Goal: Information Seeking & Learning: Learn about a topic

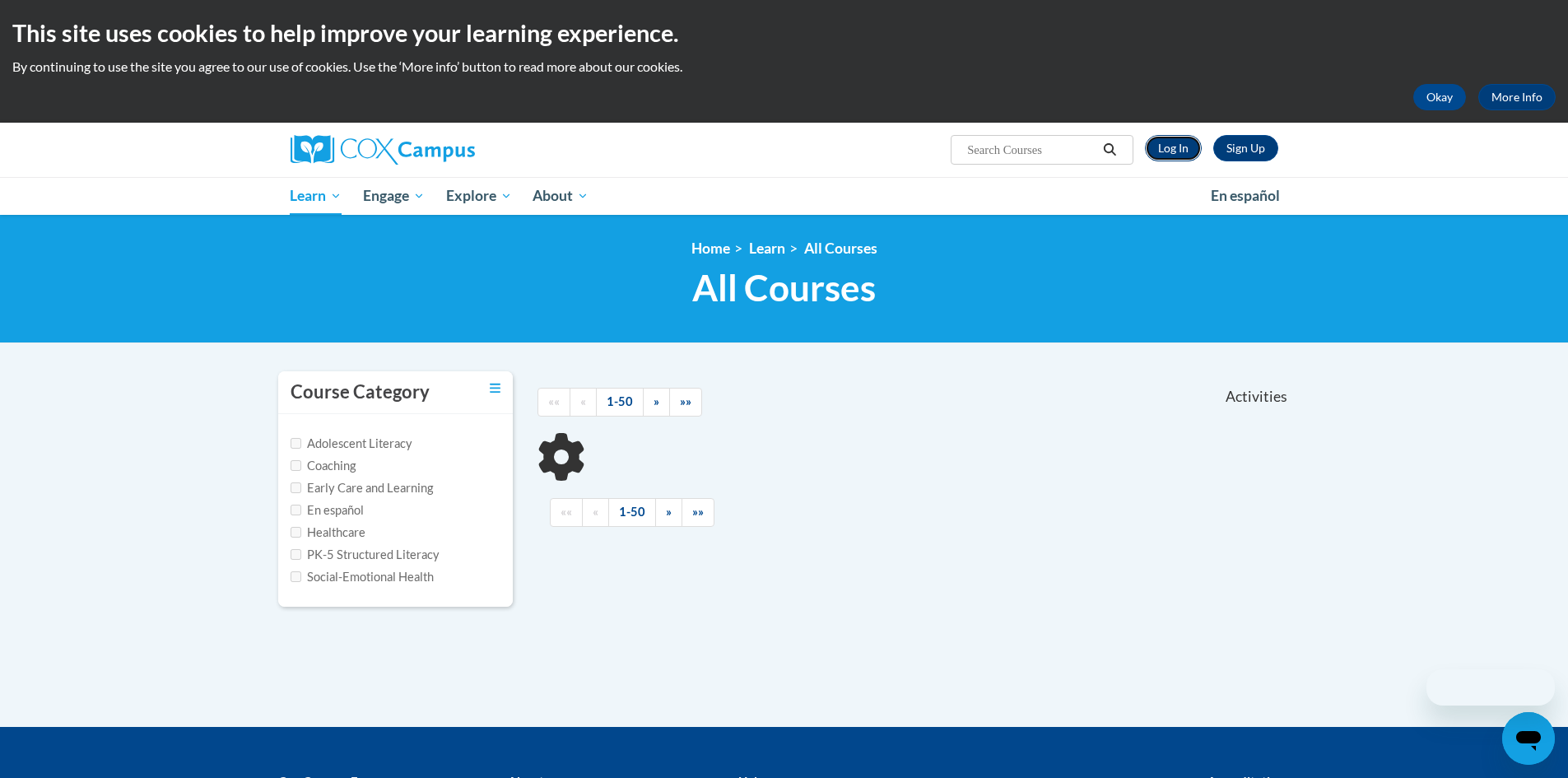
click at [1173, 148] on link "Log In" at bounding box center [1173, 148] width 57 height 26
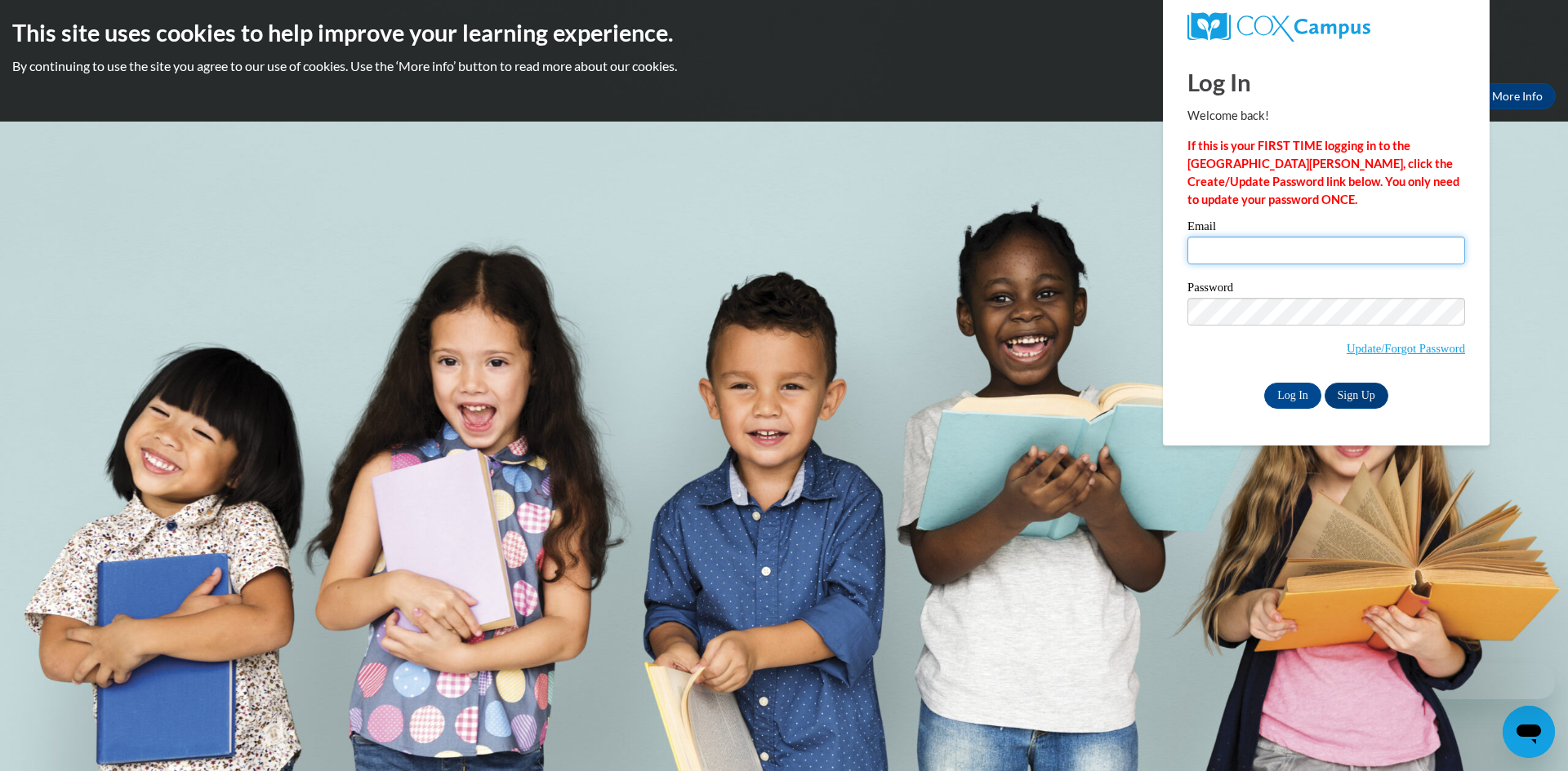
type input "mccorksh@collierschools.com"
click at [1262, 241] on input "mccorksh@collierschools.com" at bounding box center [1326, 251] width 278 height 28
click at [1289, 399] on input "Log In" at bounding box center [1293, 395] width 58 height 26
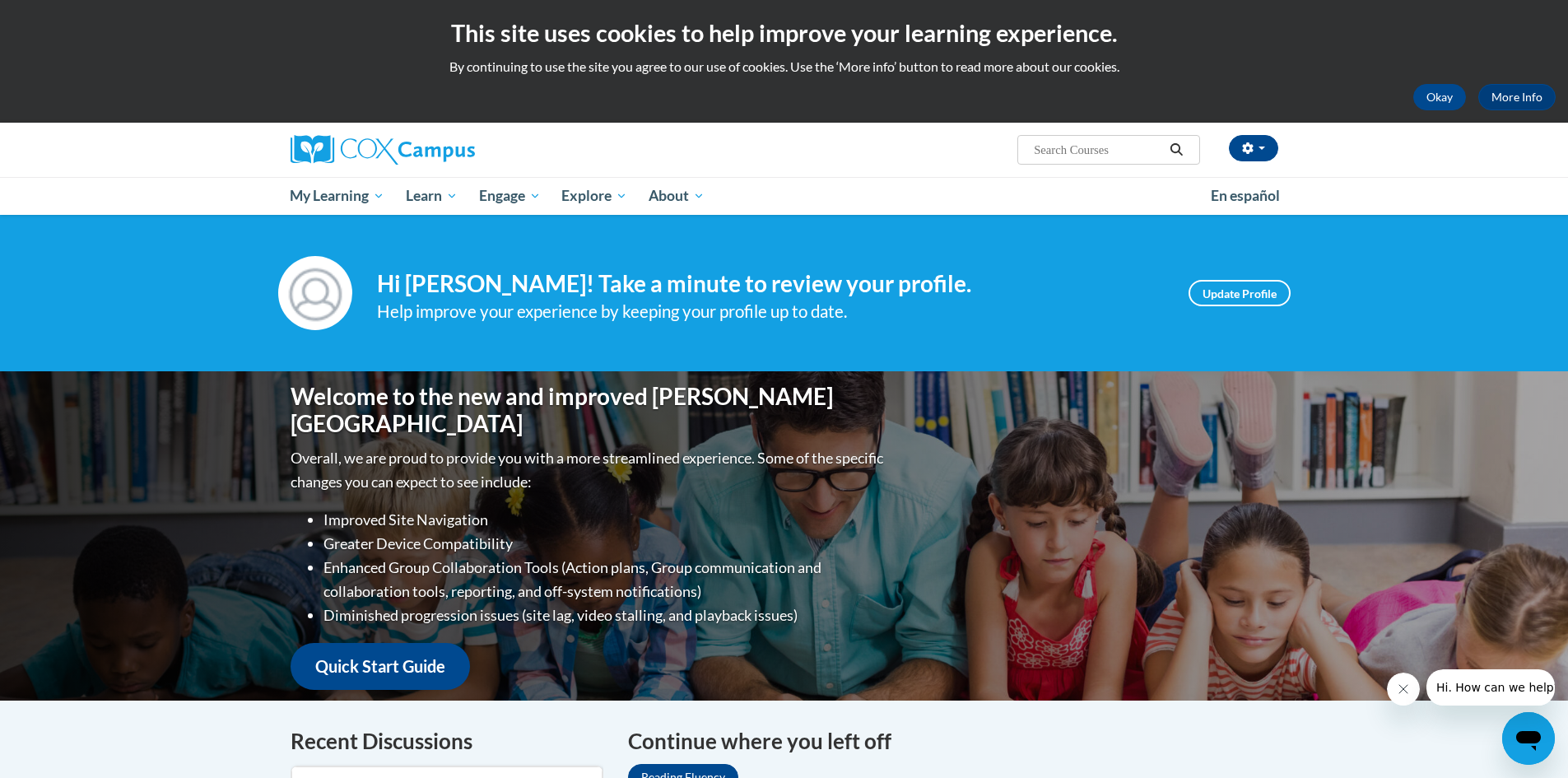
scroll to position [247, 0]
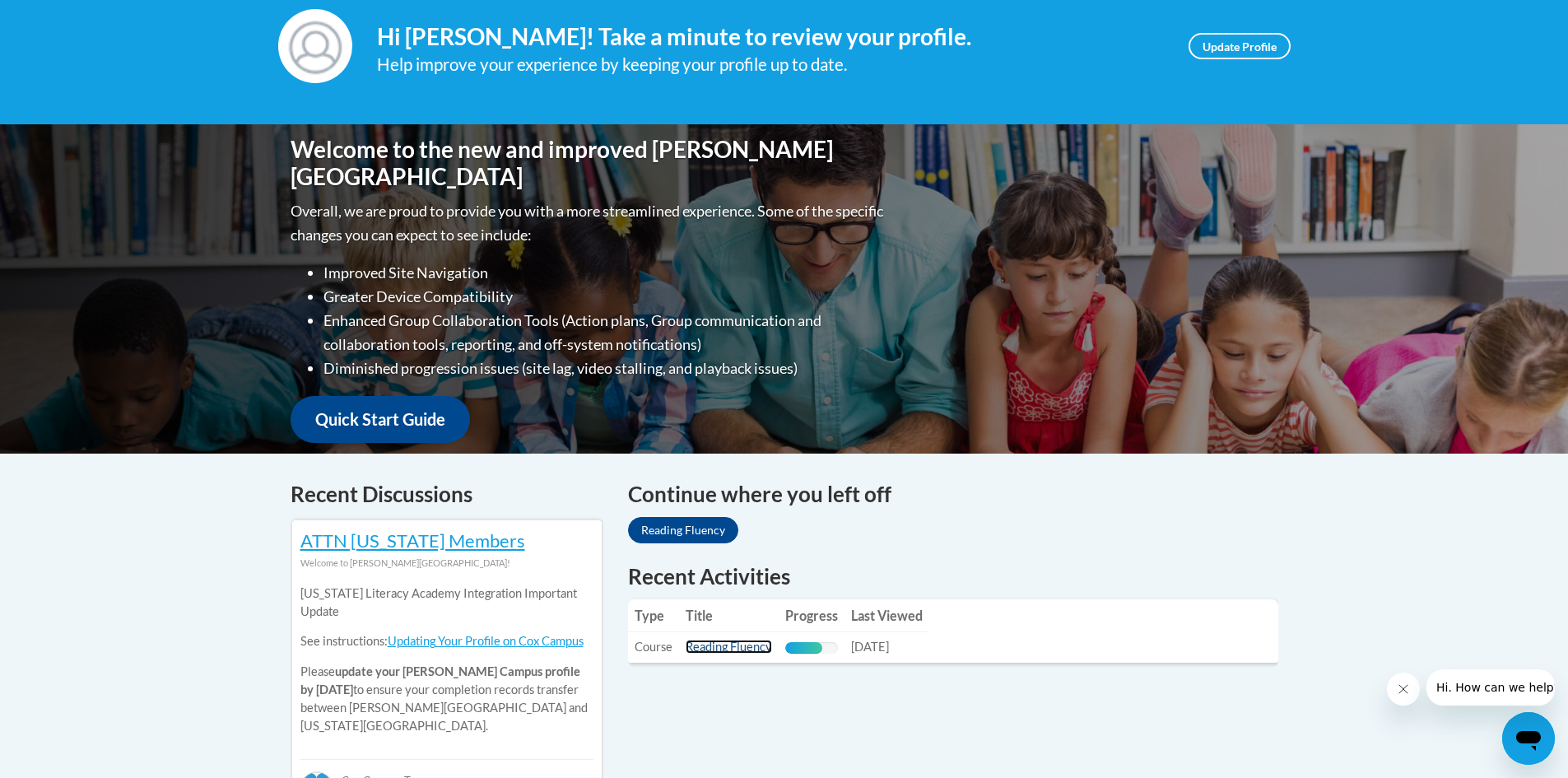
click at [728, 646] on link "Reading Fluency" at bounding box center [728, 646] width 86 height 14
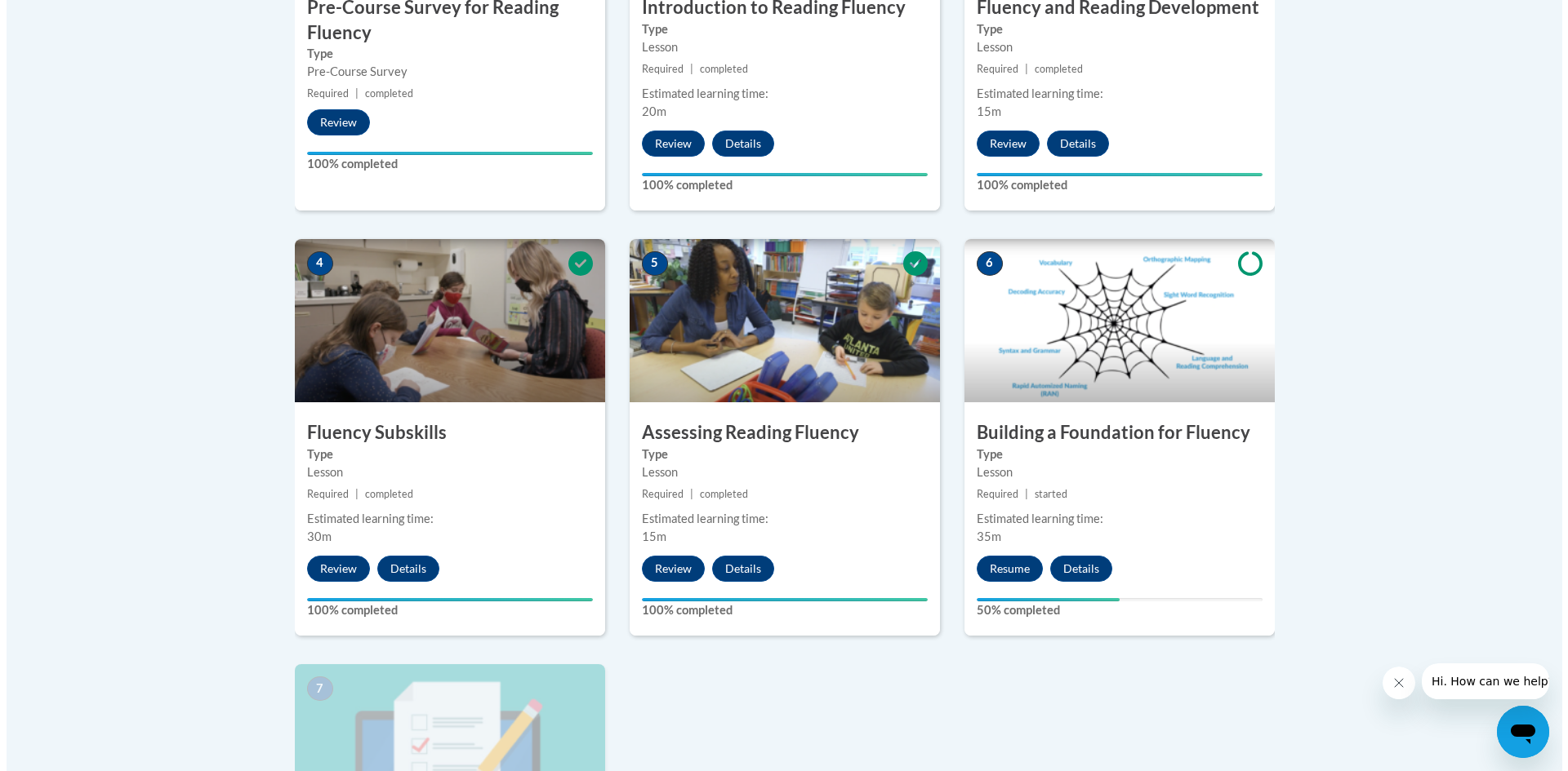
scroll to position [979, 0]
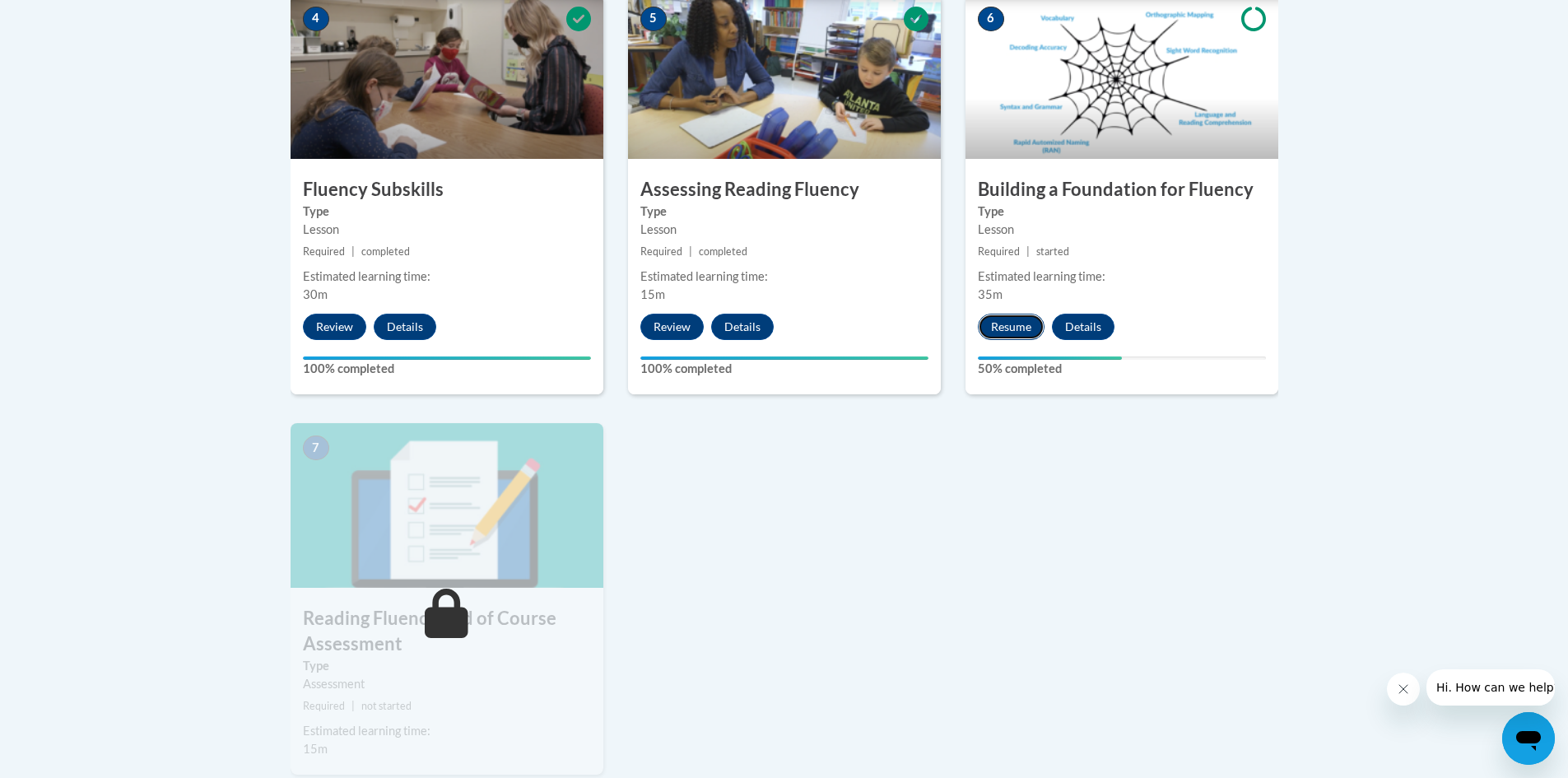
click at [1008, 320] on button "Resume" at bounding box center [1011, 326] width 67 height 26
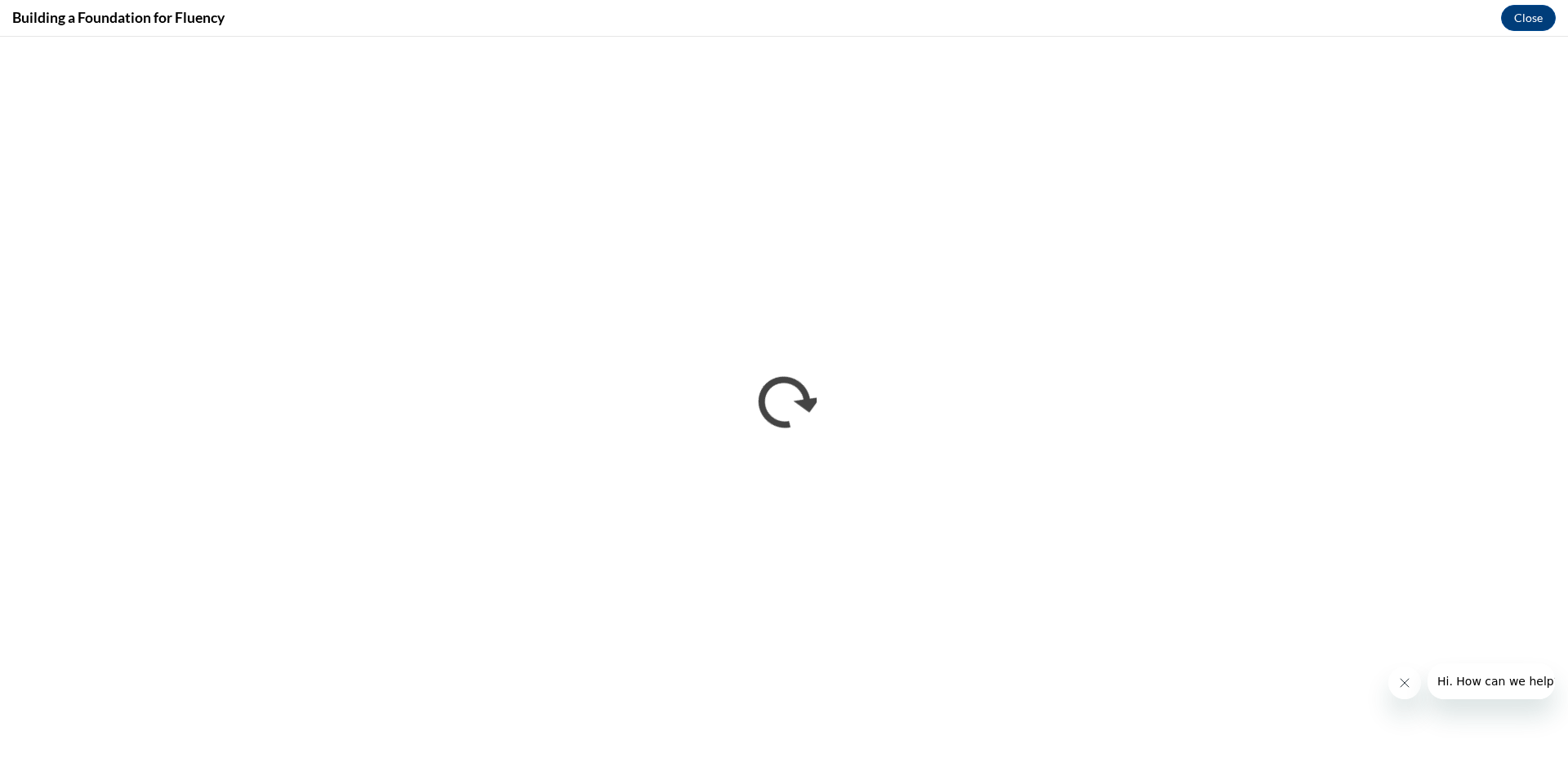
scroll to position [0, 0]
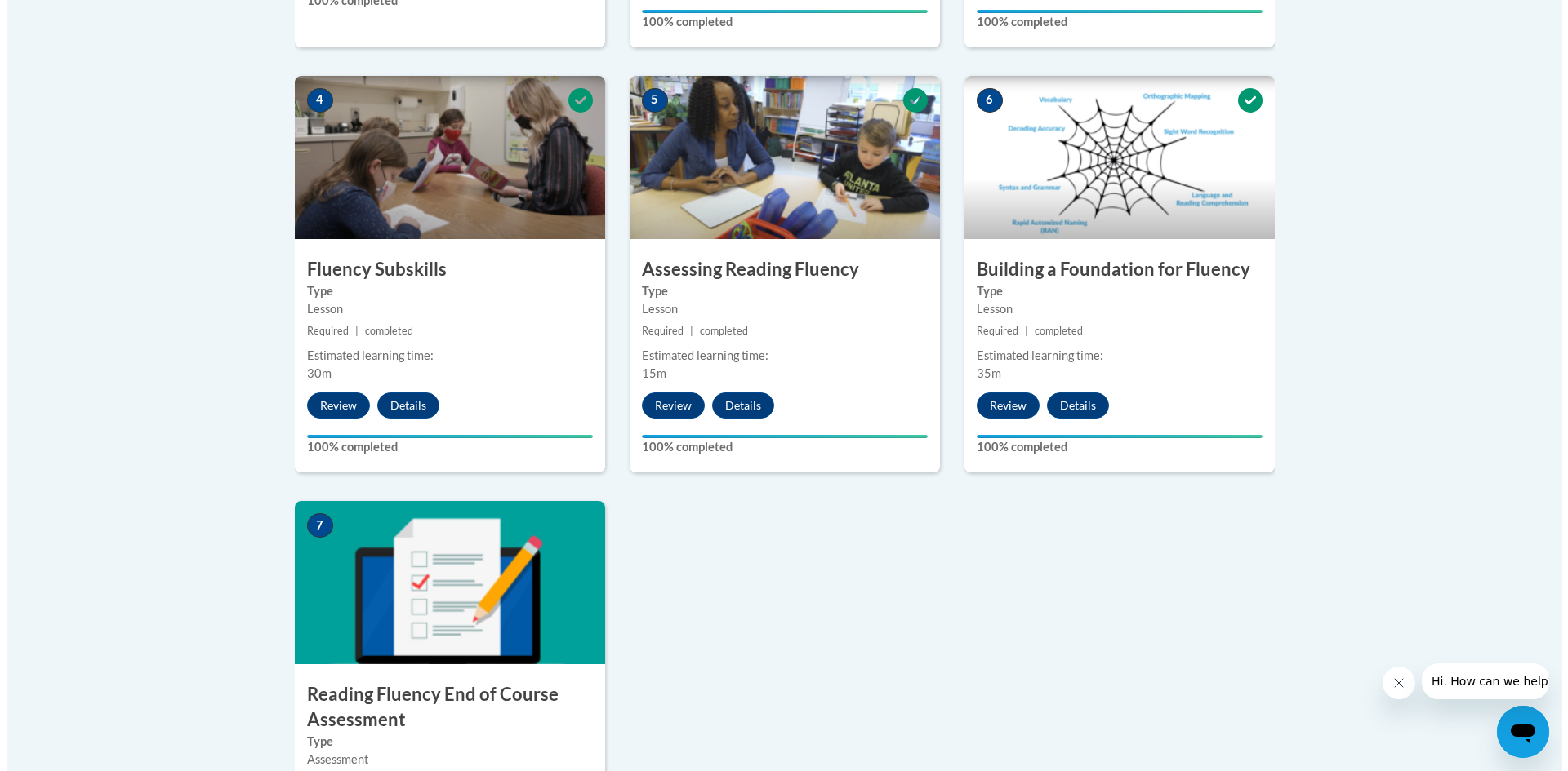
scroll to position [1143, 0]
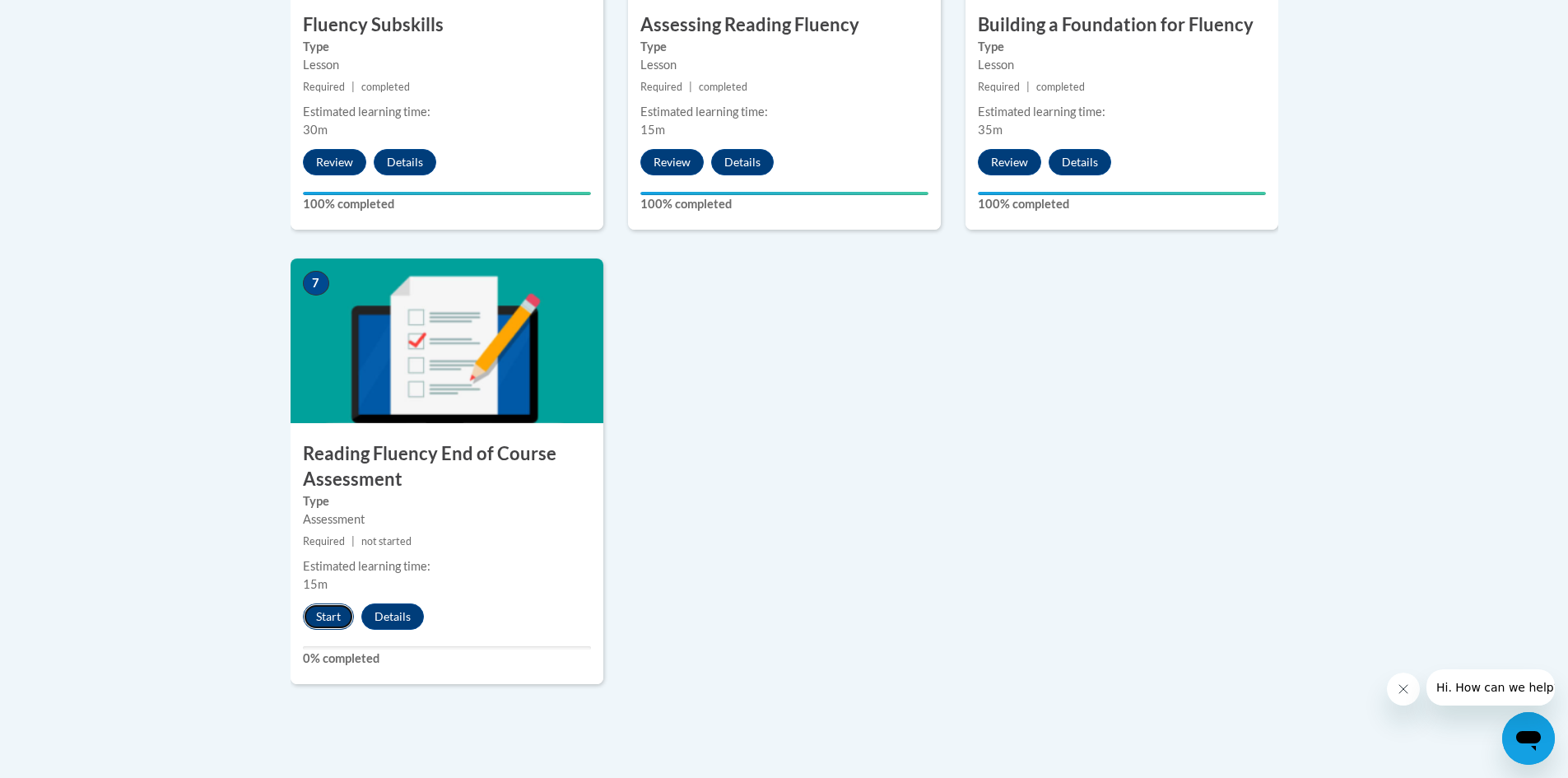
click at [314, 613] on button "Start" at bounding box center [329, 617] width 51 height 26
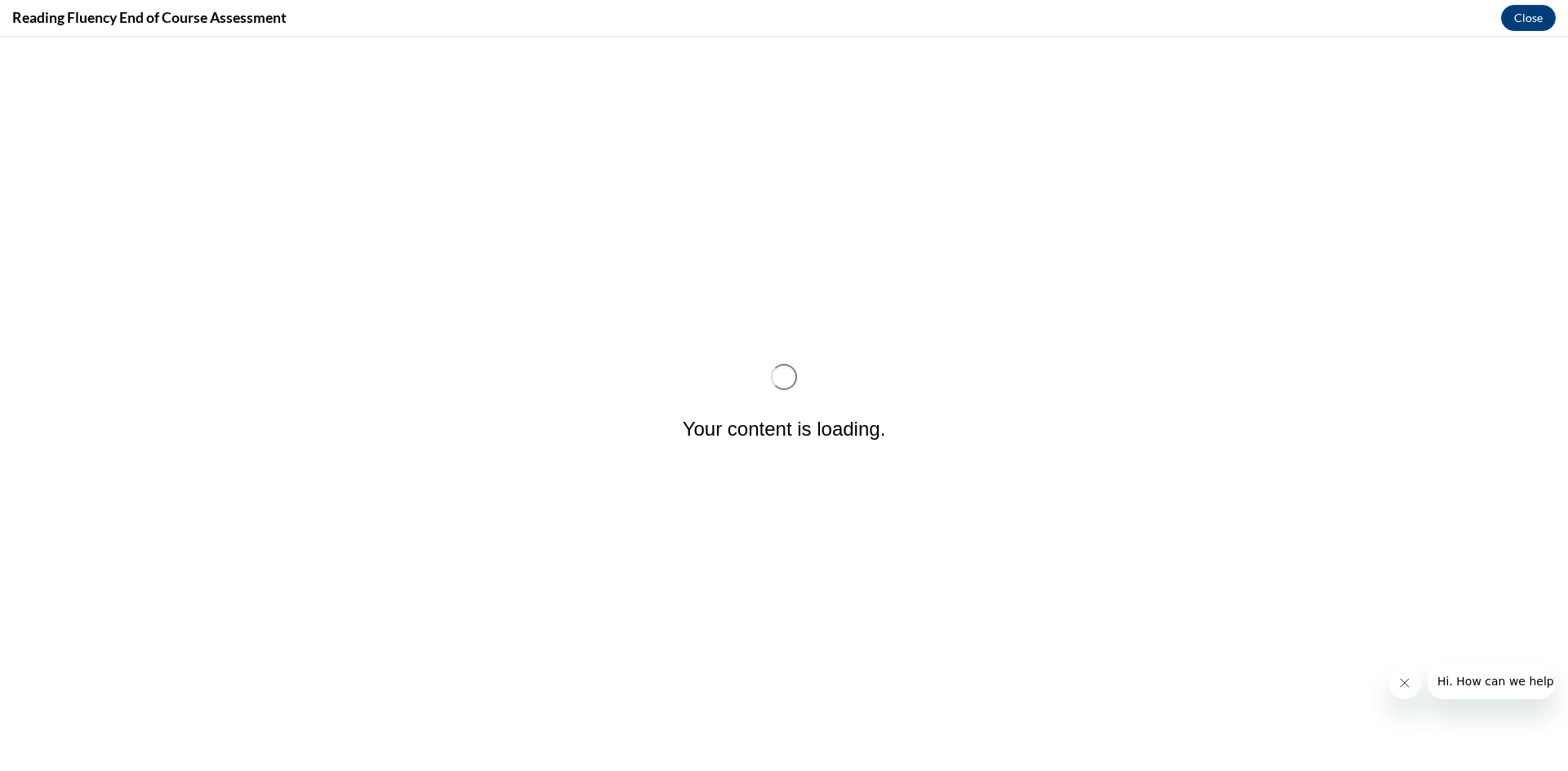
scroll to position [0, 0]
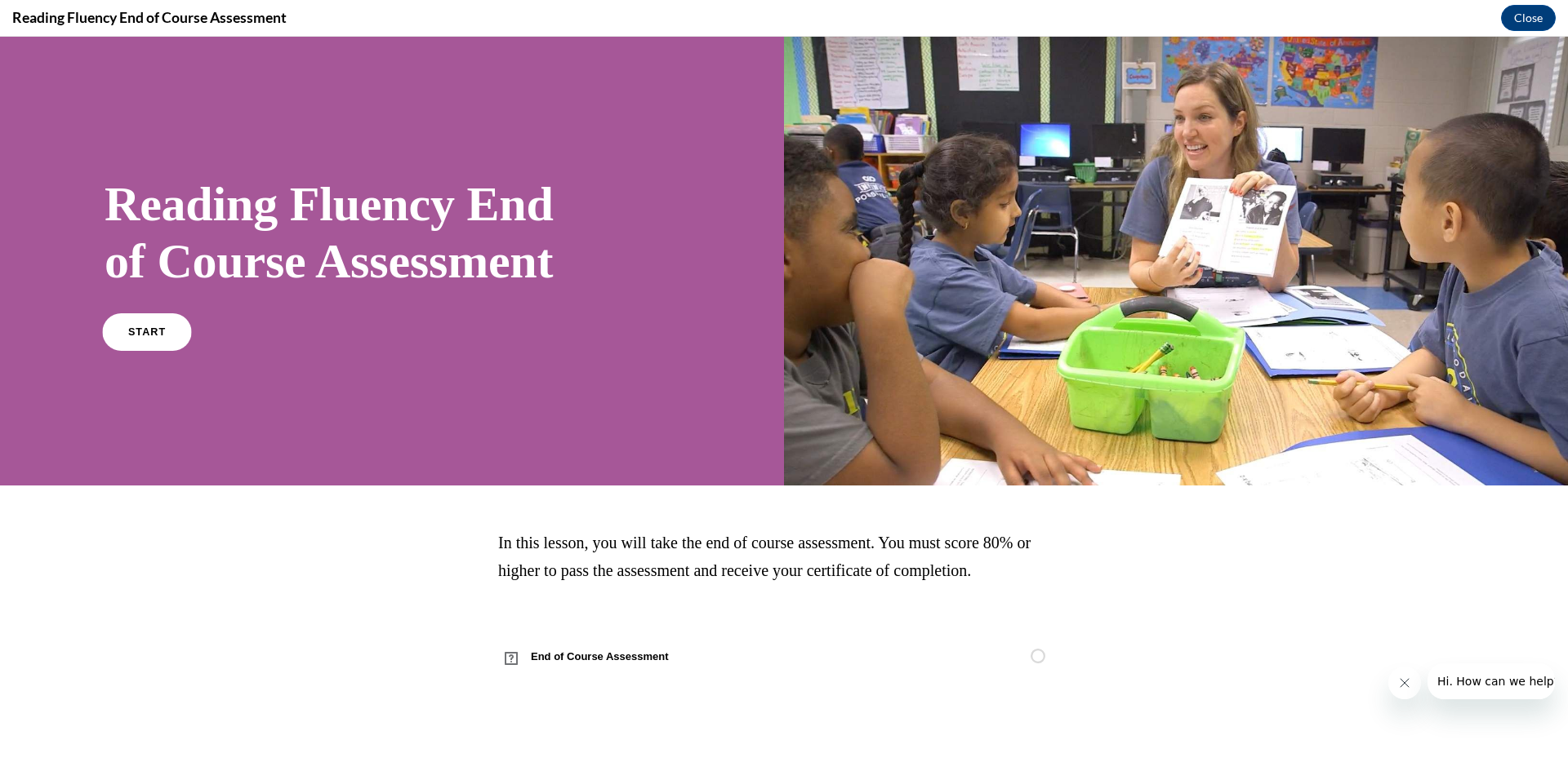
click at [152, 346] on link "START" at bounding box center [146, 331] width 89 height 37
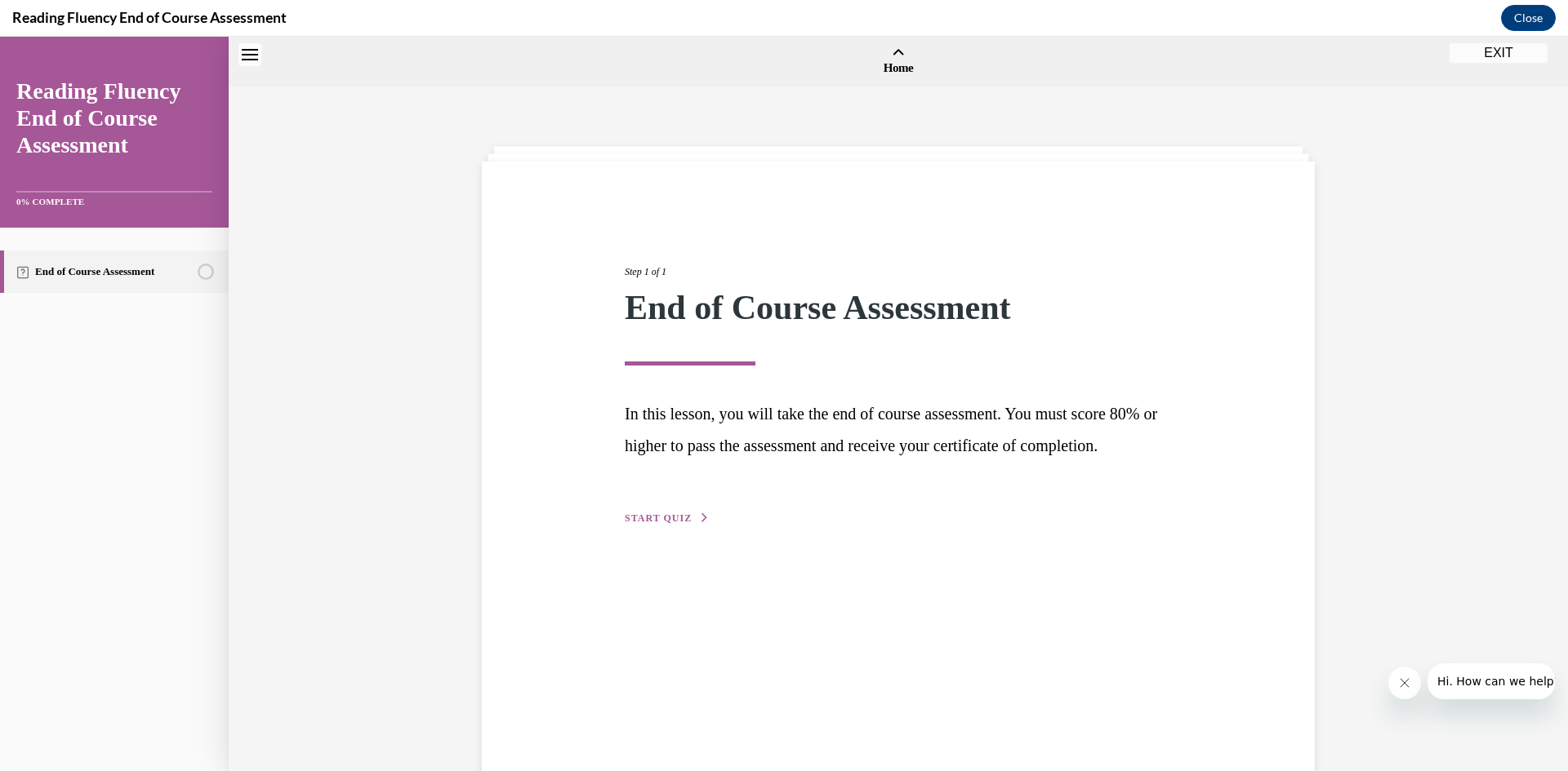
scroll to position [51, 0]
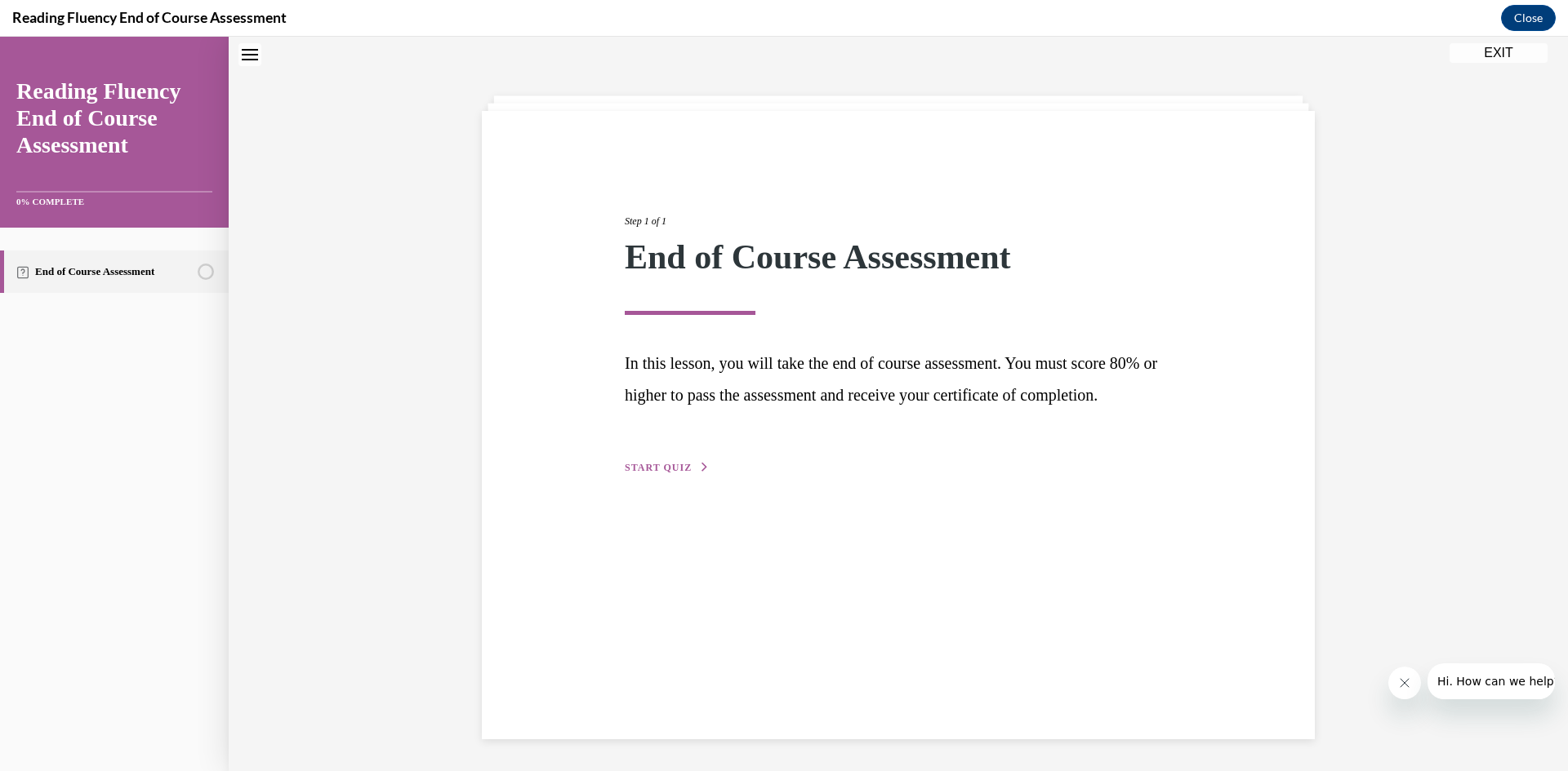
click at [631, 473] on span "START QUIZ" at bounding box center [658, 468] width 67 height 12
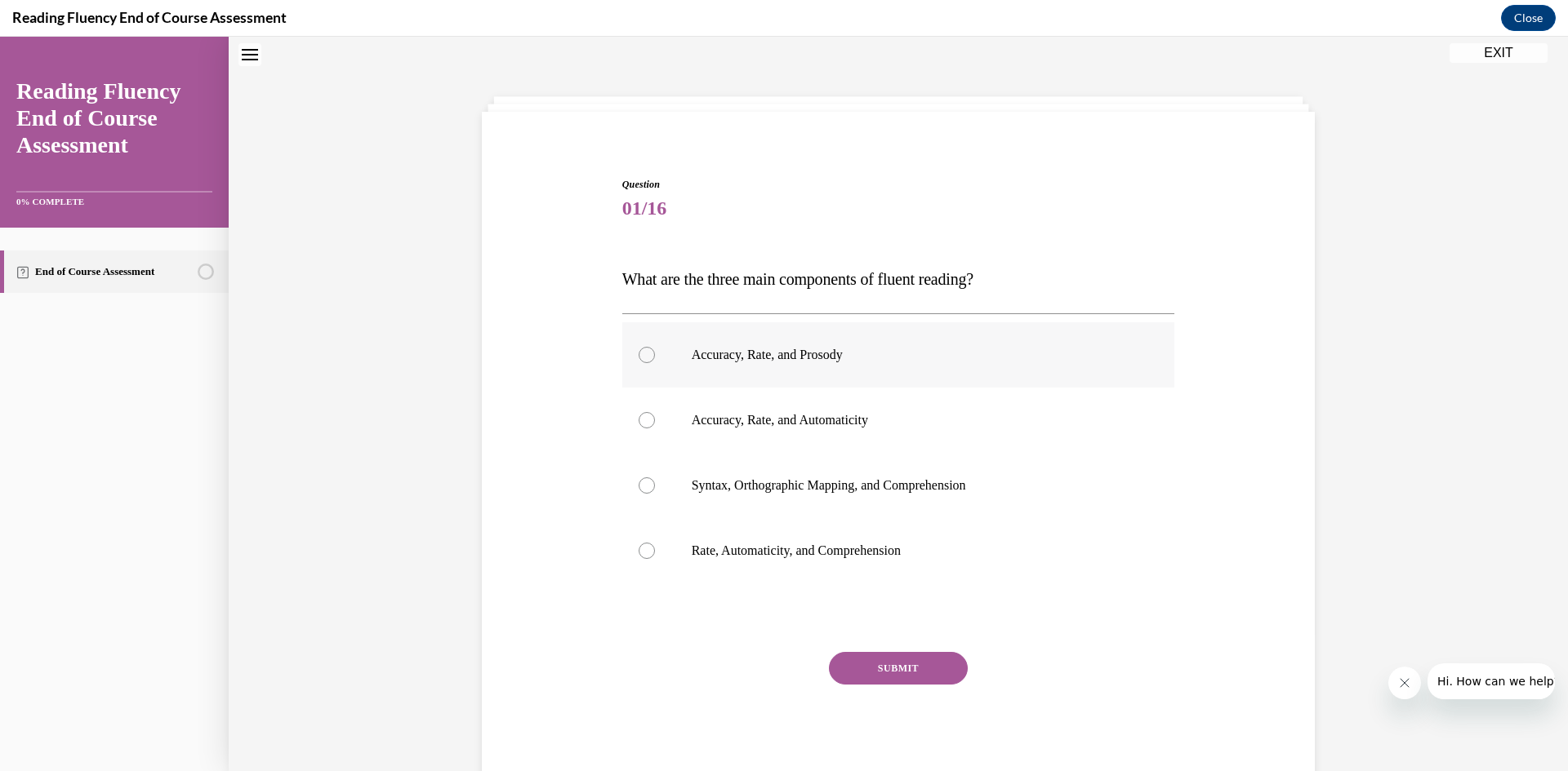
click at [646, 360] on div at bounding box center [646, 355] width 16 height 16
click at [646, 360] on input "Accuracy, Rate, and Prosody" at bounding box center [646, 355] width 16 height 16
radio input "true"
click at [881, 669] on button "SUBMIT" at bounding box center [898, 669] width 139 height 33
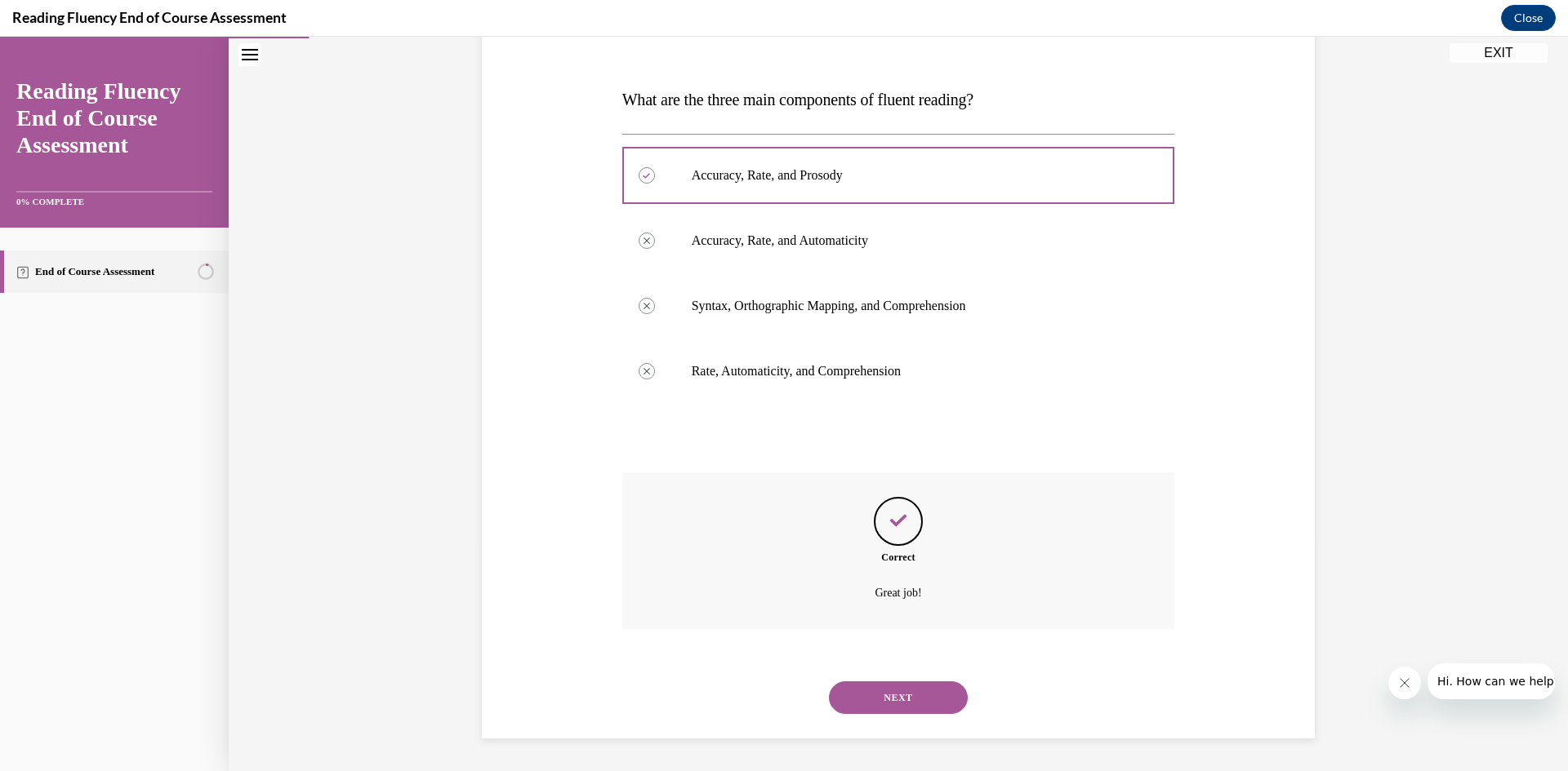
click at [881, 691] on button "NEXT" at bounding box center [898, 697] width 139 height 33
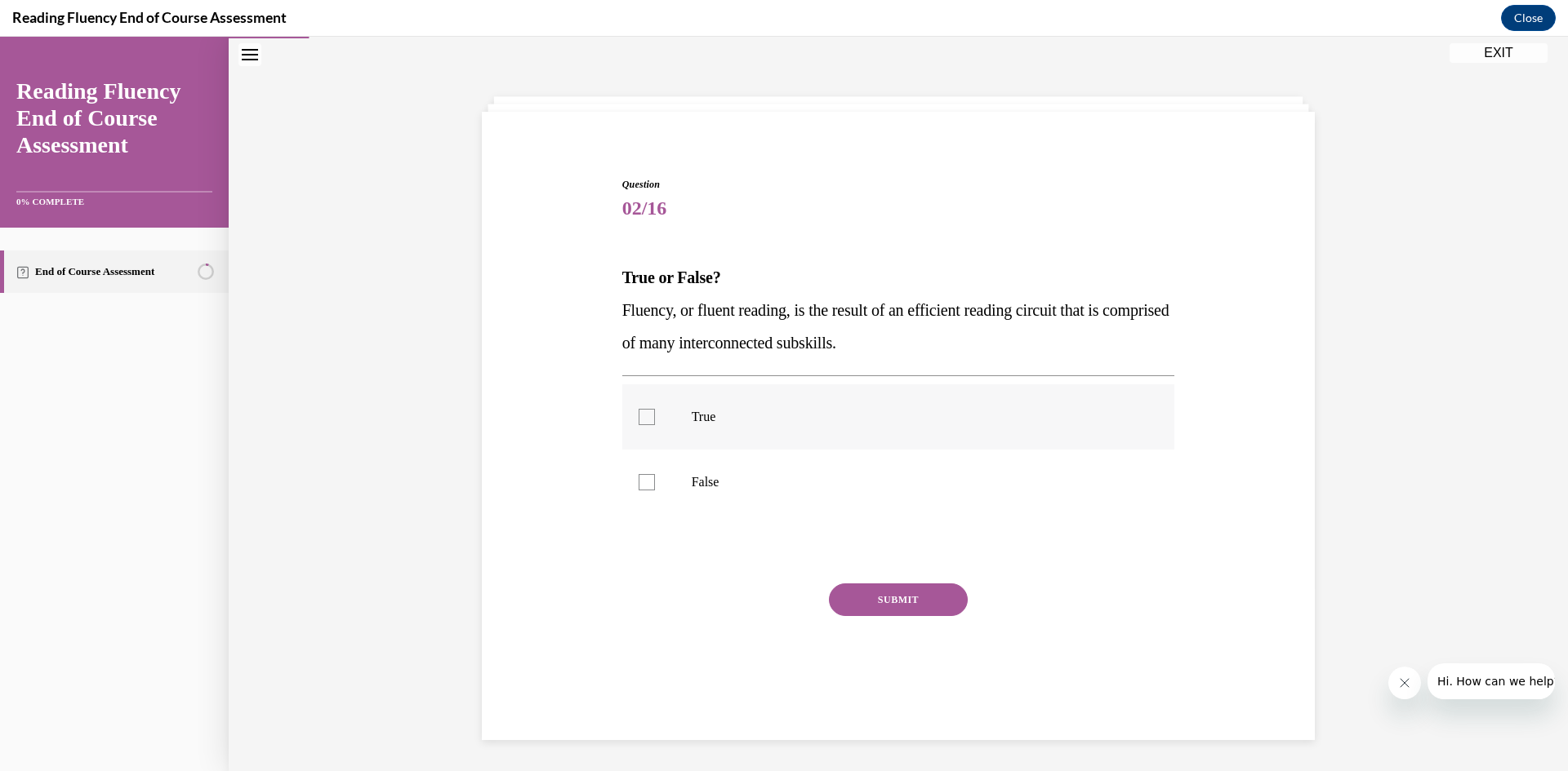
click at [638, 416] on div at bounding box center [646, 416] width 16 height 16
click at [638, 416] on input "True" at bounding box center [646, 416] width 16 height 16
checkbox input "true"
click at [875, 608] on button "SUBMIT" at bounding box center [898, 600] width 139 height 33
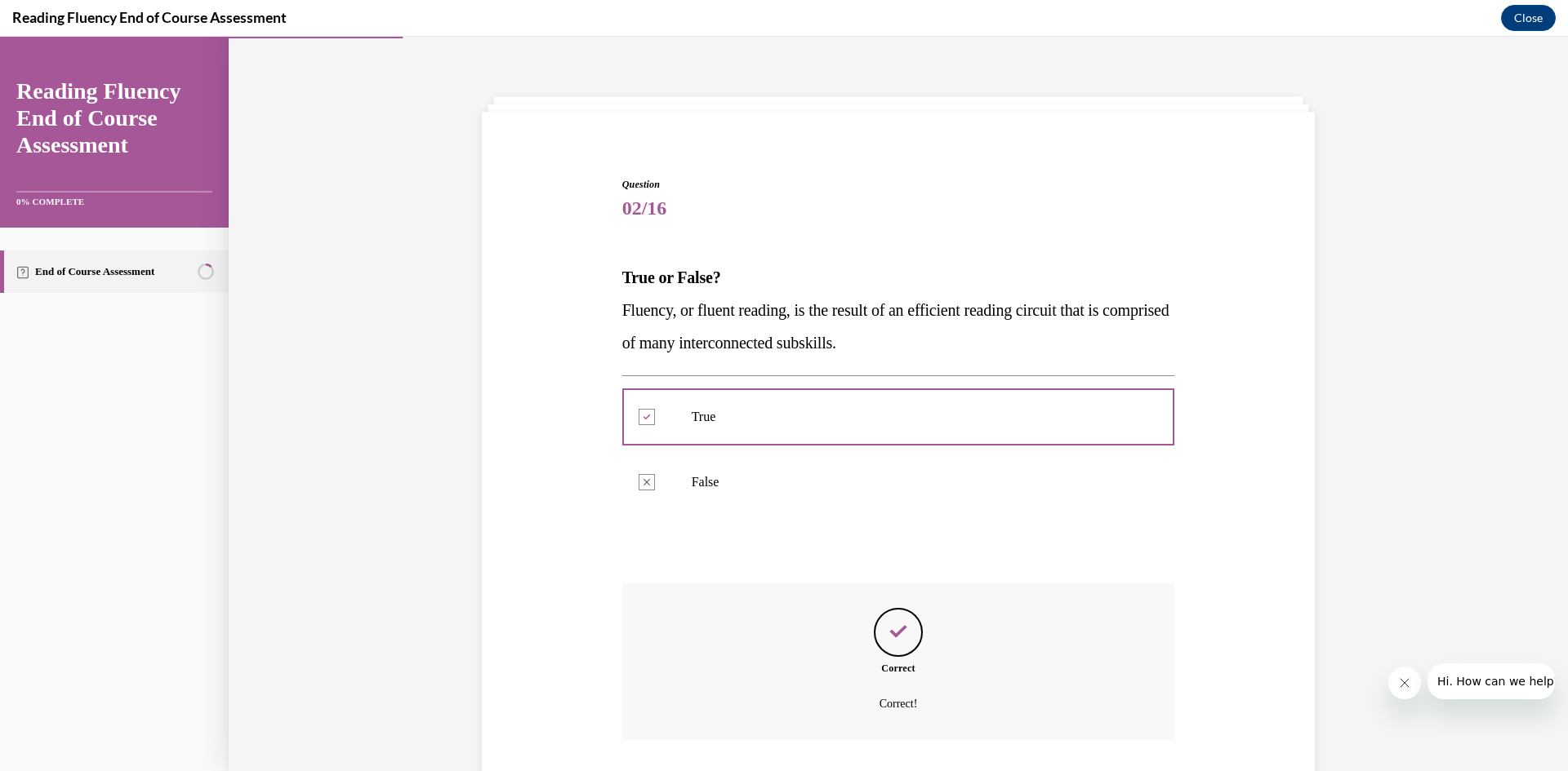
scroll to position [161, 0]
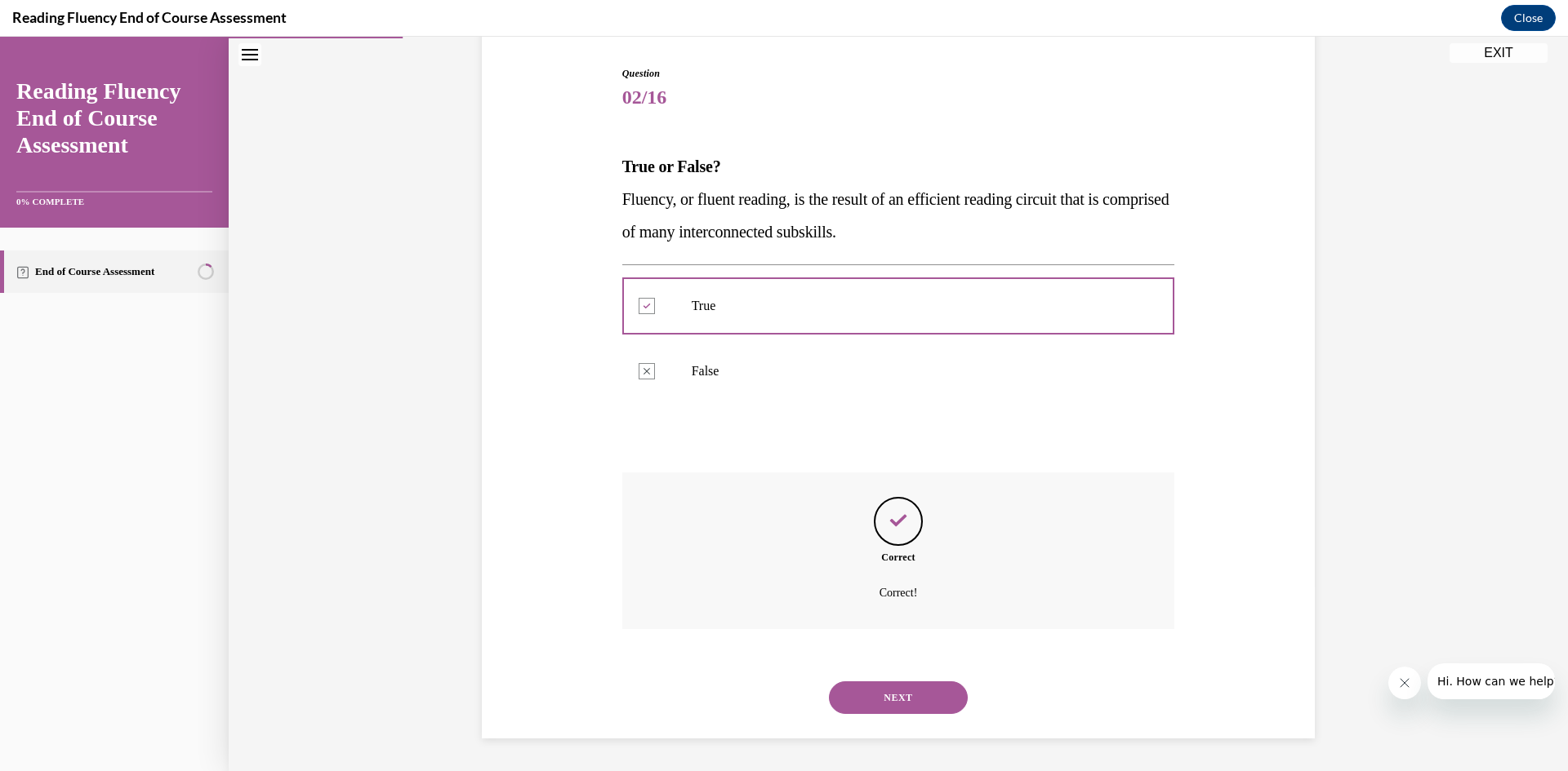
click at [894, 702] on button "NEXT" at bounding box center [898, 697] width 139 height 33
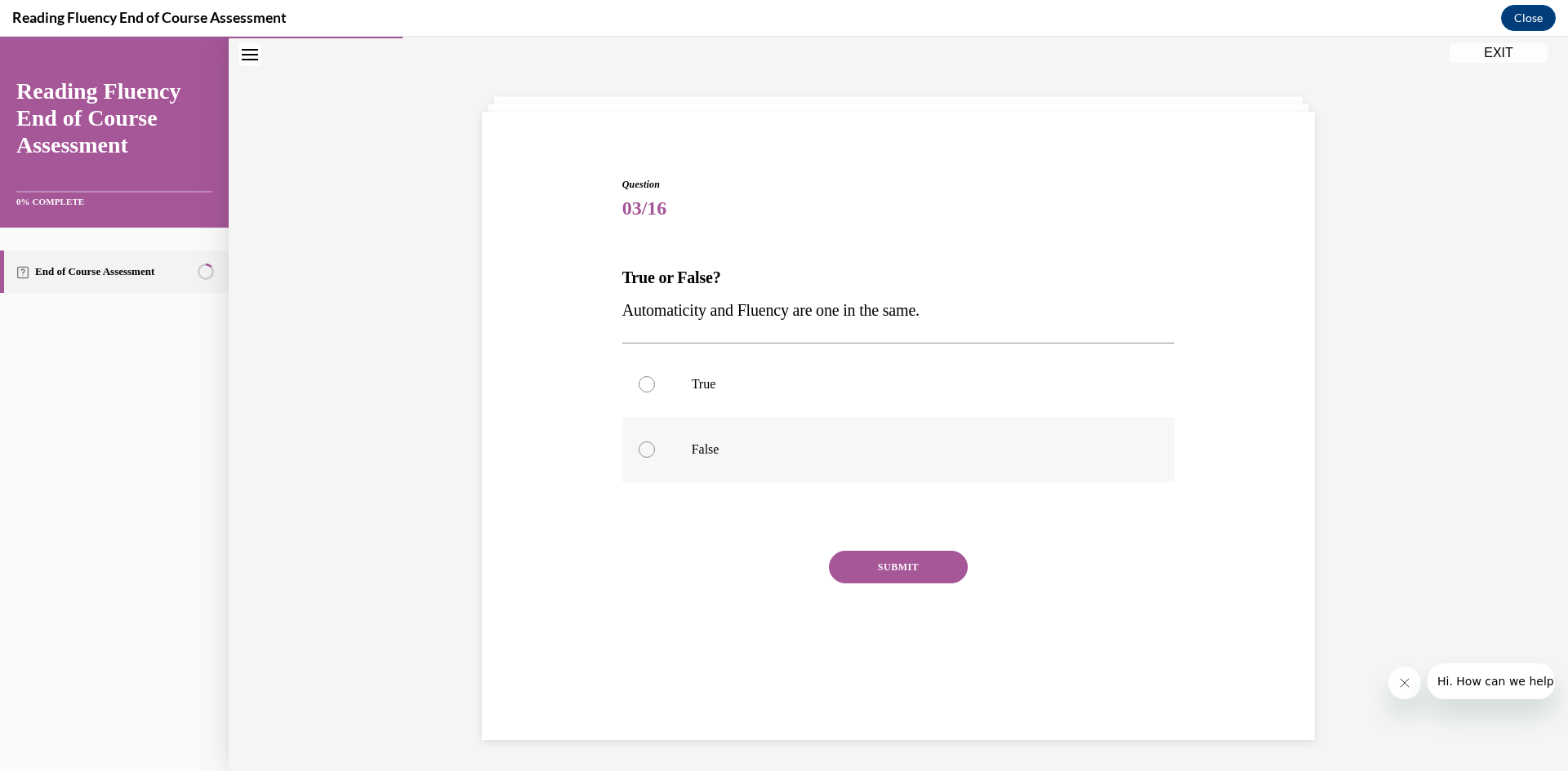
click at [645, 455] on div at bounding box center [646, 449] width 16 height 16
click at [645, 455] on input "False" at bounding box center [646, 449] width 16 height 16
radio input "true"
click at [893, 571] on button "SUBMIT" at bounding box center [898, 567] width 139 height 33
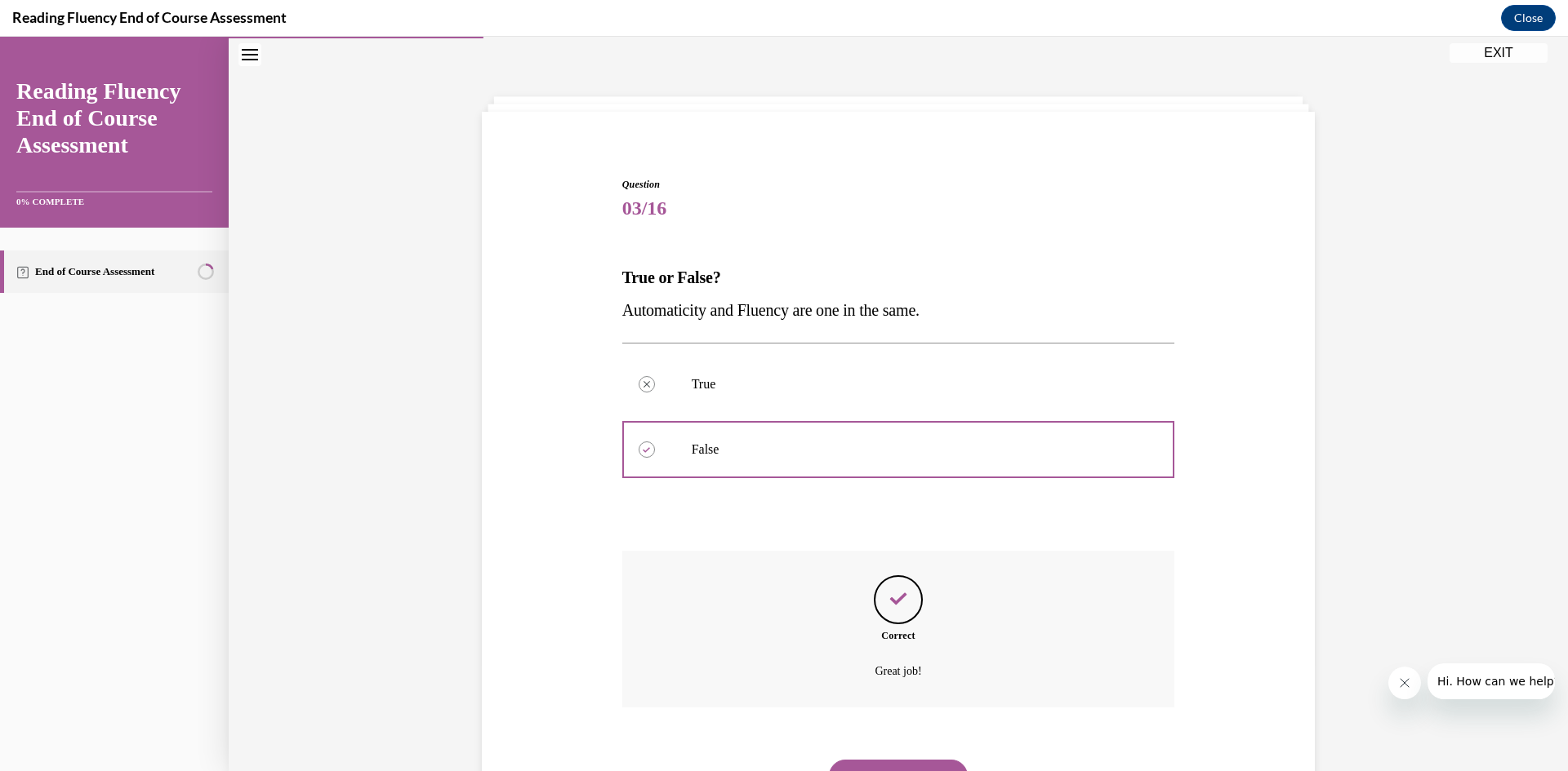
scroll to position [128, 0]
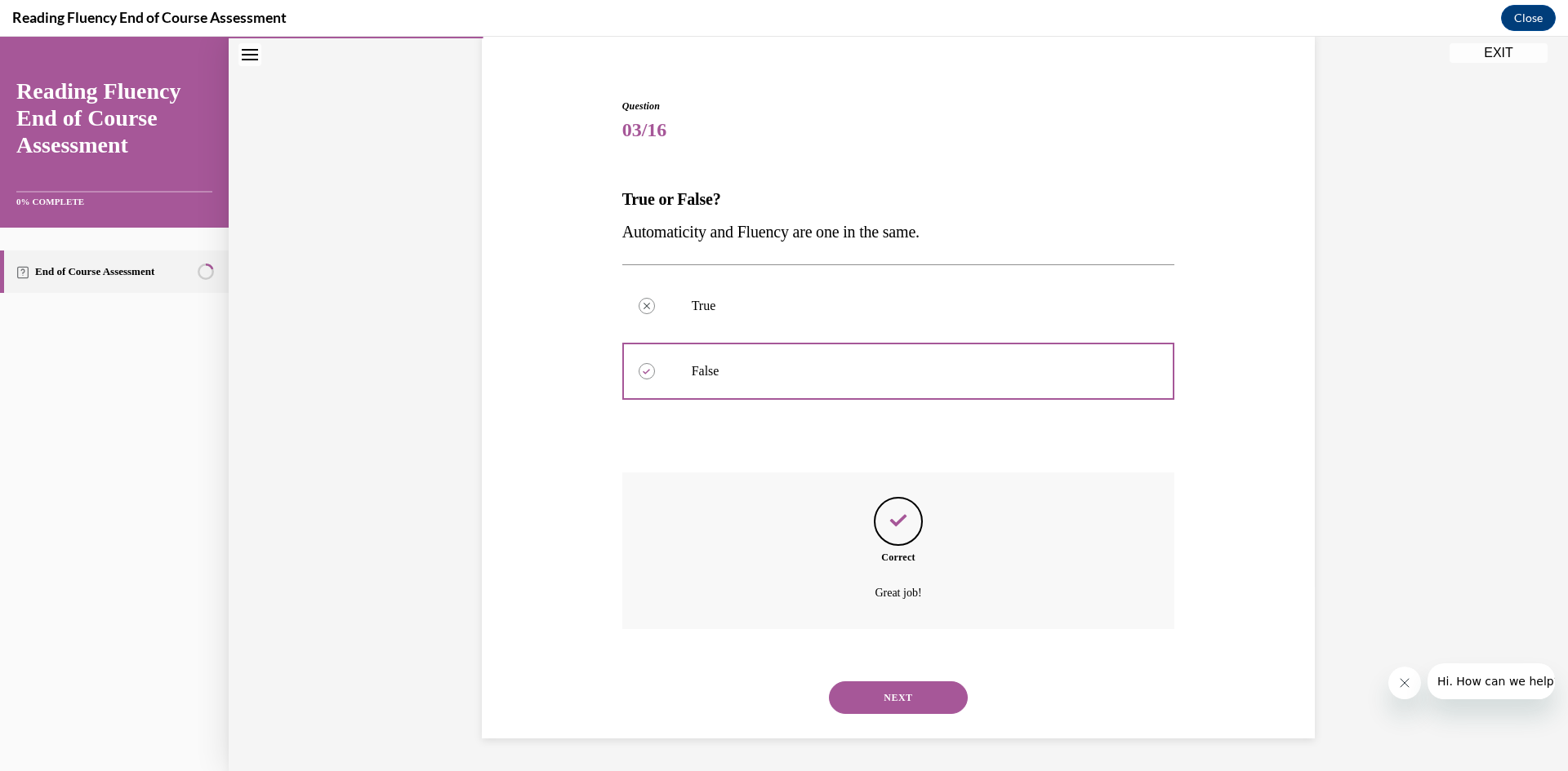
click at [905, 689] on button "NEXT" at bounding box center [898, 697] width 139 height 33
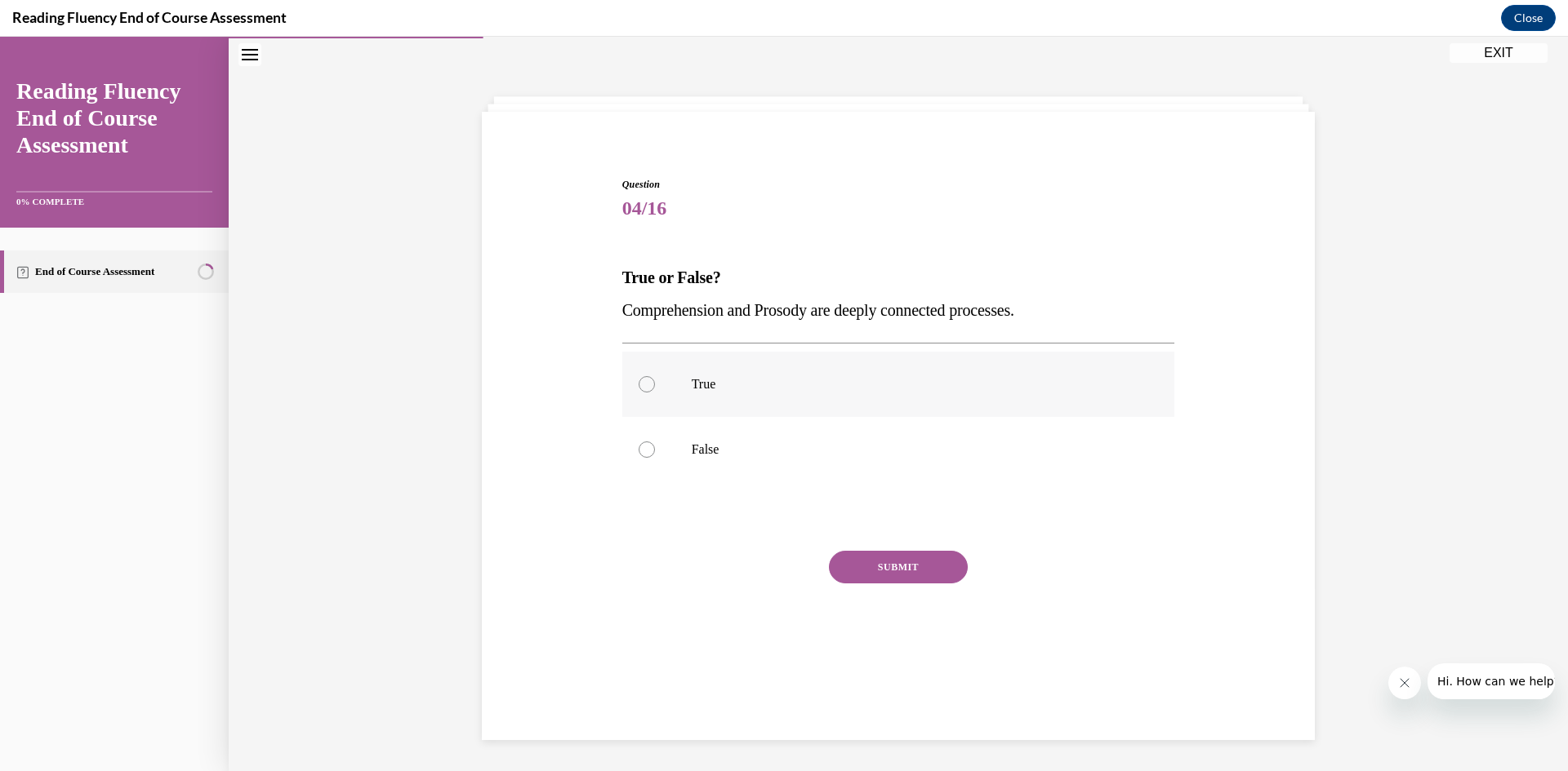
click at [643, 379] on div at bounding box center [646, 384] width 16 height 16
click at [643, 379] on input "True" at bounding box center [646, 384] width 16 height 16
radio input "true"
click at [920, 561] on button "SUBMIT" at bounding box center [898, 567] width 139 height 33
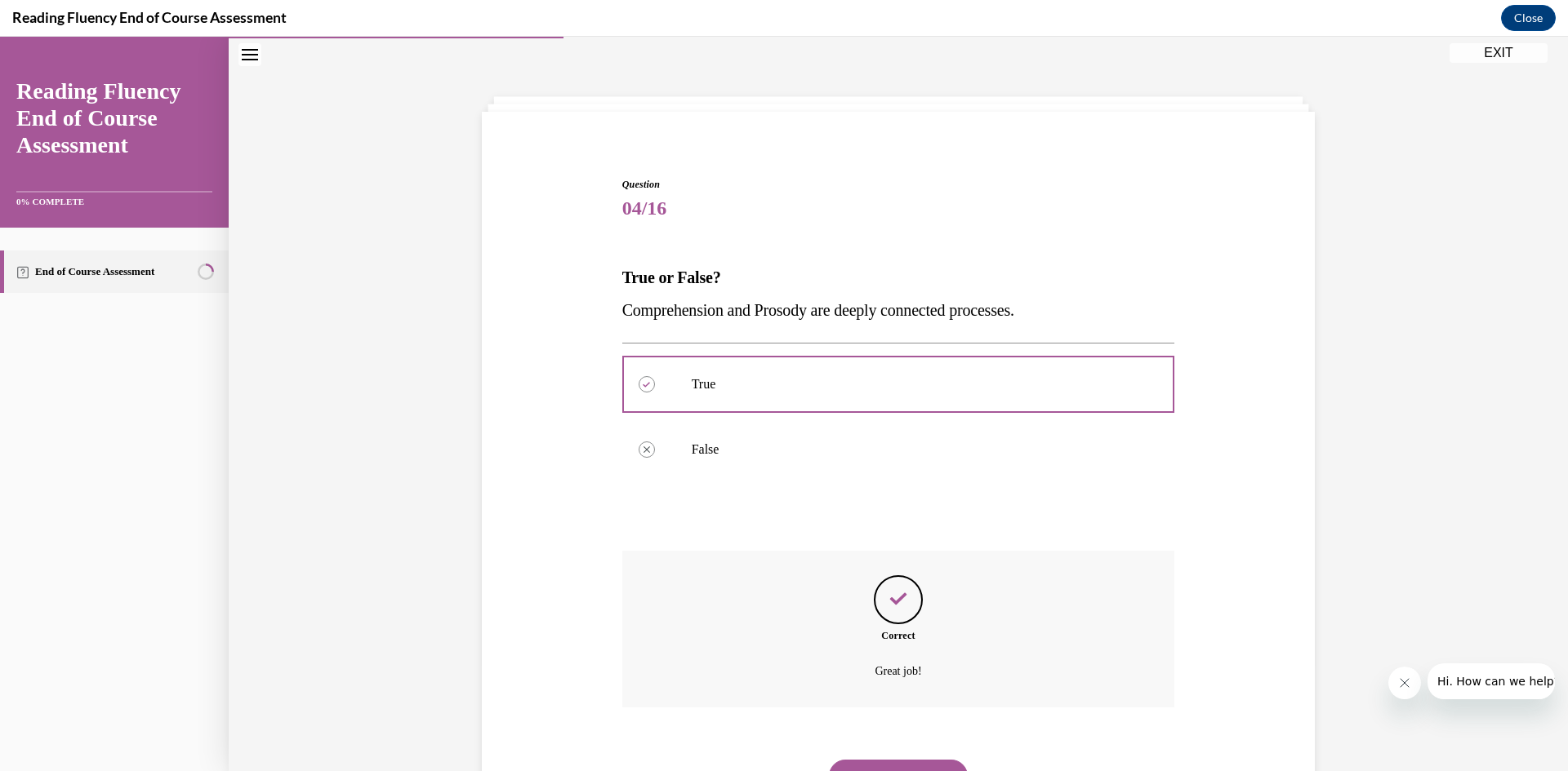
scroll to position [128, 0]
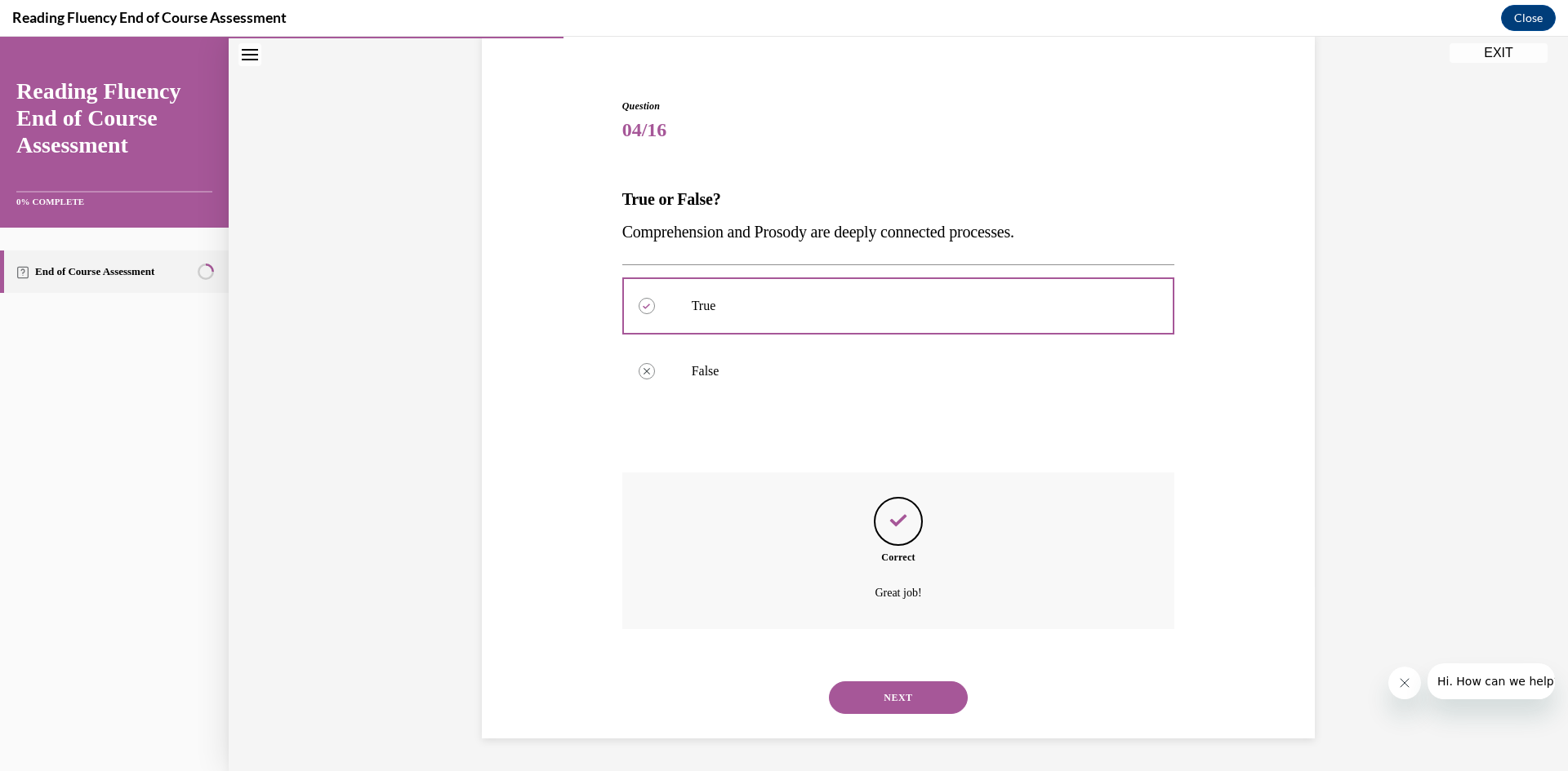
click at [898, 700] on button "NEXT" at bounding box center [898, 697] width 139 height 33
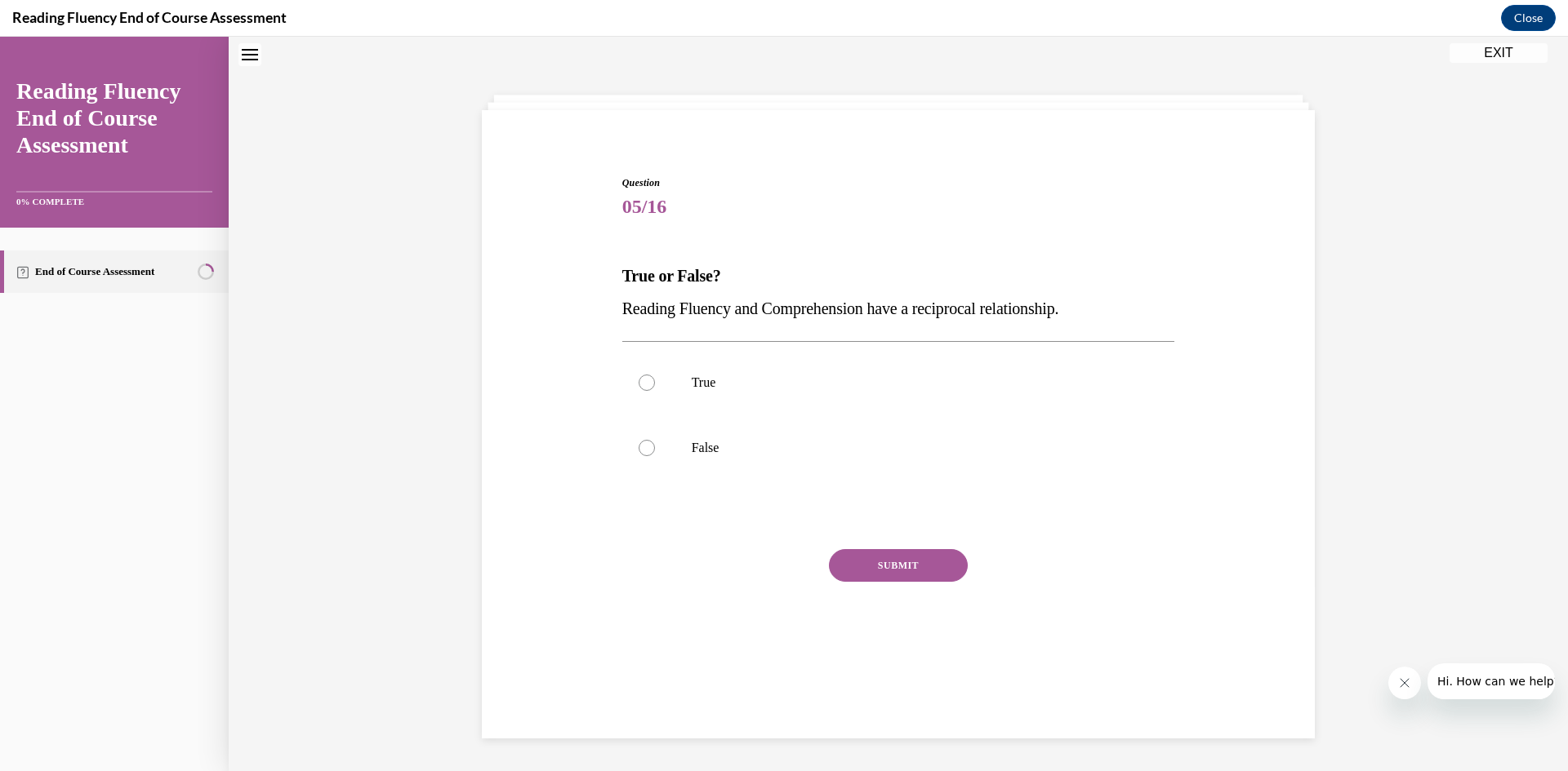
scroll to position [50, 0]
click at [643, 383] on div at bounding box center [646, 384] width 16 height 16
click at [643, 383] on input "True" at bounding box center [646, 384] width 16 height 16
radio input "true"
click at [907, 565] on button "SUBMIT" at bounding box center [898, 567] width 139 height 33
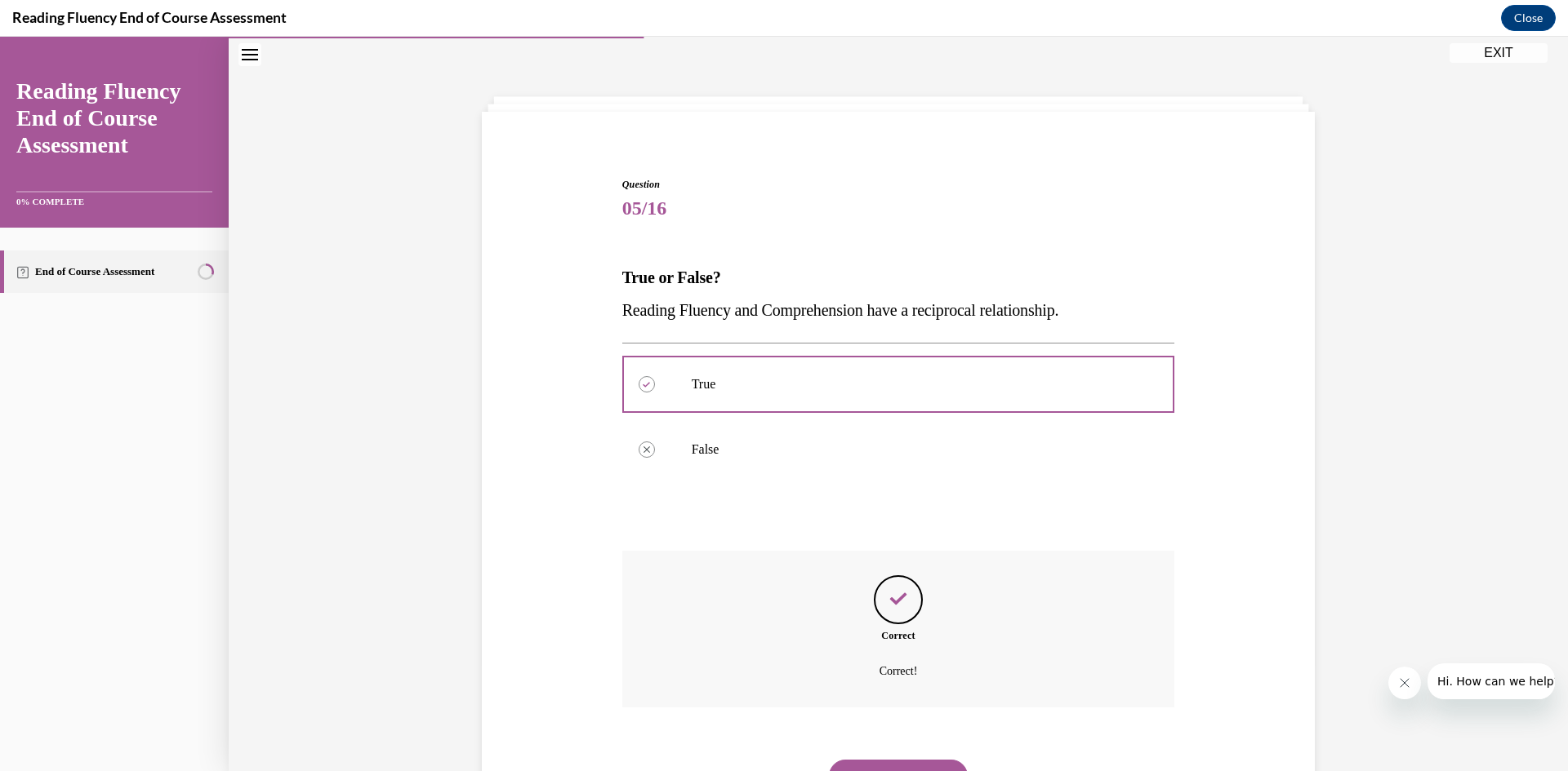
scroll to position [128, 0]
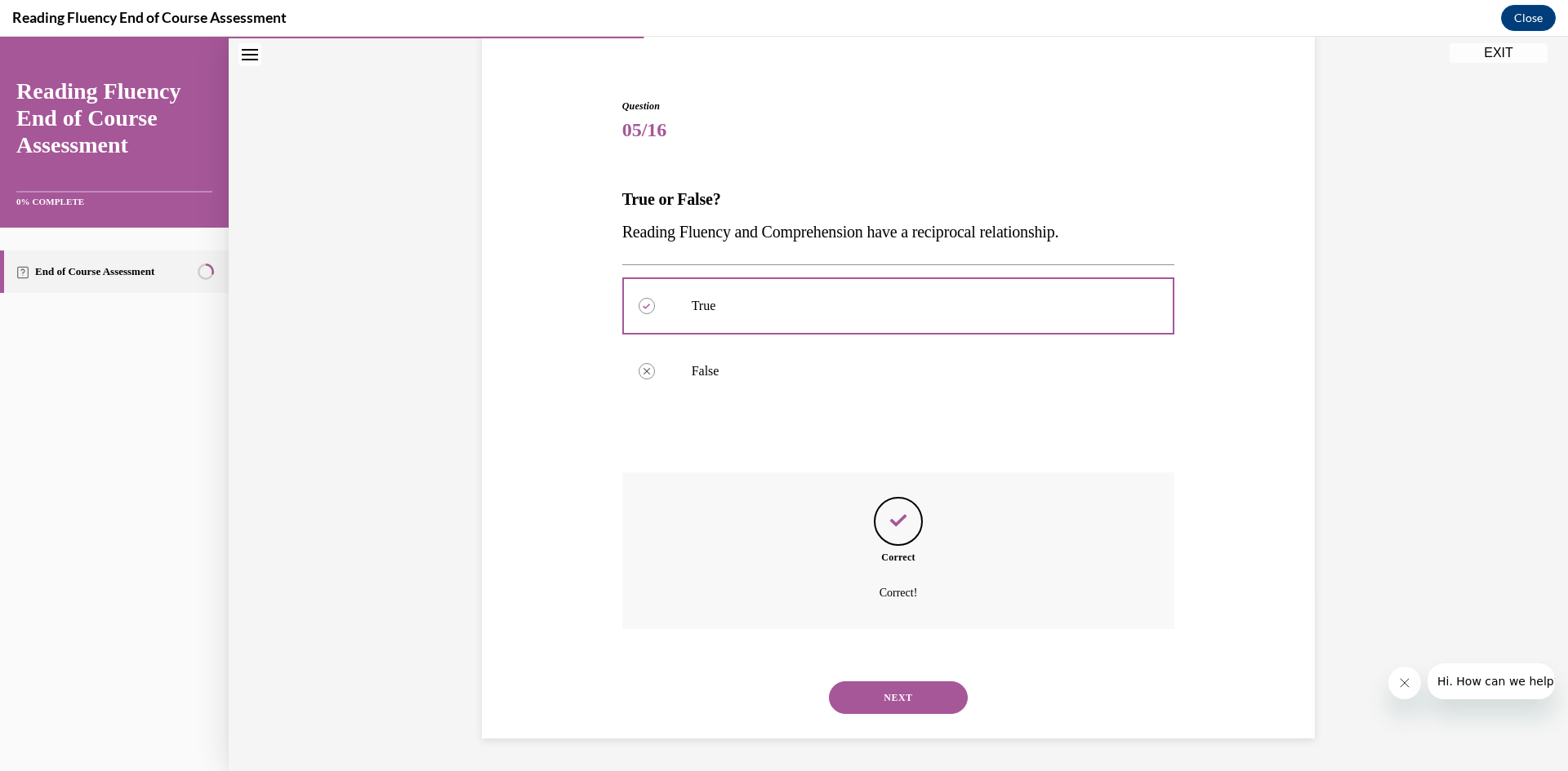
click at [912, 705] on button "NEXT" at bounding box center [898, 697] width 139 height 33
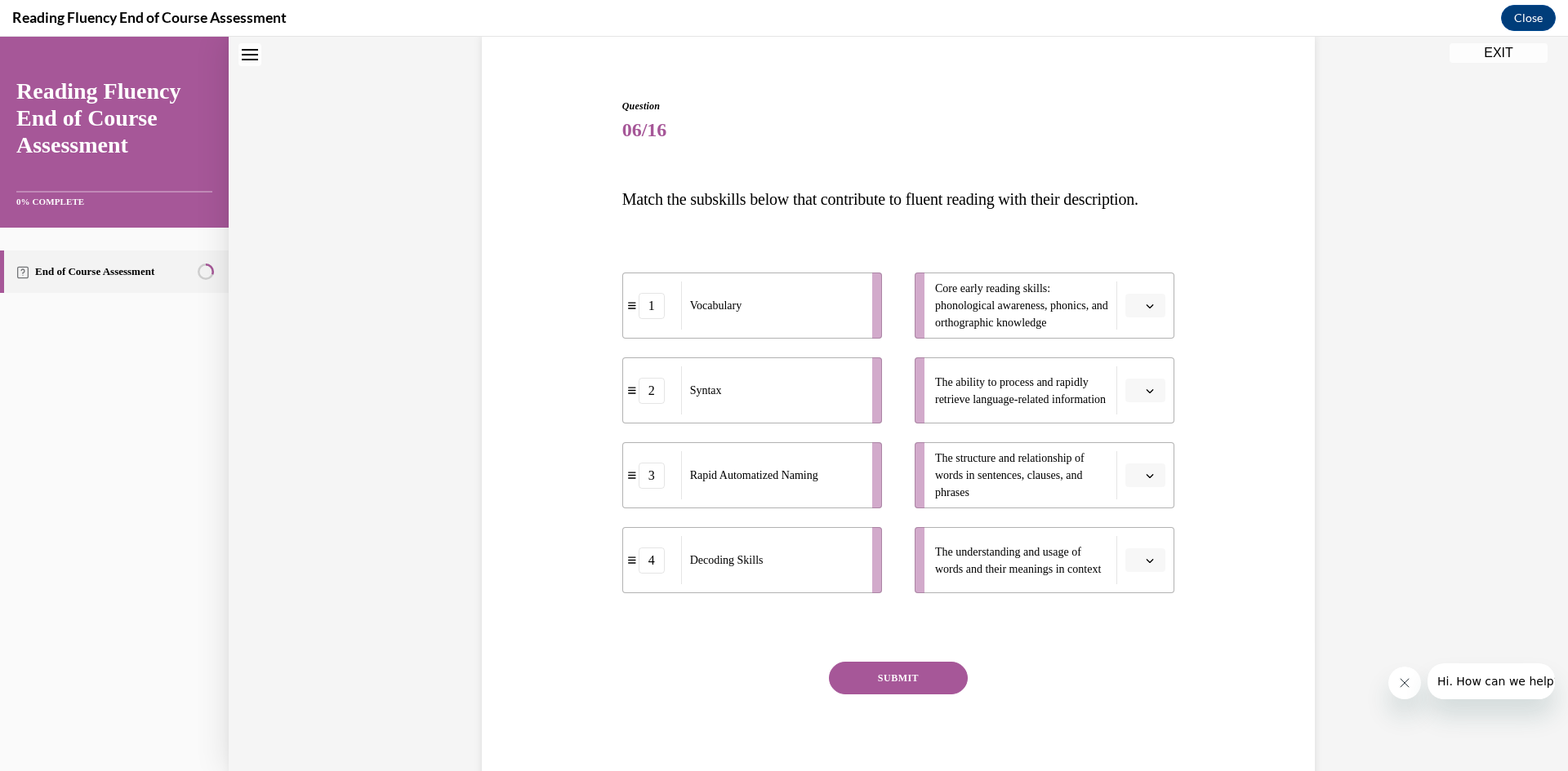
scroll to position [50, 0]
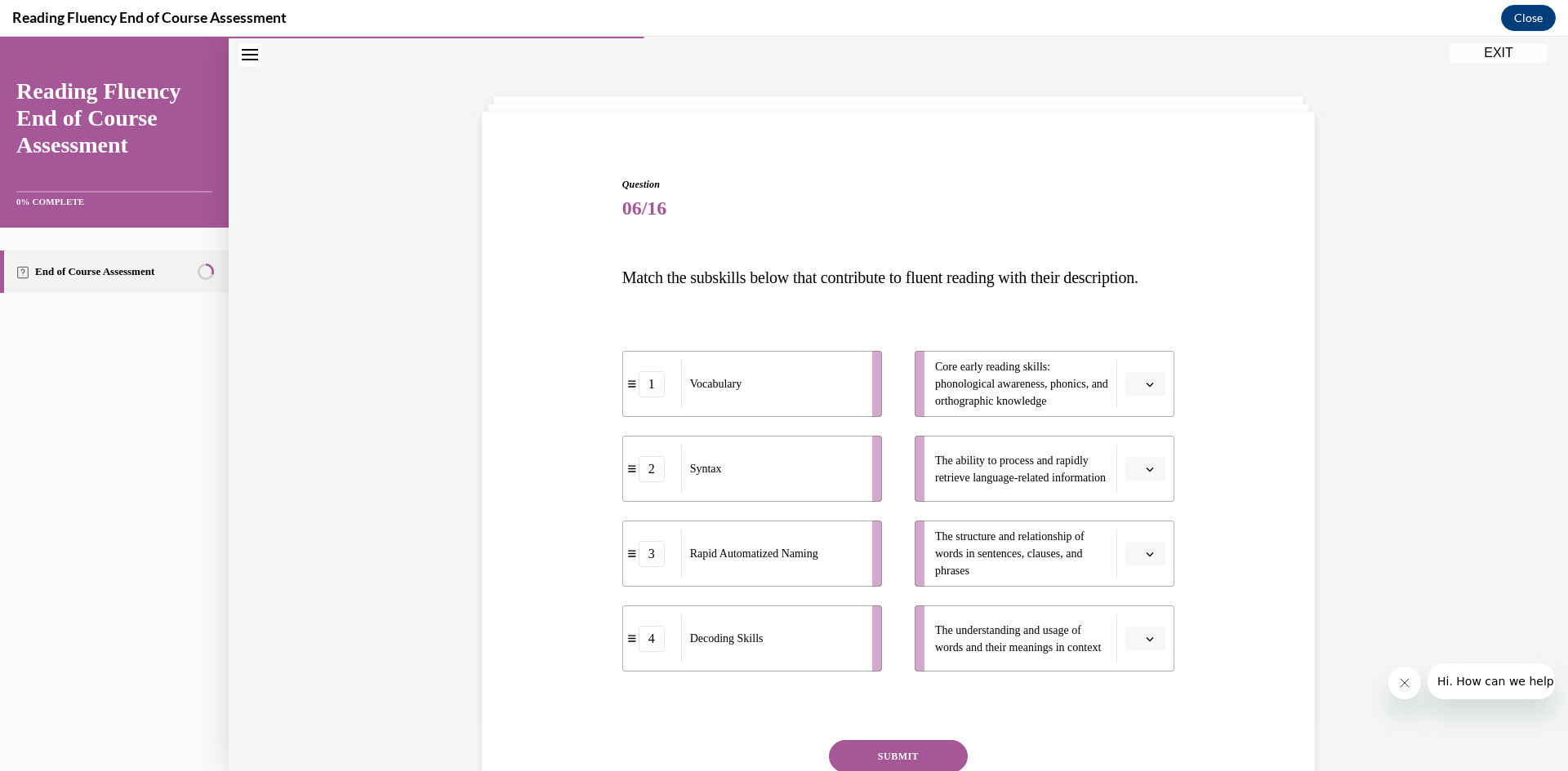
click at [1146, 557] on icon "button" at bounding box center [1150, 554] width 8 height 4
click at [1140, 481] on div "2" at bounding box center [1137, 485] width 41 height 33
click at [1150, 652] on button "button" at bounding box center [1145, 639] width 40 height 25
click at [1130, 544] on div "1" at bounding box center [1137, 537] width 41 height 33
click at [1146, 387] on icon "button" at bounding box center [1150, 384] width 8 height 4
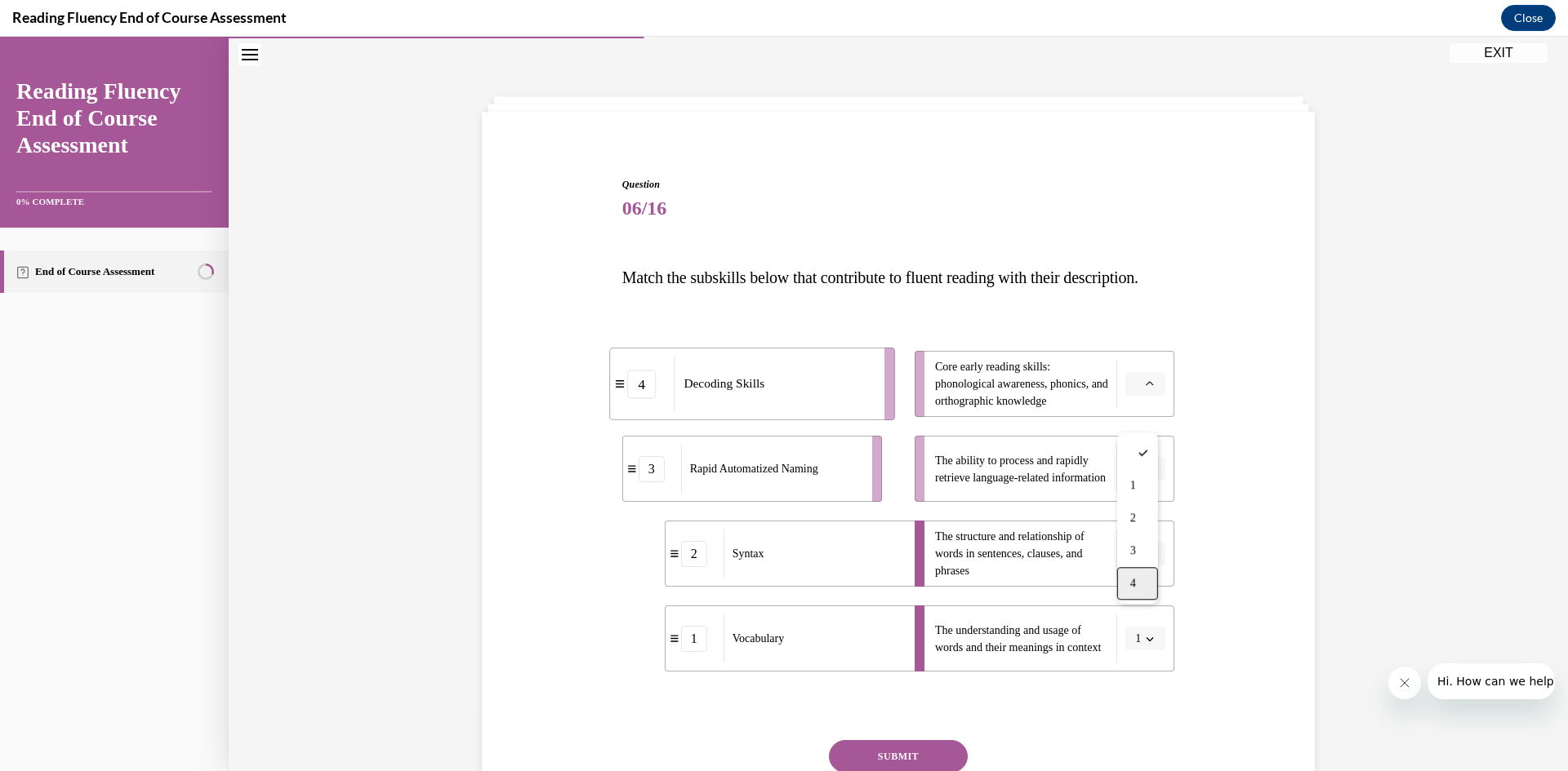
click at [1147, 581] on div "4" at bounding box center [1137, 583] width 41 height 33
click at [1146, 473] on icon "button" at bounding box center [1150, 470] width 8 height 8
click at [1144, 629] on div "3" at bounding box center [1137, 636] width 41 height 33
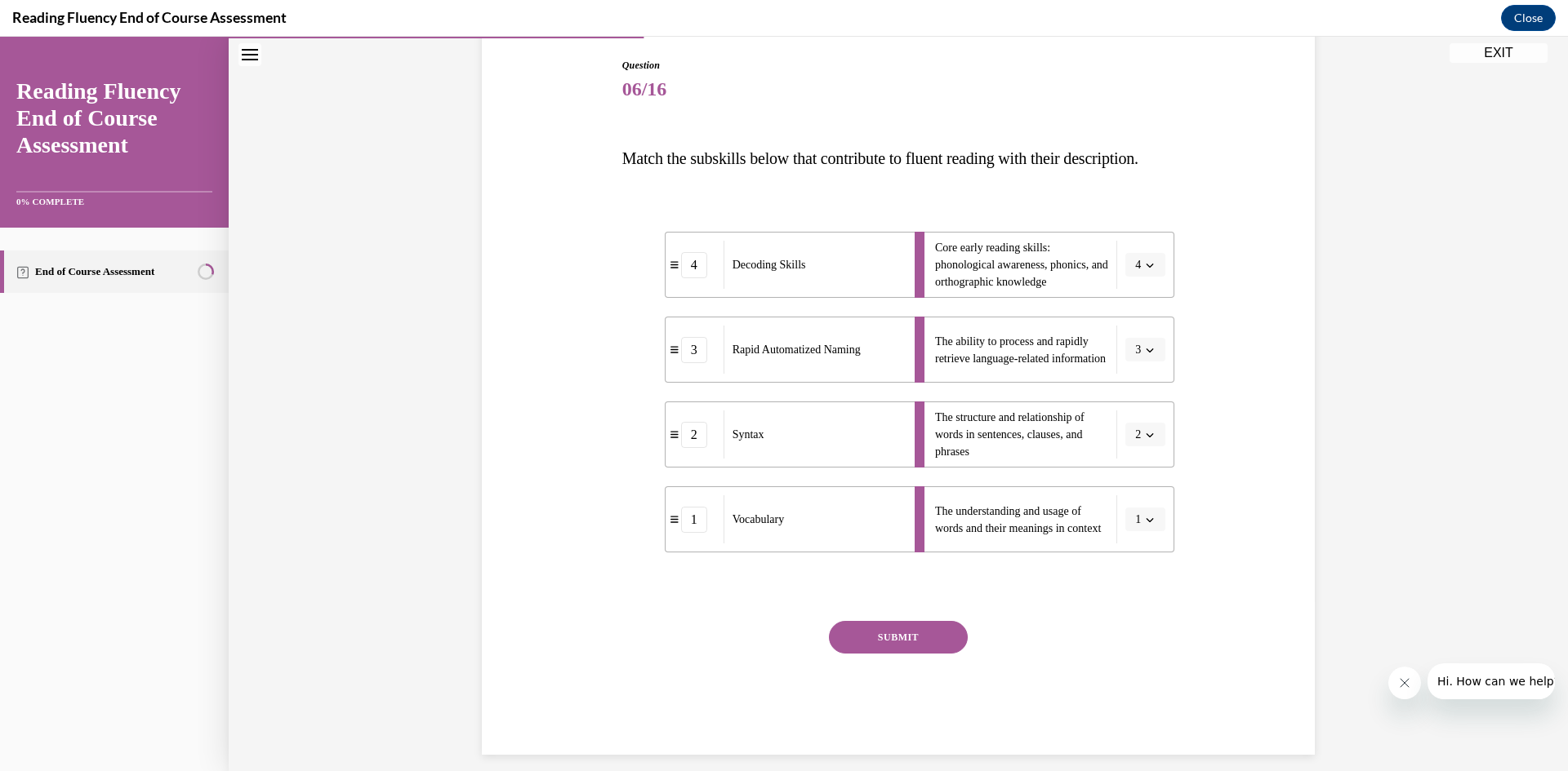
click at [917, 653] on button "SUBMIT" at bounding box center [898, 637] width 139 height 33
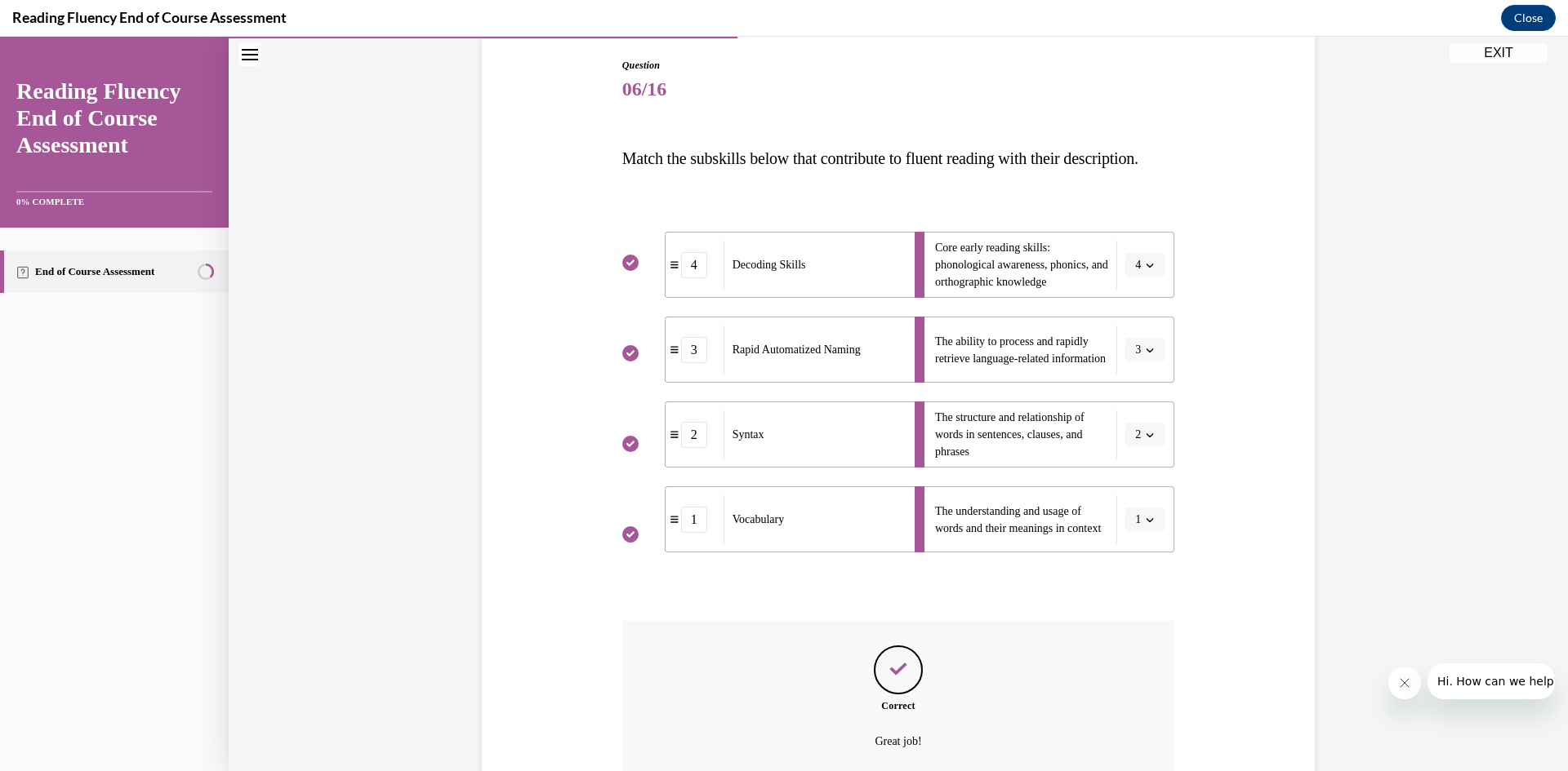
scroll to position [350, 0]
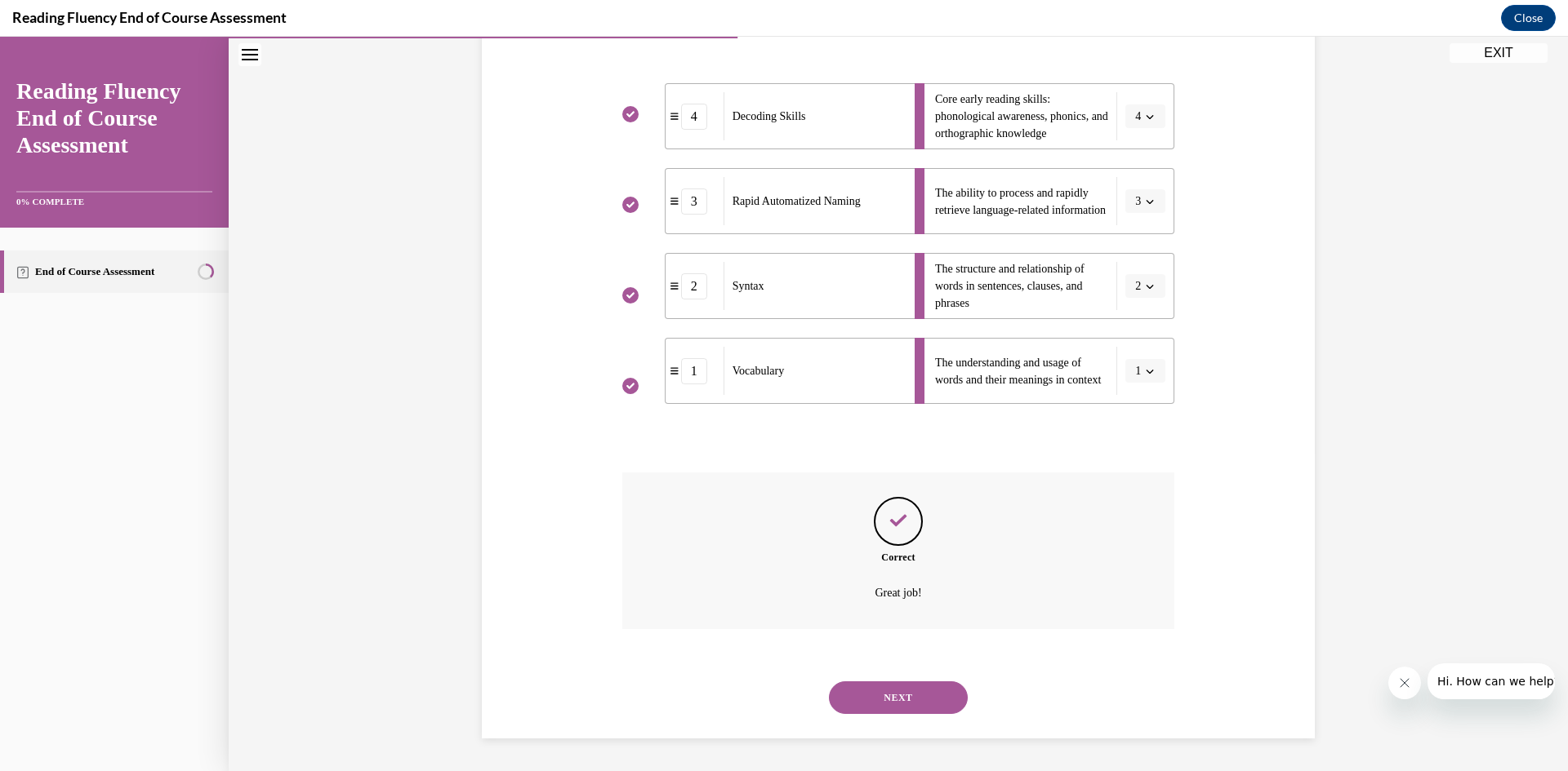
click at [908, 690] on button "NEXT" at bounding box center [898, 697] width 139 height 33
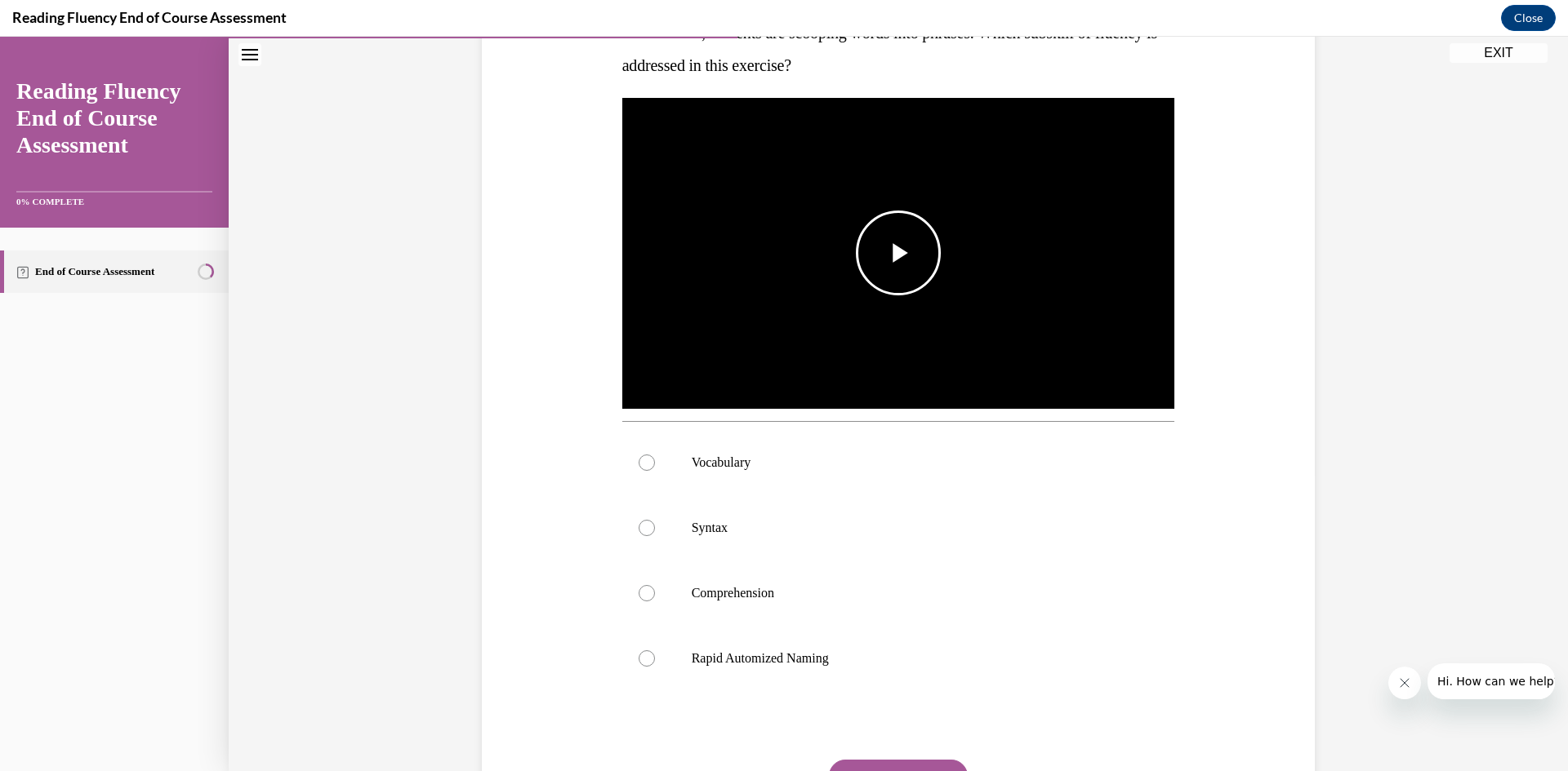
scroll to position [213, 0]
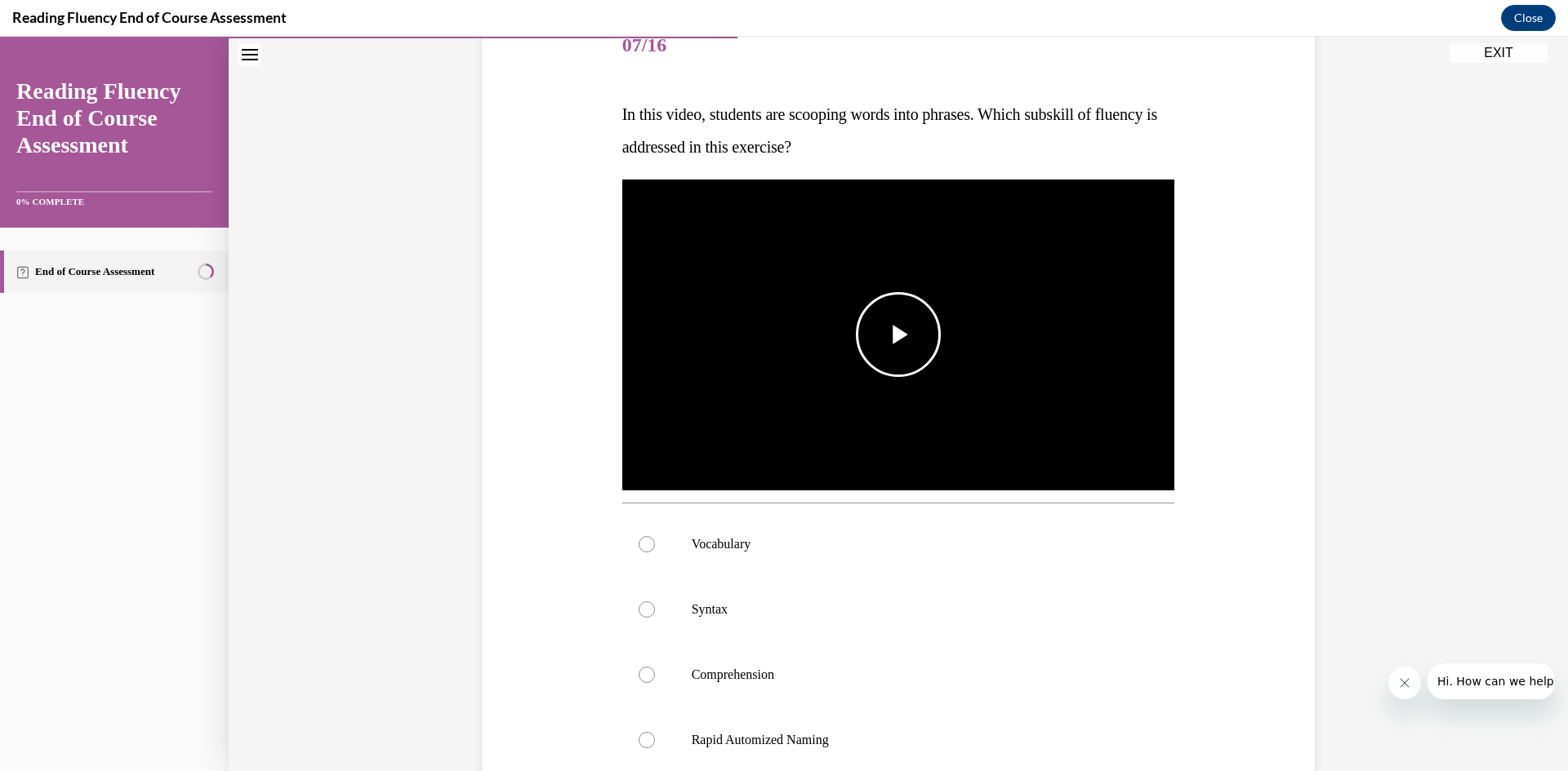
click at [898, 334] on span "Video player" at bounding box center [898, 334] width 0 height 0
click at [639, 740] on div at bounding box center [646, 740] width 16 height 16
click at [639, 740] on input "Rapid Automized Naming" at bounding box center [646, 740] width 16 height 16
radio input "true"
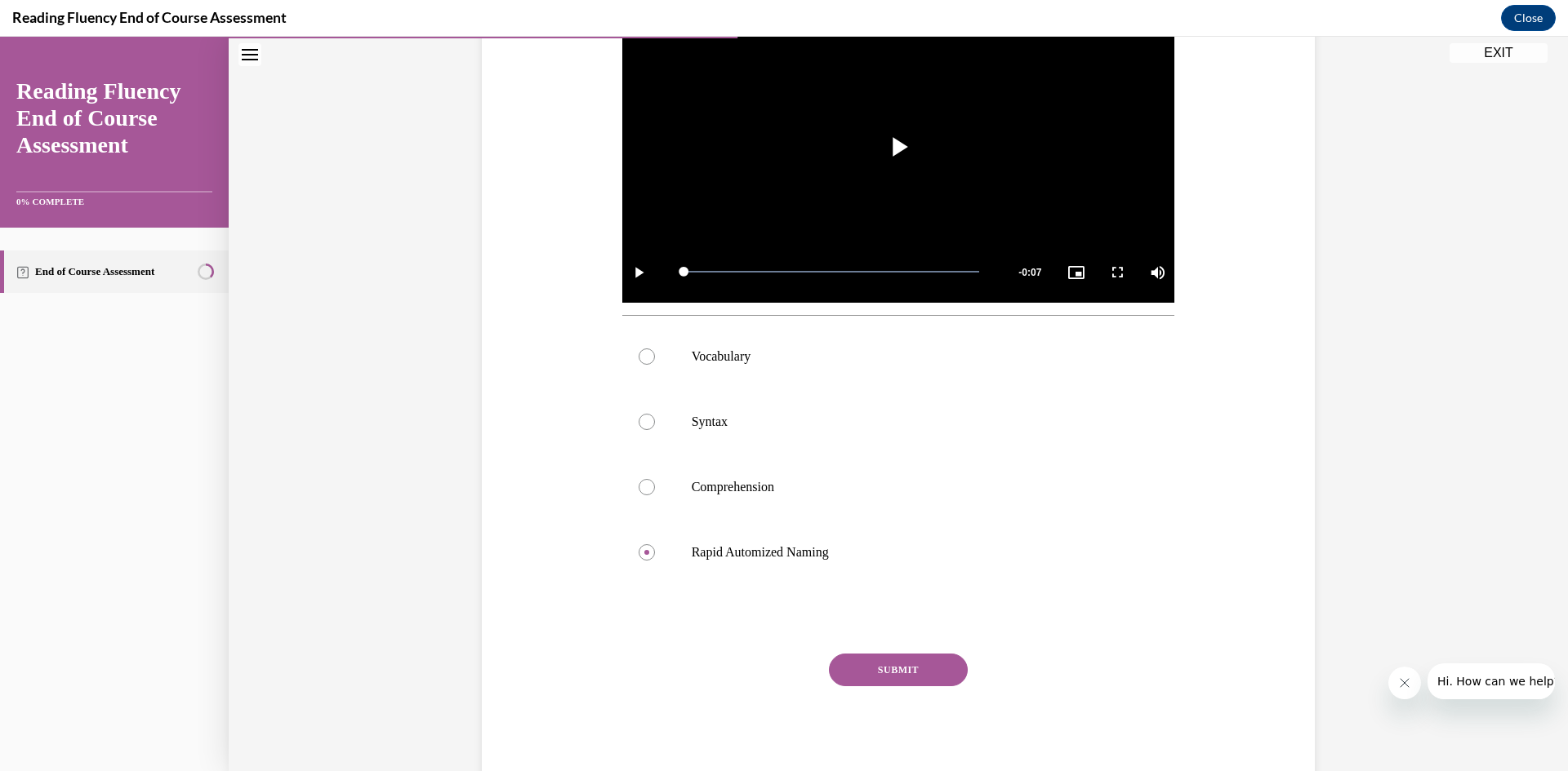
click at [886, 675] on button "SUBMIT" at bounding box center [898, 669] width 139 height 33
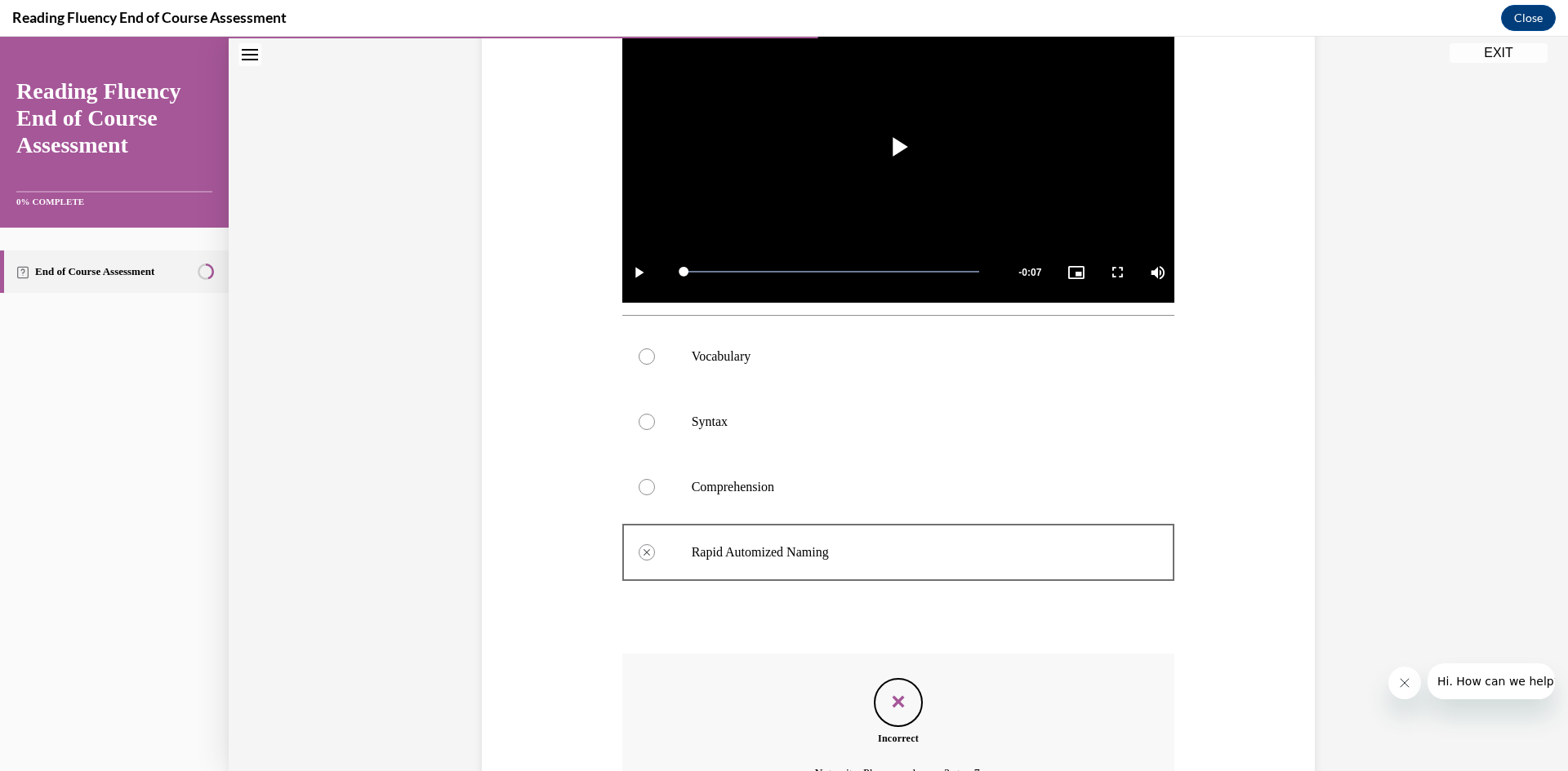
scroll to position [564, 0]
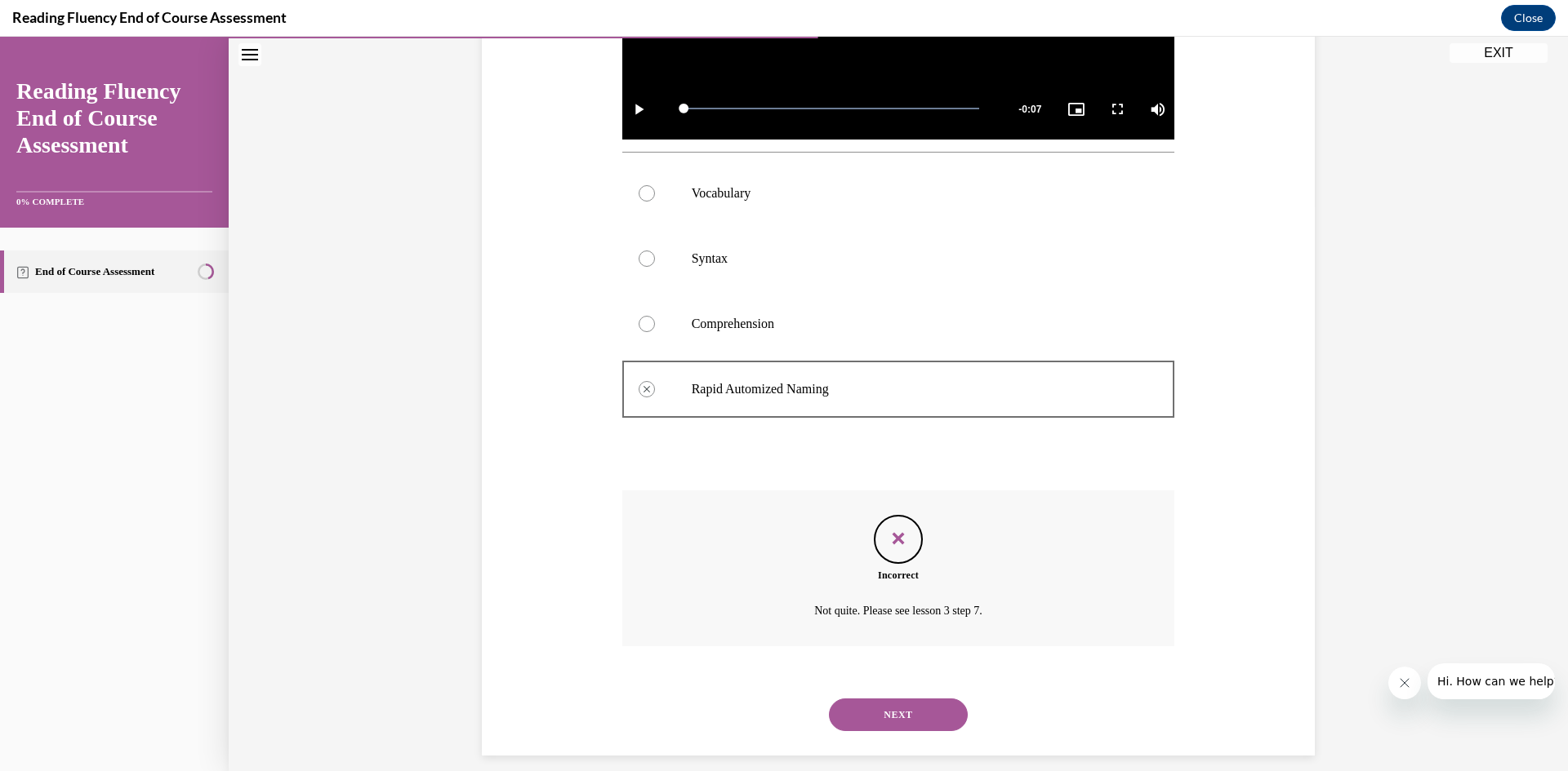
click at [909, 714] on button "NEXT" at bounding box center [898, 714] width 139 height 33
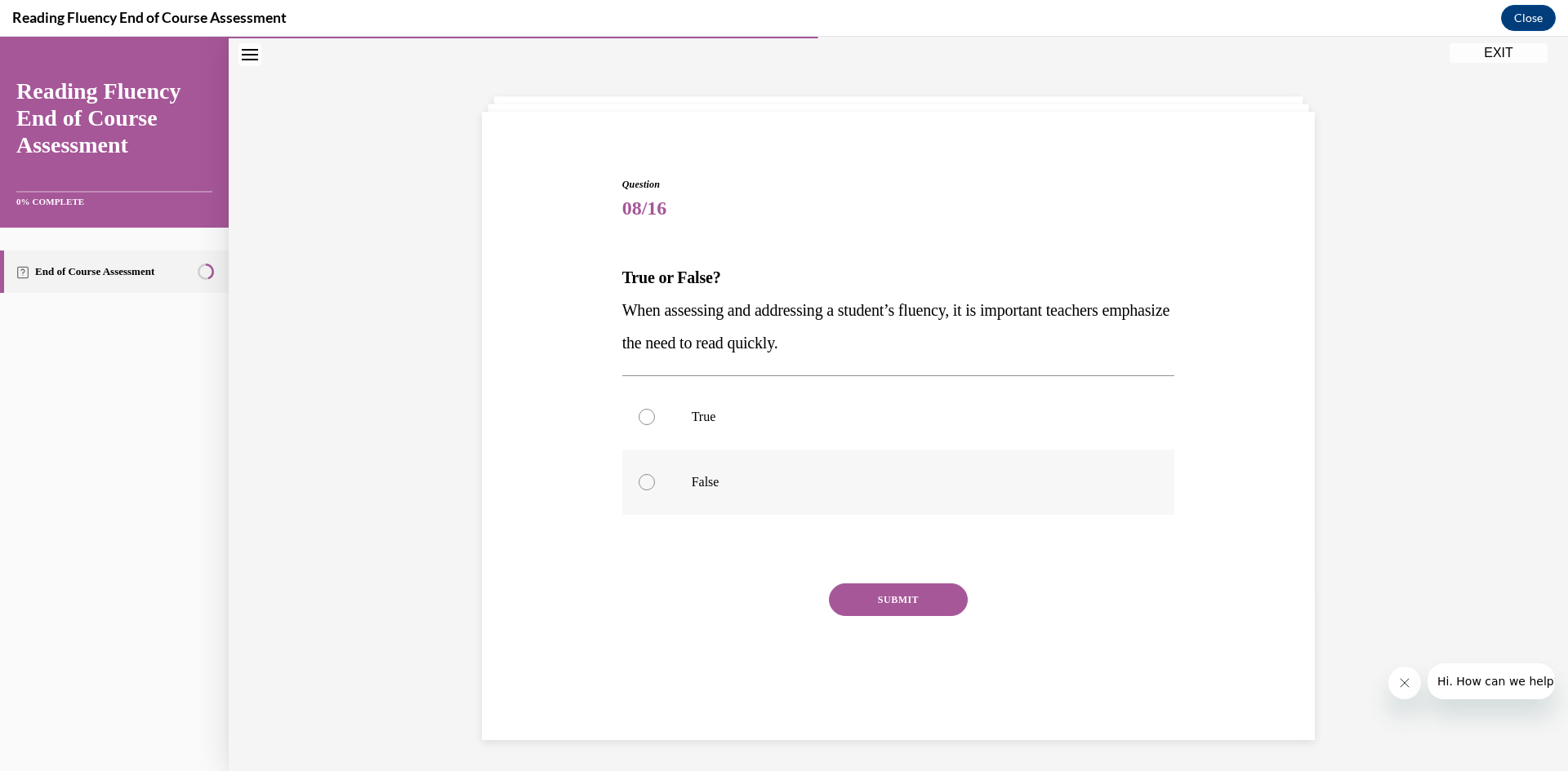
click at [646, 482] on div at bounding box center [646, 482] width 16 height 16
click at [646, 482] on input "False" at bounding box center [646, 482] width 16 height 16
radio input "true"
click at [886, 592] on button "SUBMIT" at bounding box center [898, 600] width 139 height 33
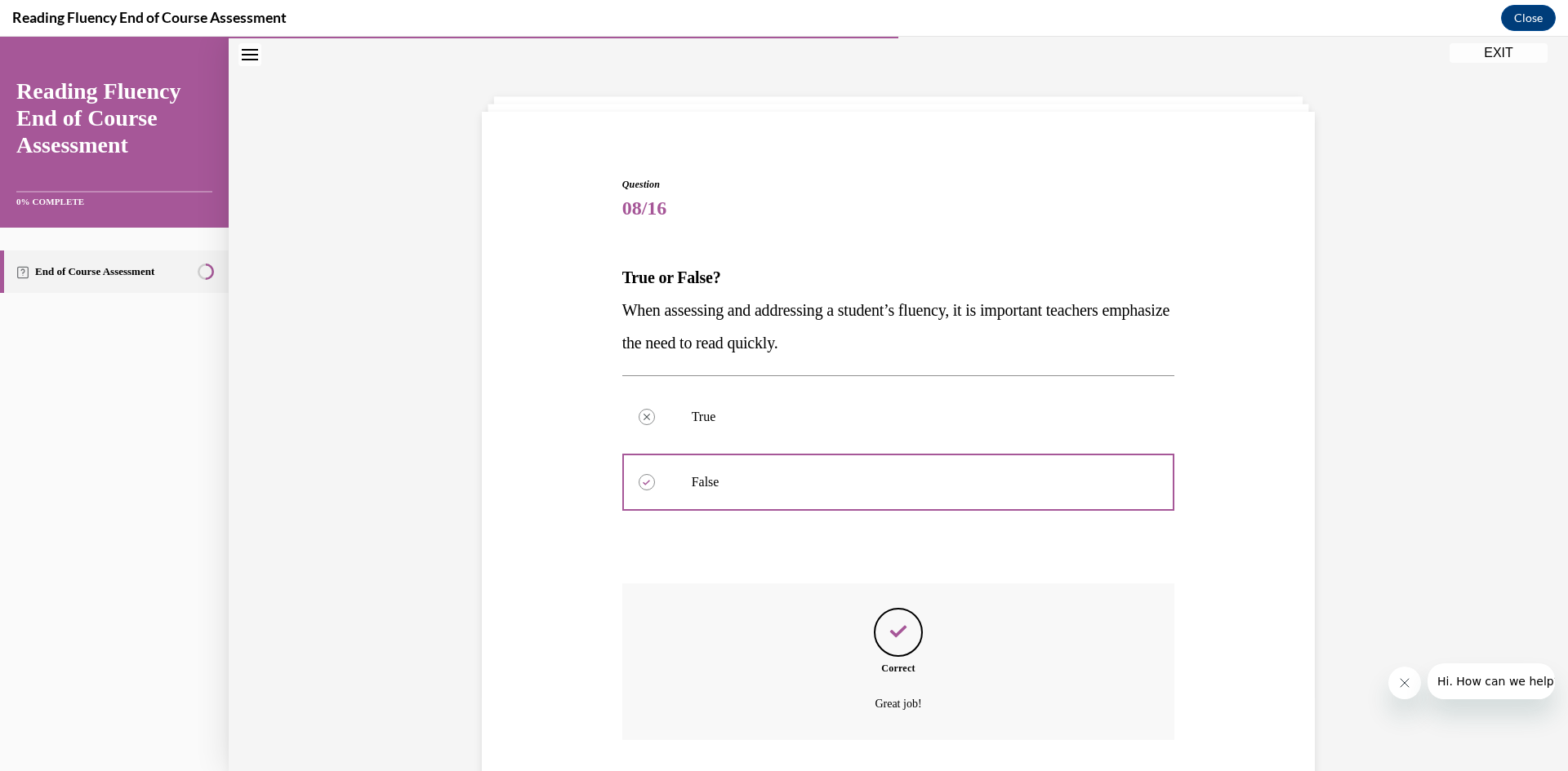
scroll to position [161, 0]
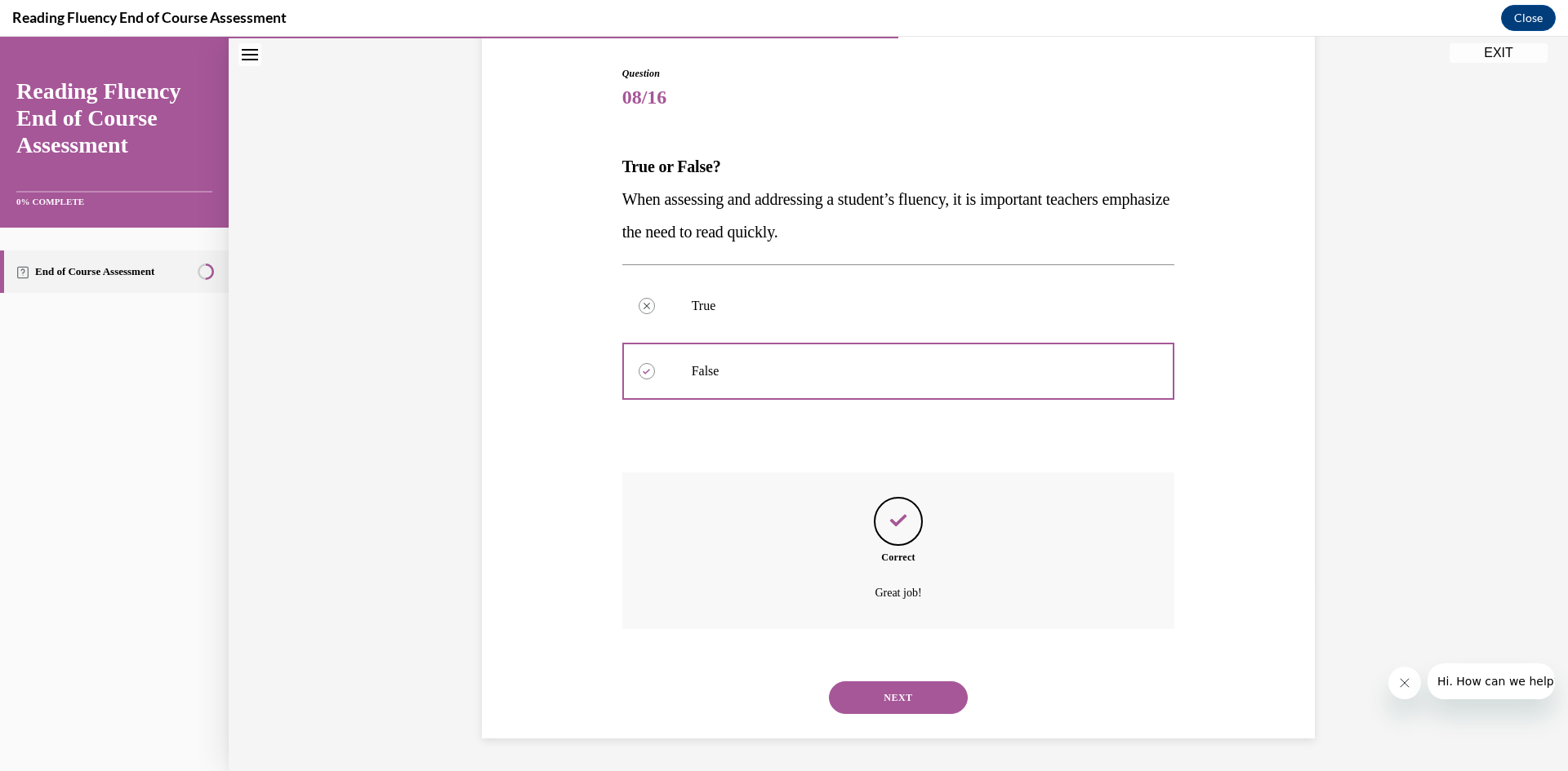
click at [885, 694] on button "NEXT" at bounding box center [898, 697] width 139 height 33
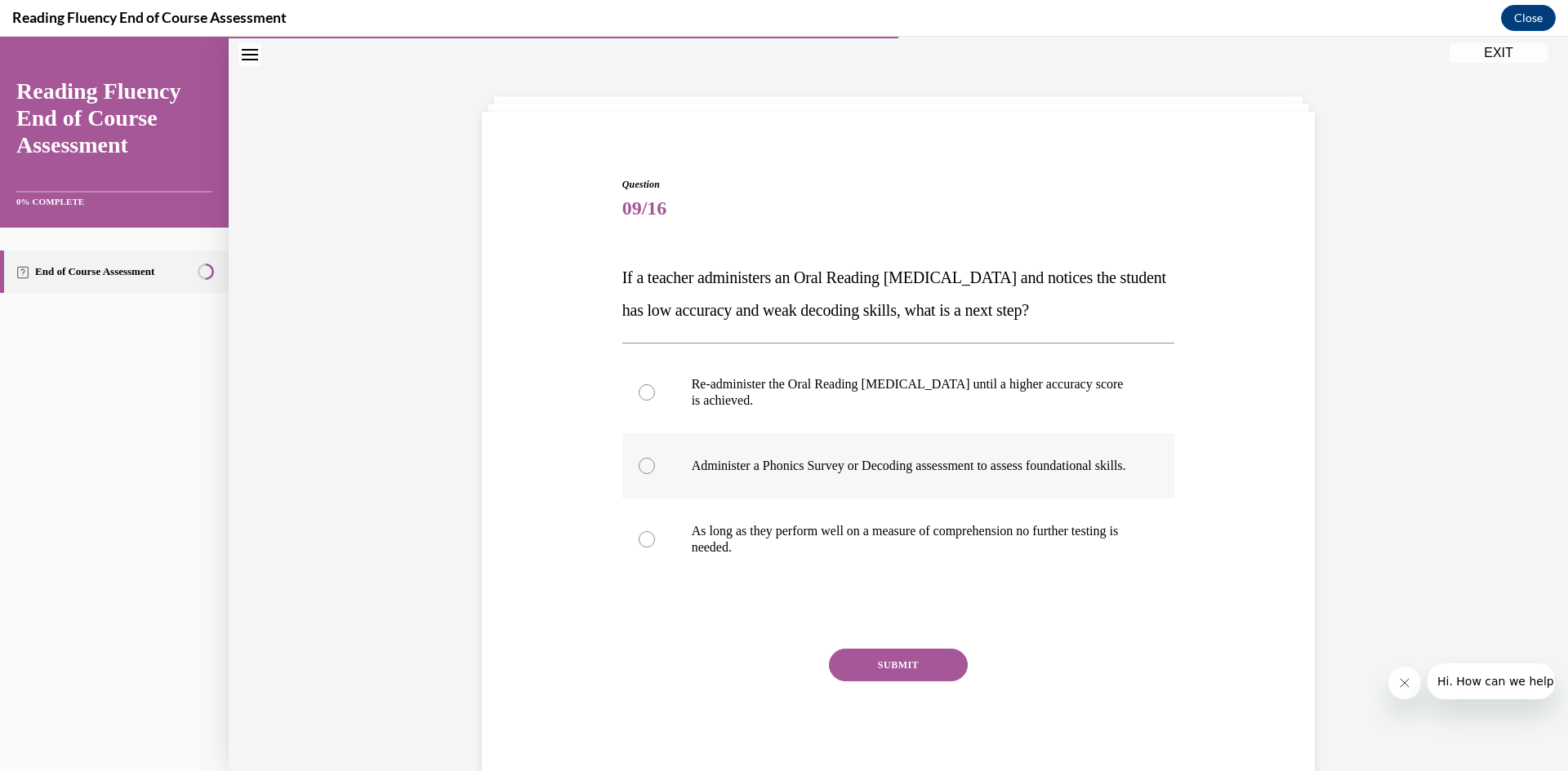
click at [649, 473] on div at bounding box center [646, 465] width 16 height 16
click at [649, 473] on input "Administer a Phonics Survey or Decoding assessment to assess foundational skill…" at bounding box center [646, 465] width 16 height 16
radio input "true"
click at [897, 680] on button "SUBMIT" at bounding box center [898, 665] width 139 height 33
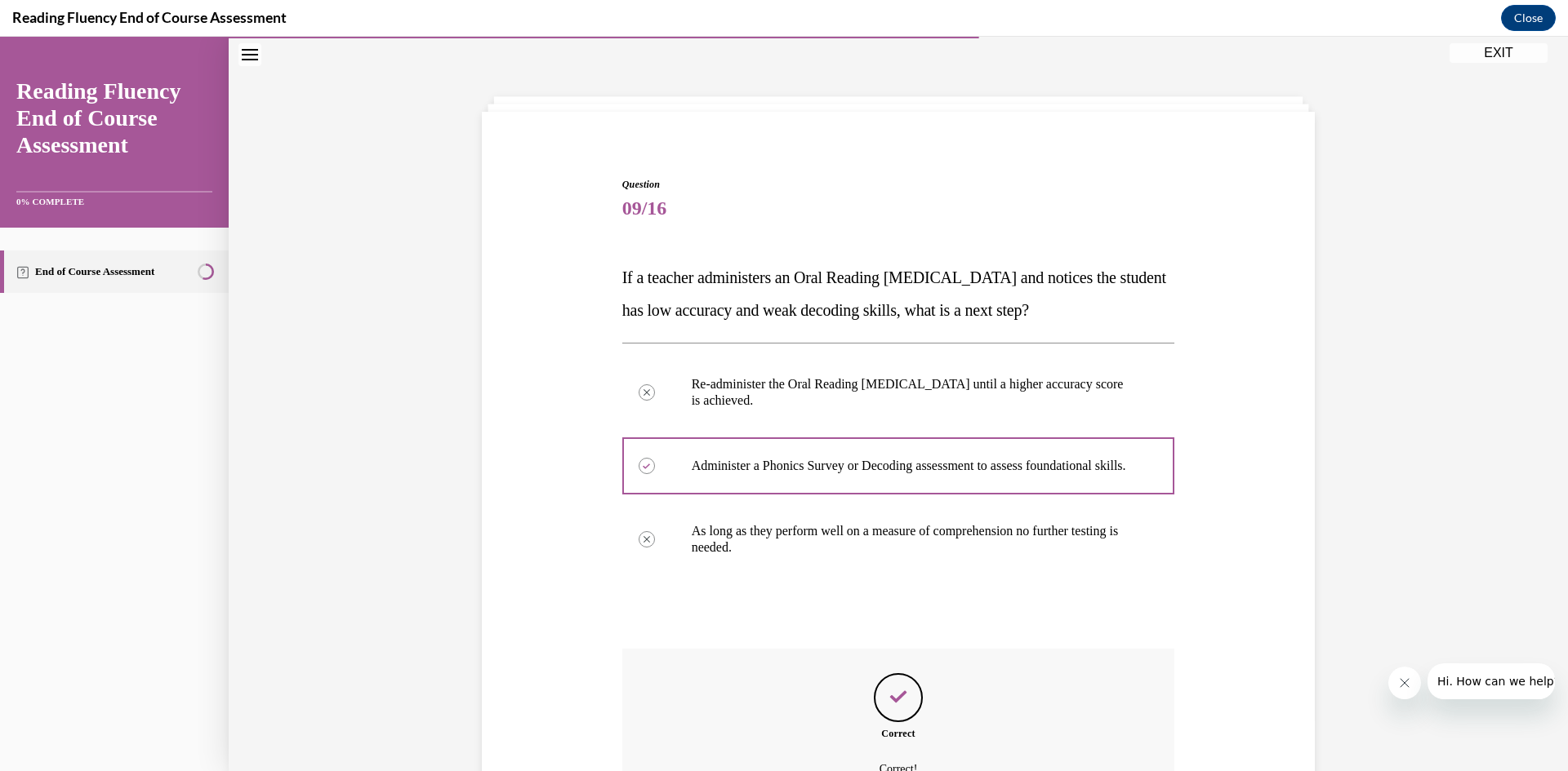
scroll to position [242, 0]
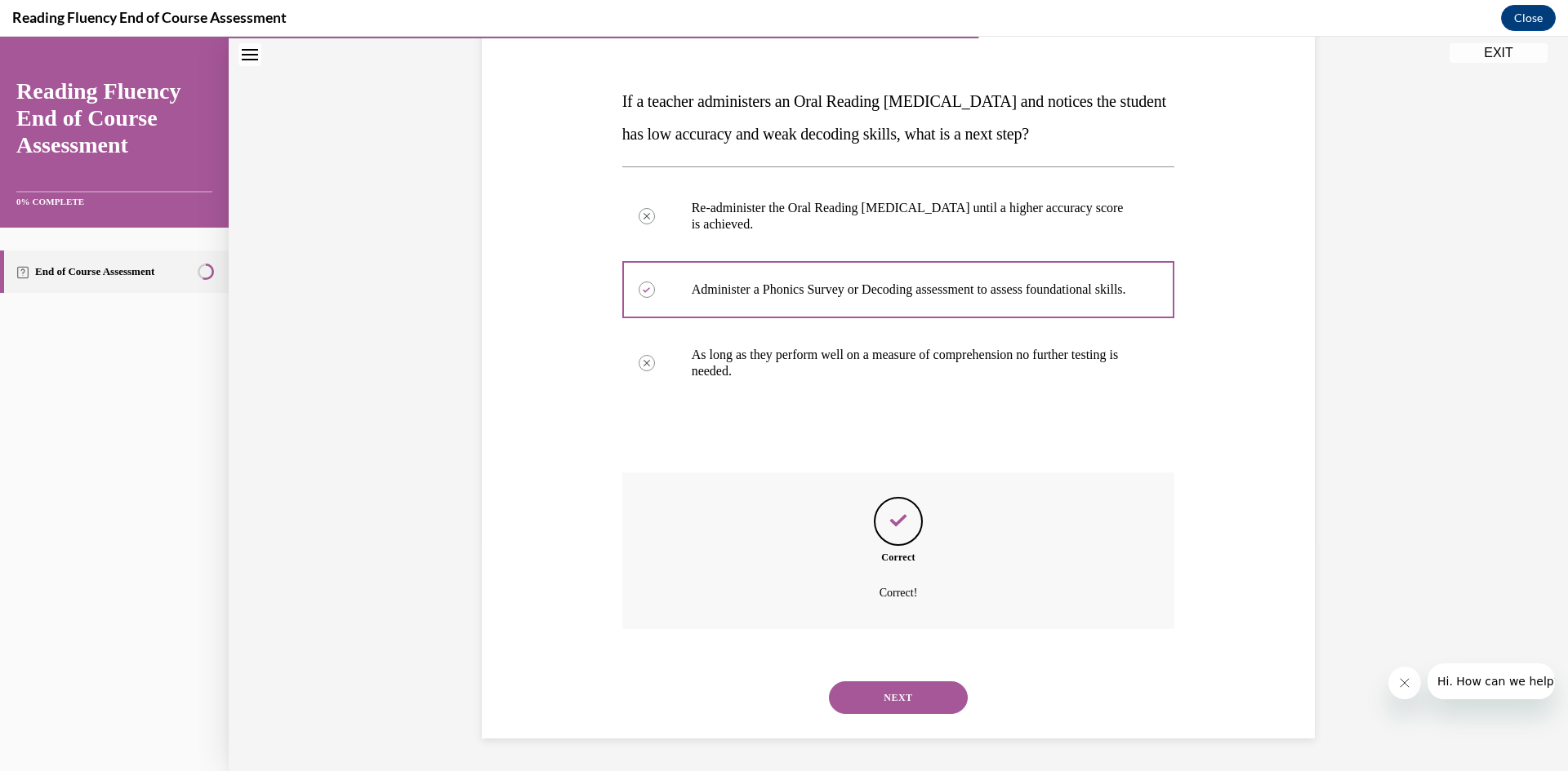
click at [904, 702] on button "NEXT" at bounding box center [898, 697] width 139 height 33
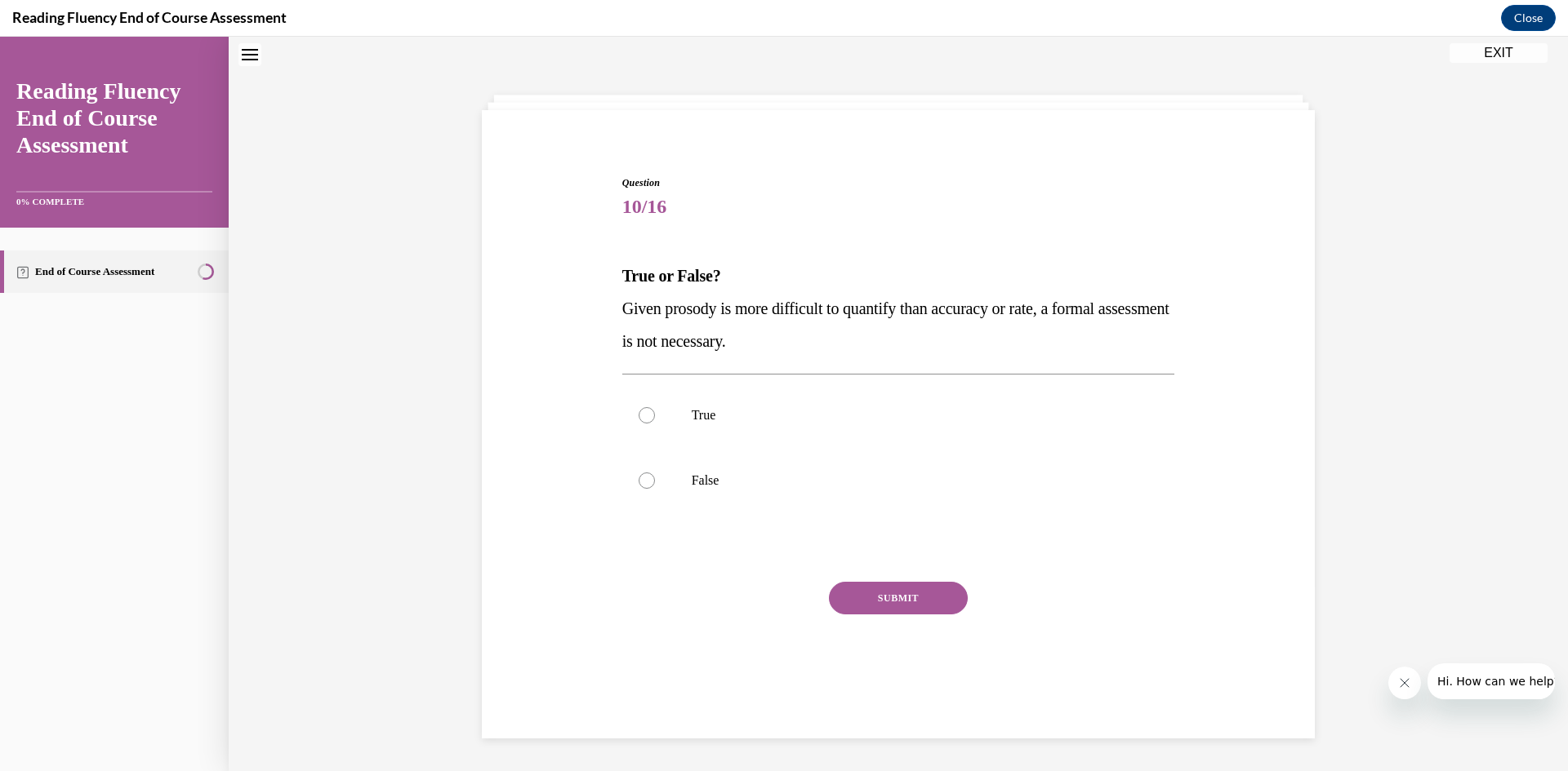
scroll to position [50, 0]
click at [644, 479] on div at bounding box center [646, 482] width 16 height 16
click at [644, 479] on input "False" at bounding box center [646, 482] width 16 height 16
radio input "true"
click at [899, 601] on button "SUBMIT" at bounding box center [898, 600] width 139 height 33
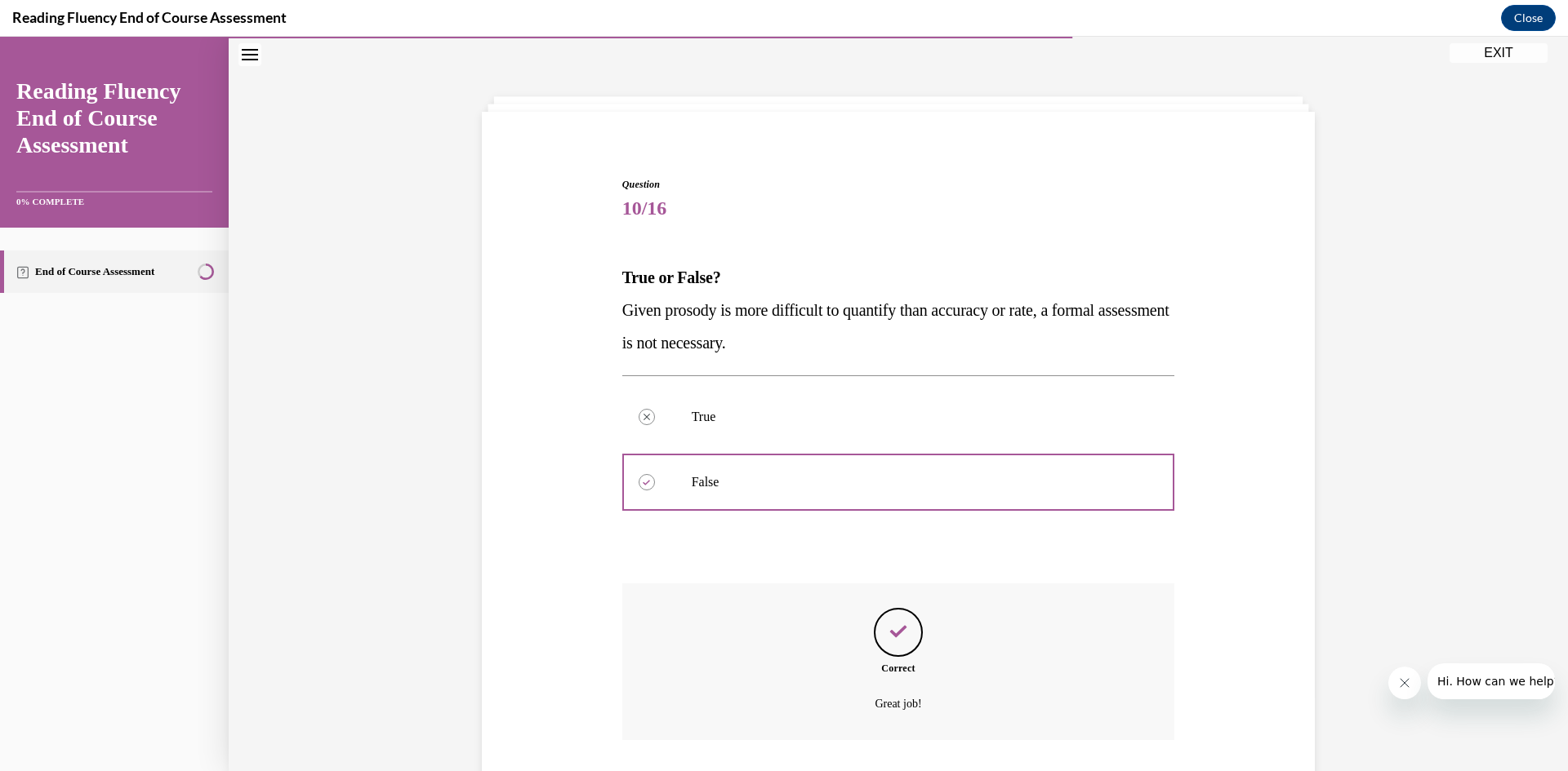
scroll to position [161, 0]
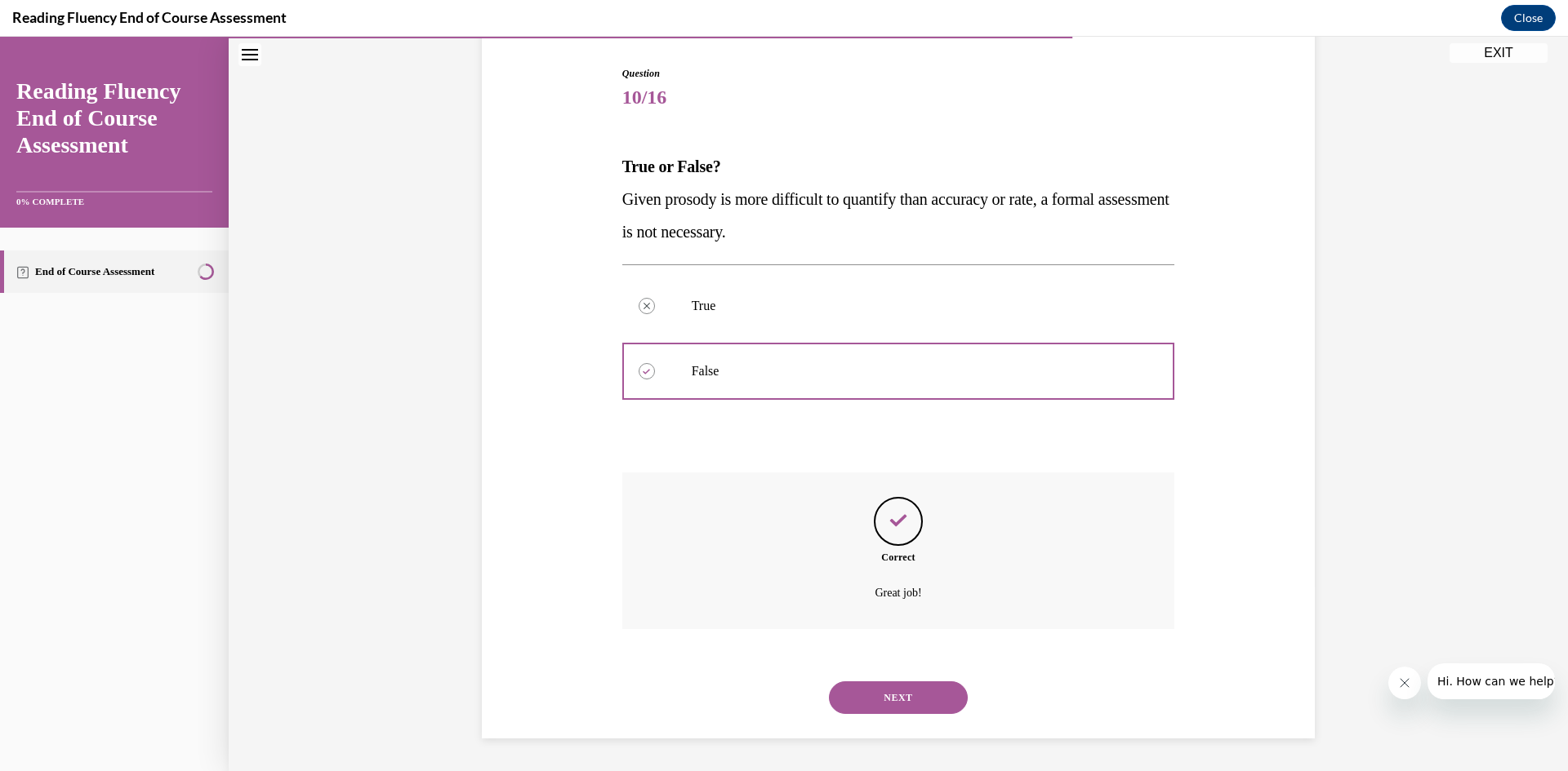
click at [904, 698] on button "NEXT" at bounding box center [898, 697] width 139 height 33
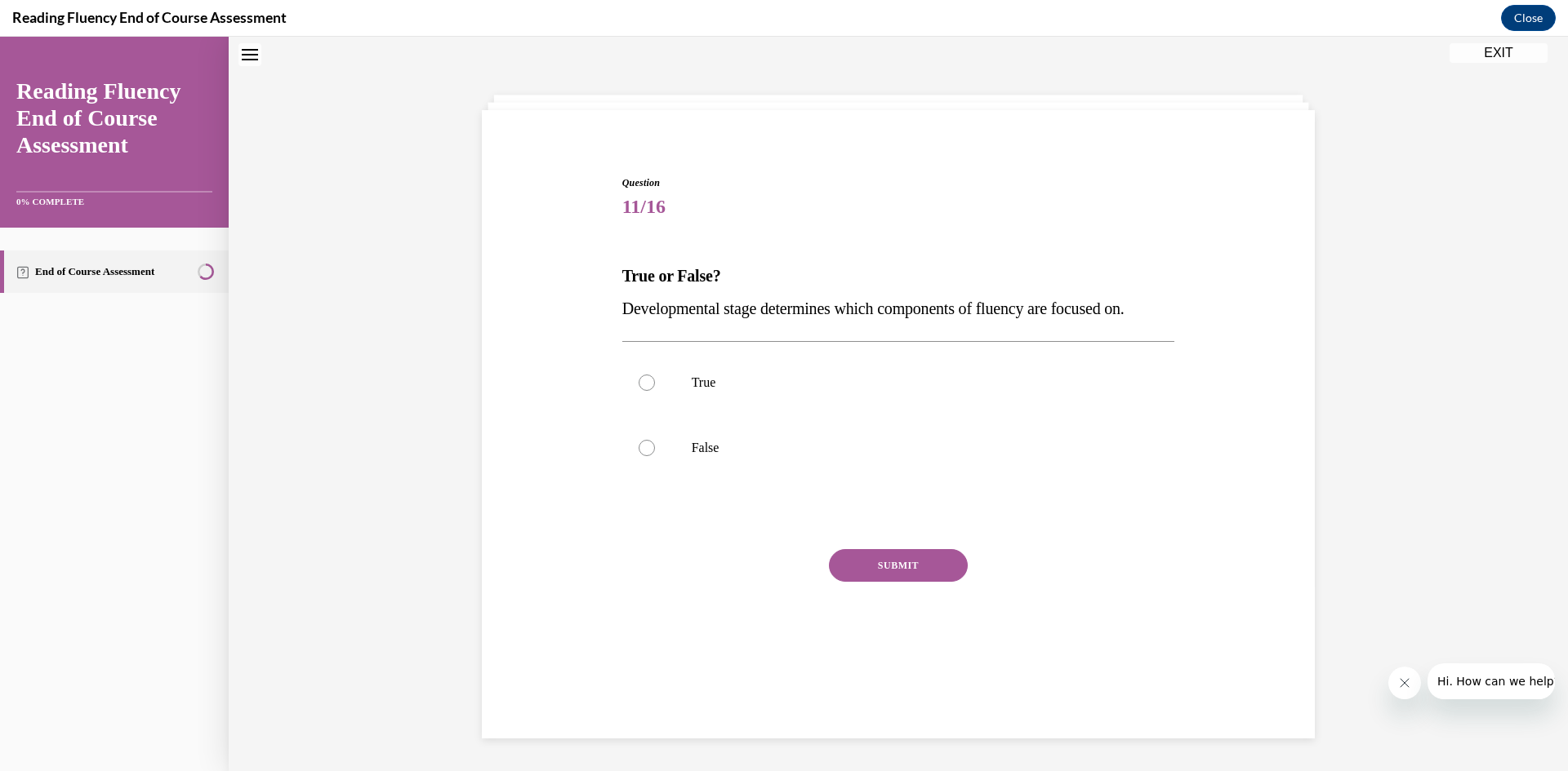
scroll to position [50, 0]
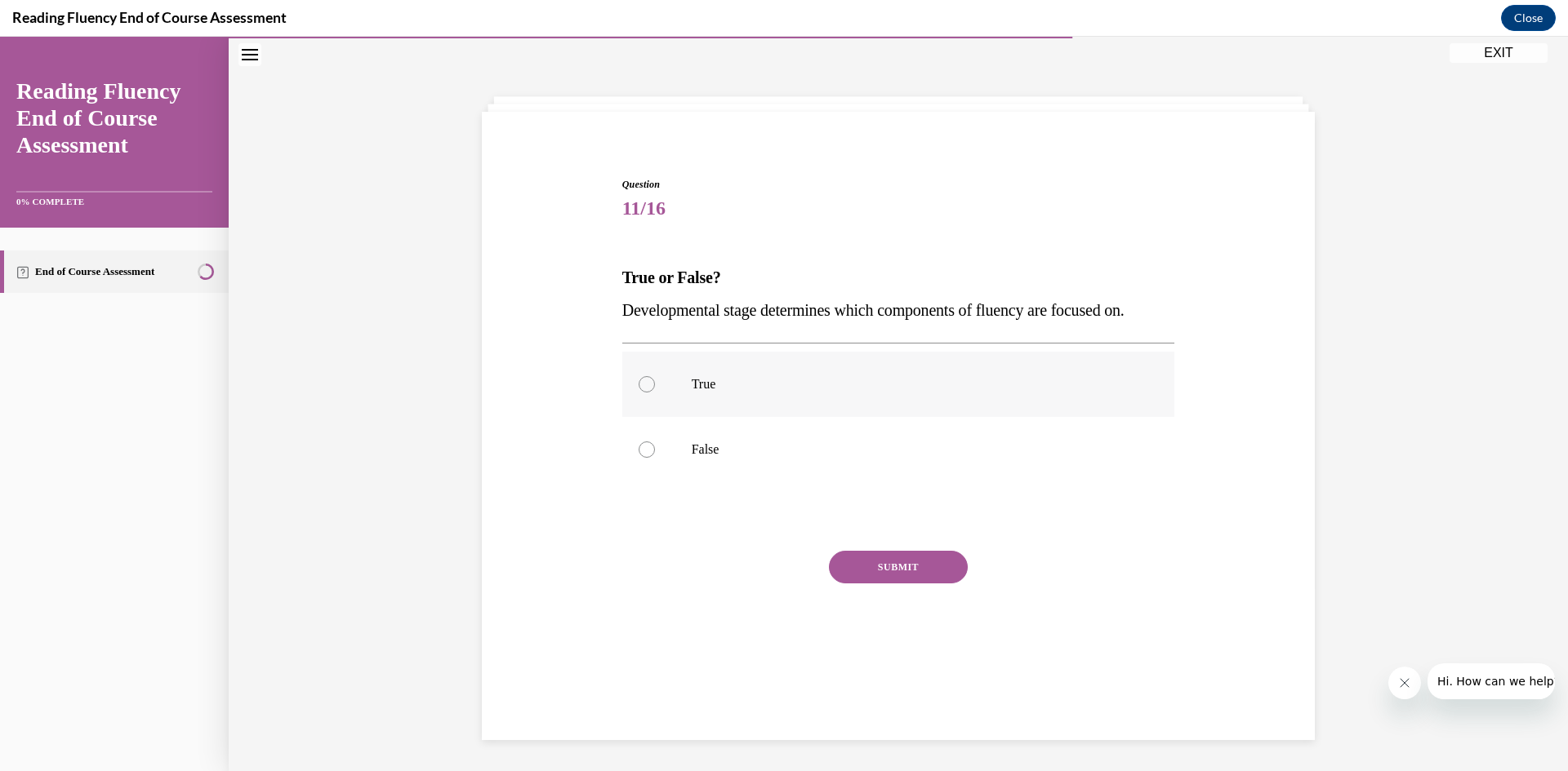
click at [651, 389] on label "True" at bounding box center [898, 384] width 553 height 65
click at [651, 389] on input "True" at bounding box center [646, 384] width 16 height 16
radio input "true"
click at [876, 562] on button "SUBMIT" at bounding box center [898, 567] width 139 height 33
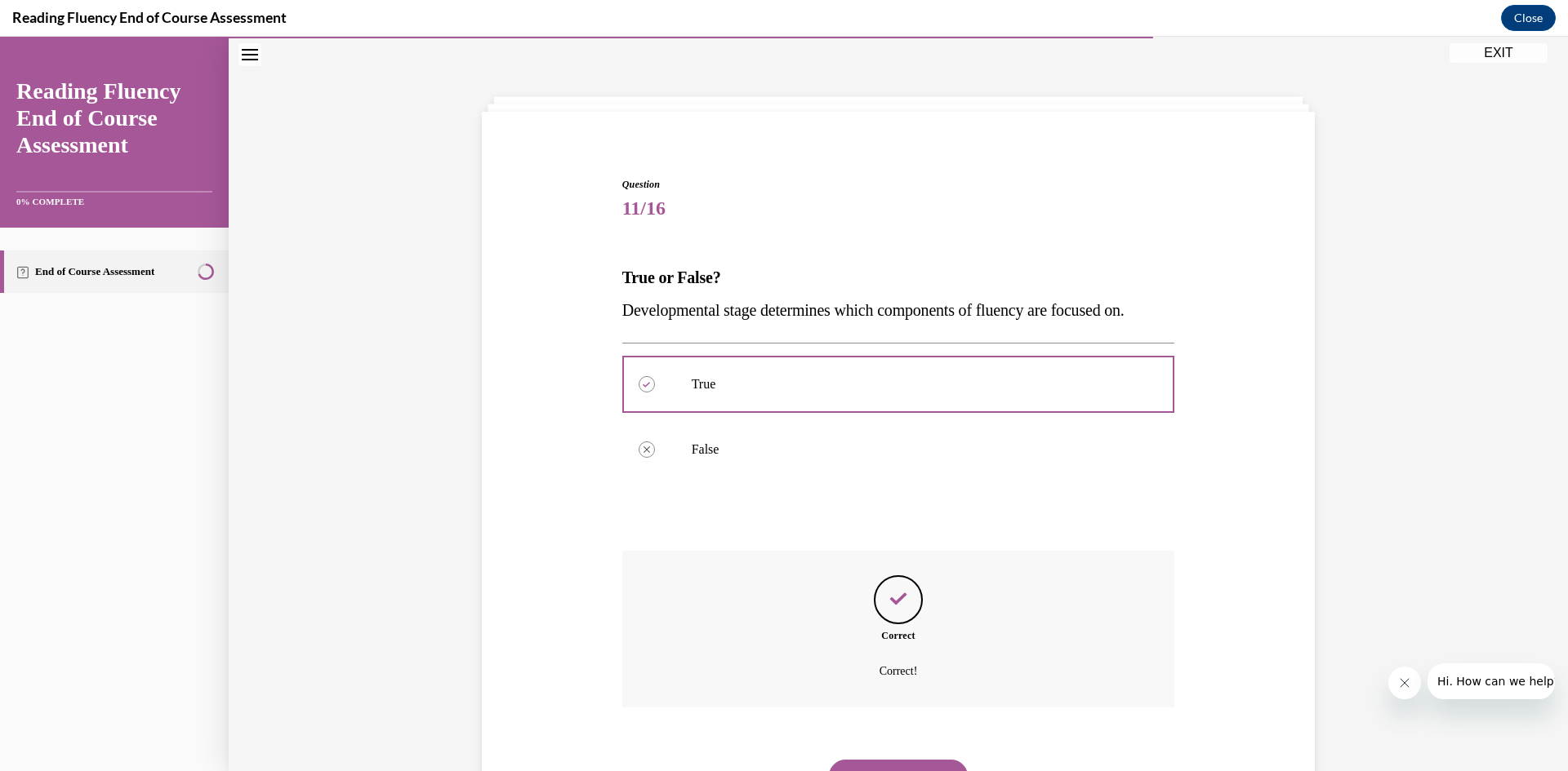
scroll to position [128, 0]
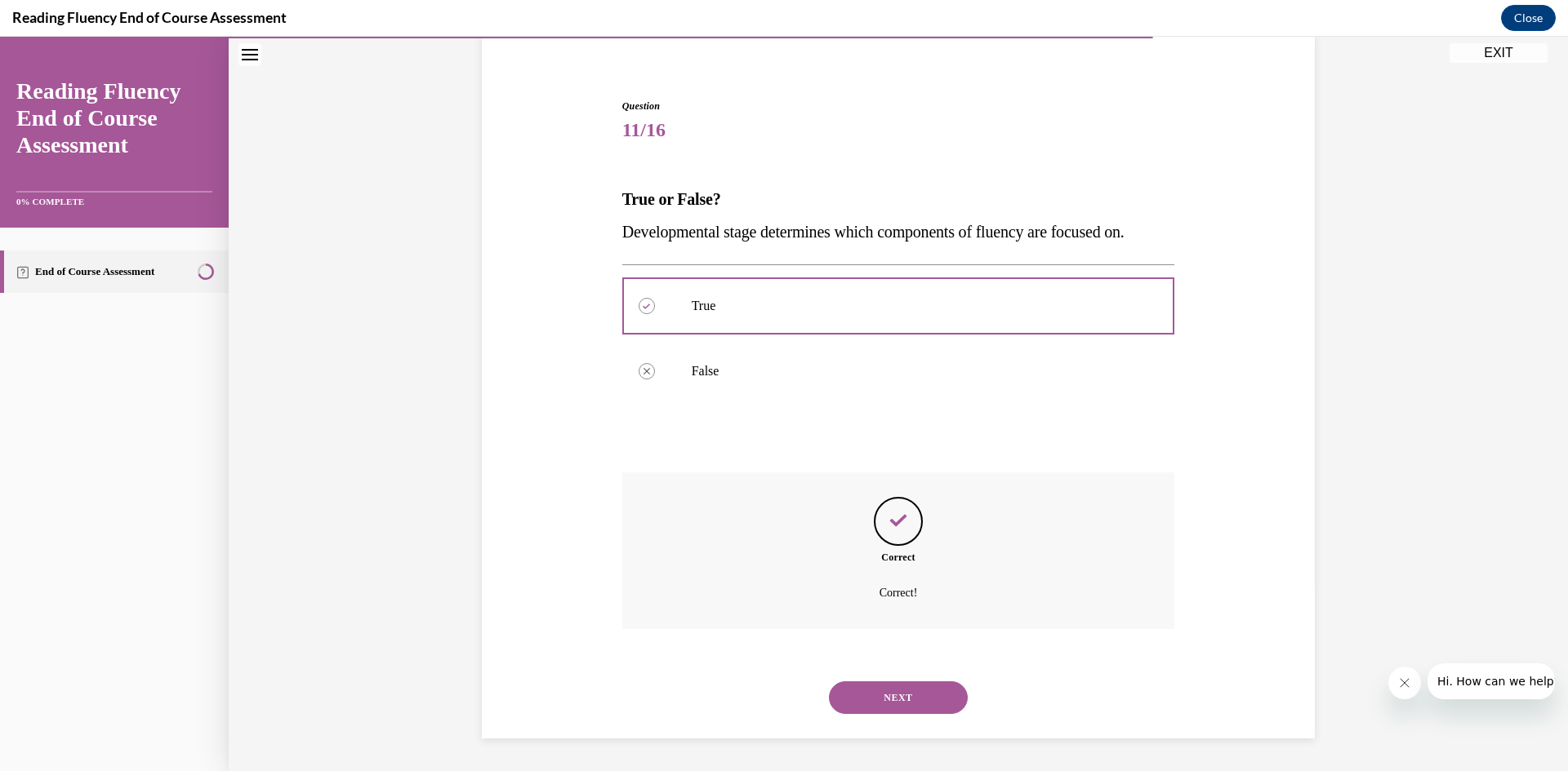
click at [903, 690] on button "NEXT" at bounding box center [898, 697] width 139 height 33
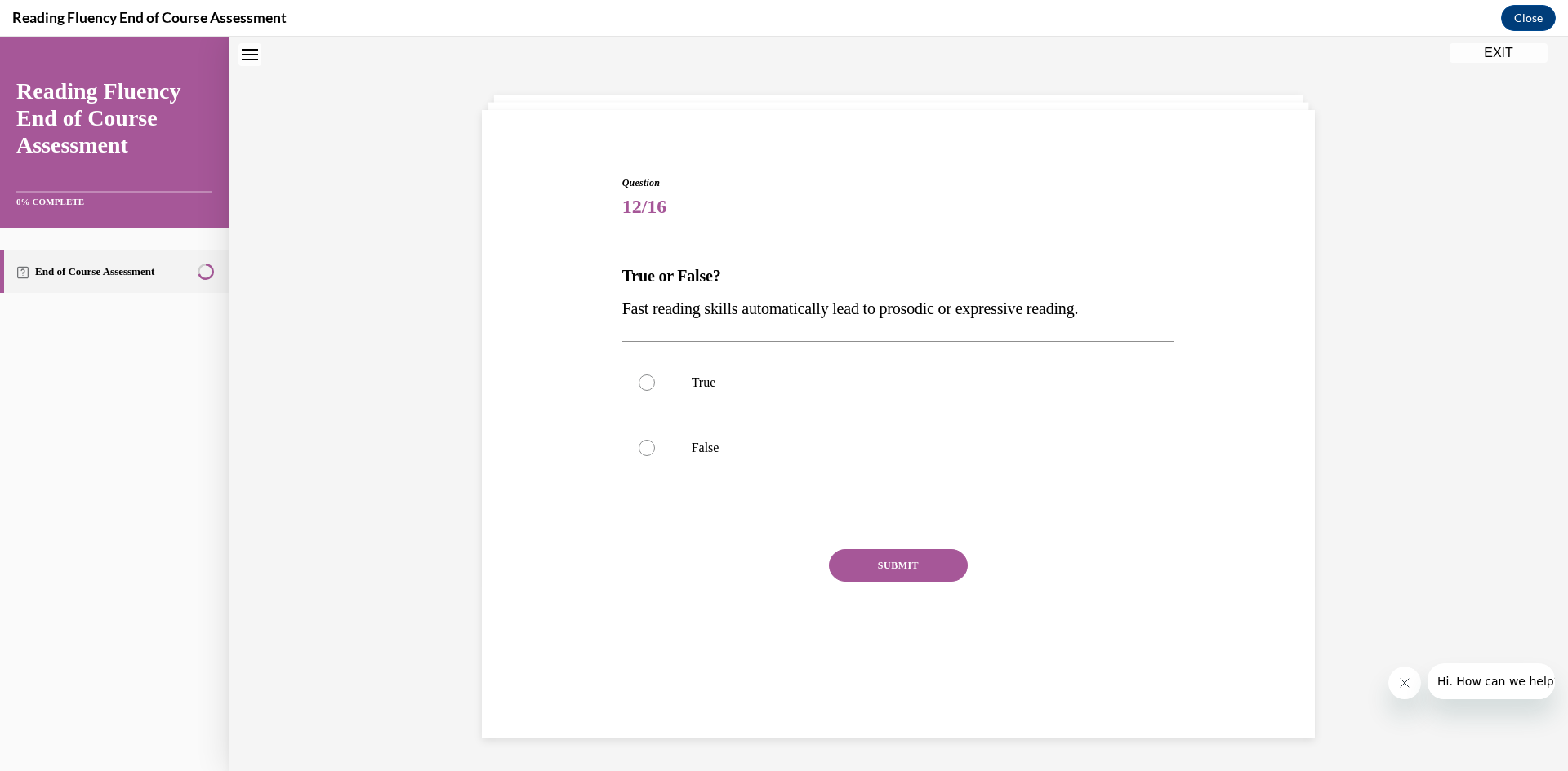
scroll to position [50, 0]
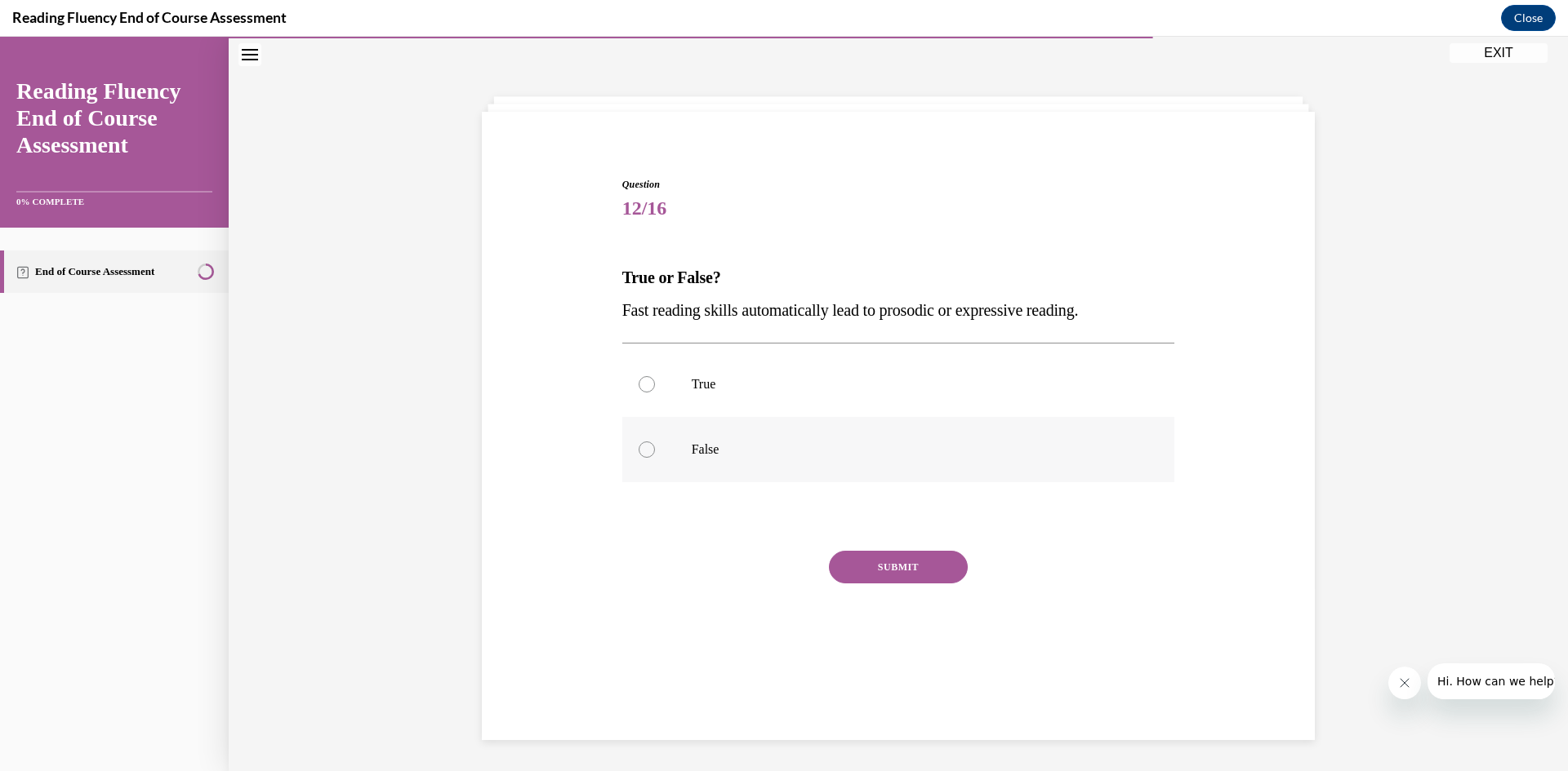
click at [643, 450] on div at bounding box center [646, 449] width 16 height 16
click at [643, 450] on input "False" at bounding box center [646, 449] width 16 height 16
radio input "true"
click at [876, 561] on button "SUBMIT" at bounding box center [898, 567] width 139 height 33
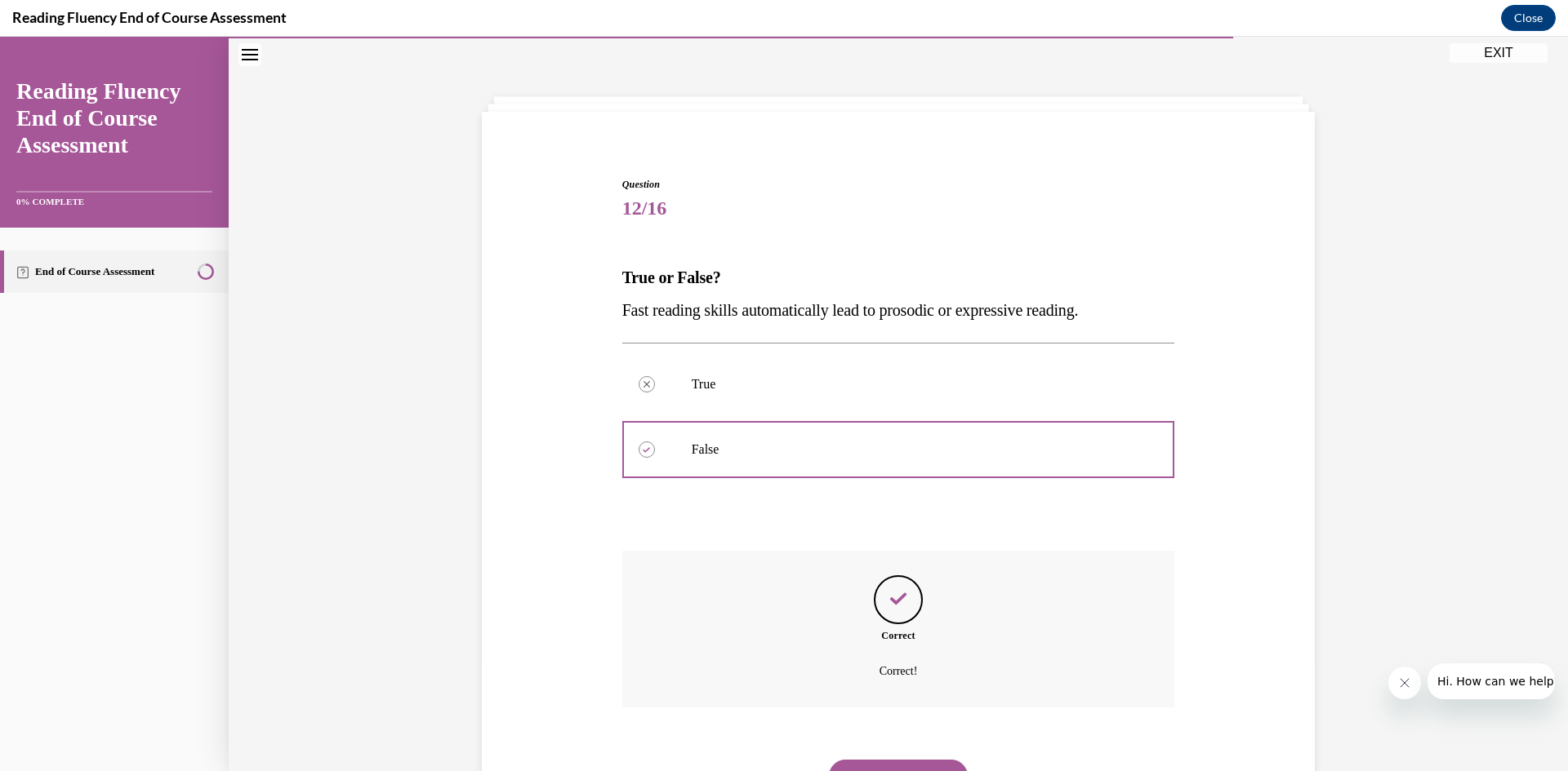
scroll to position [128, 0]
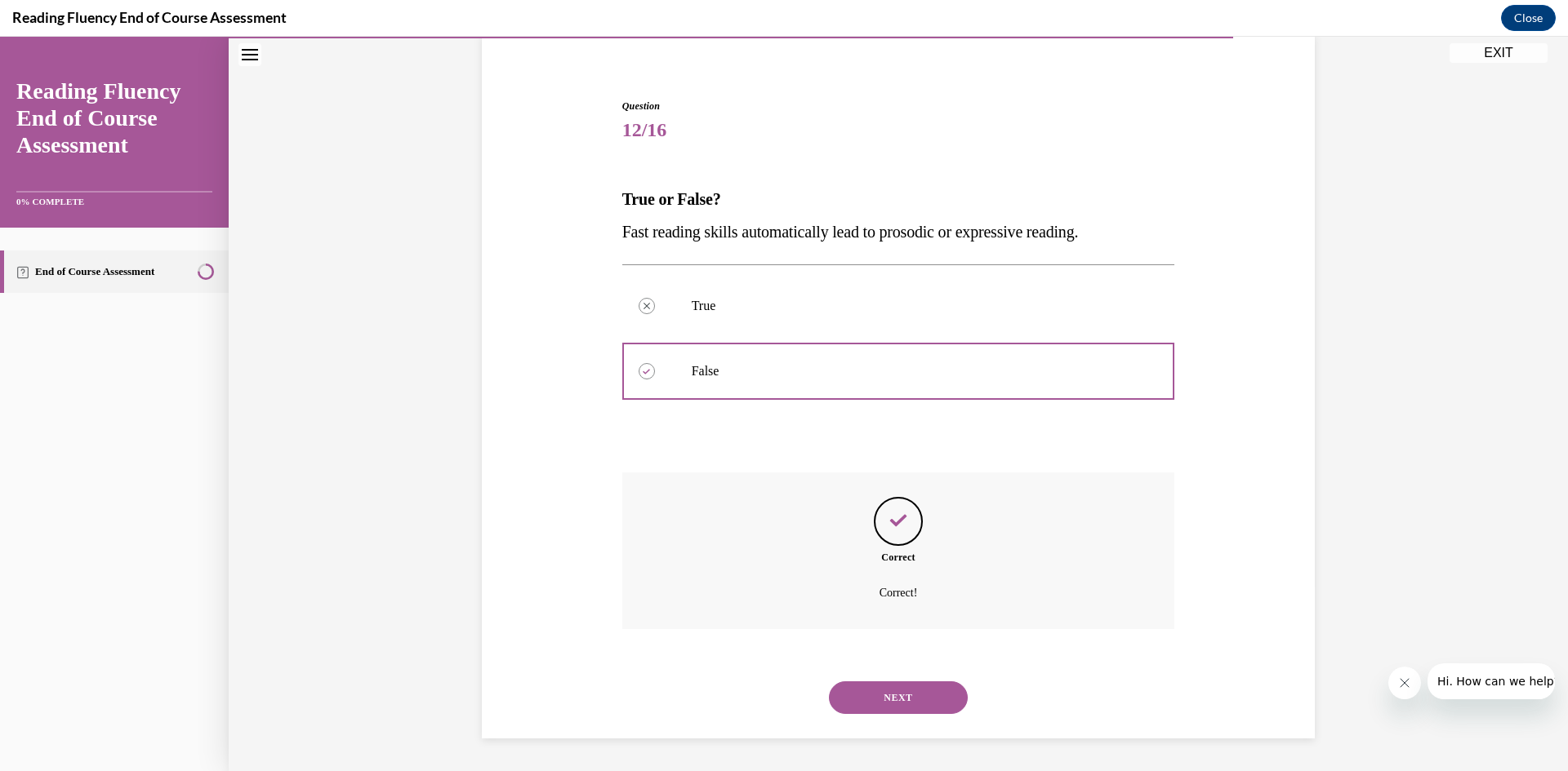
click at [904, 686] on button "NEXT" at bounding box center [898, 697] width 139 height 33
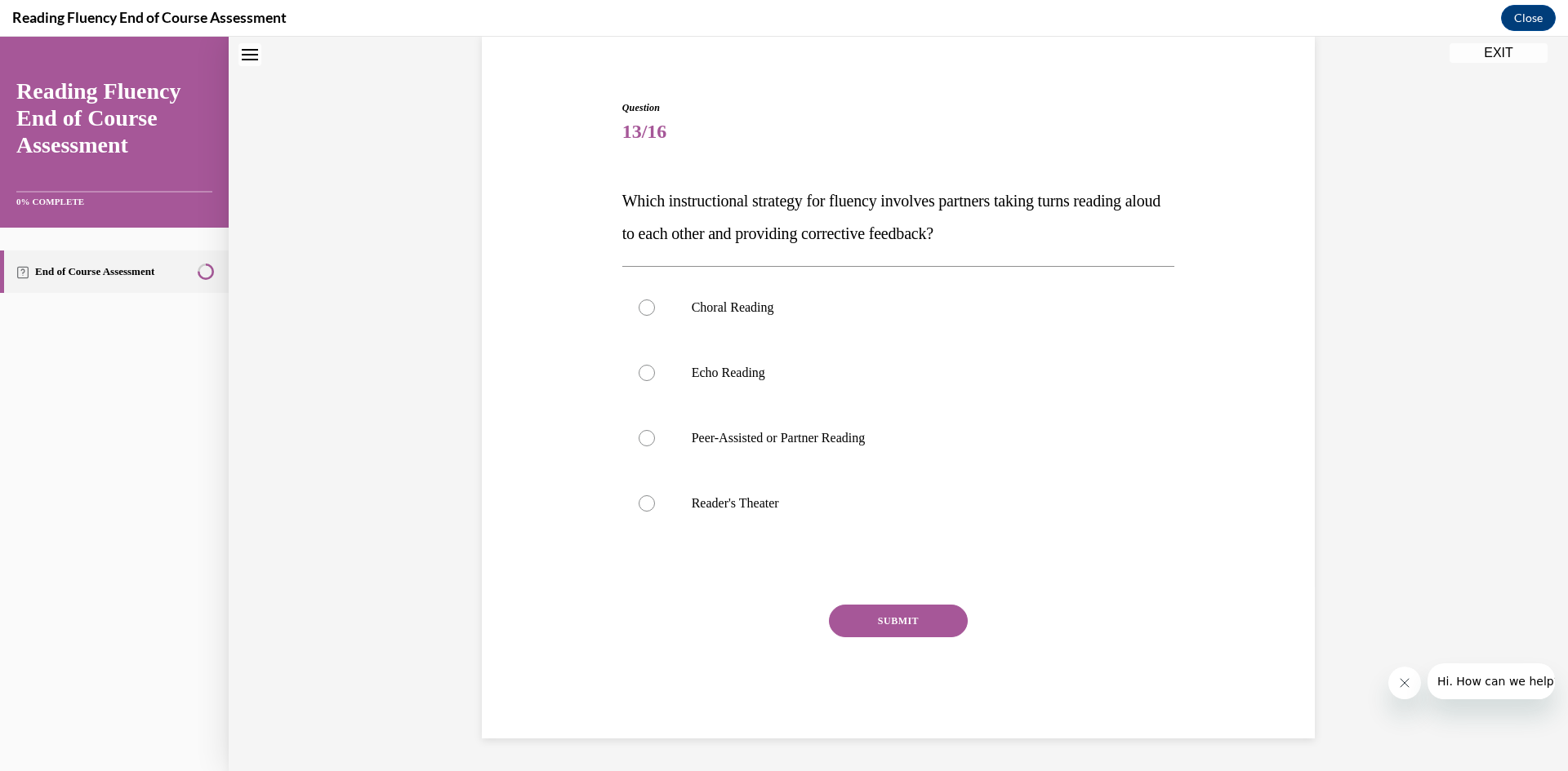
scroll to position [50, 0]
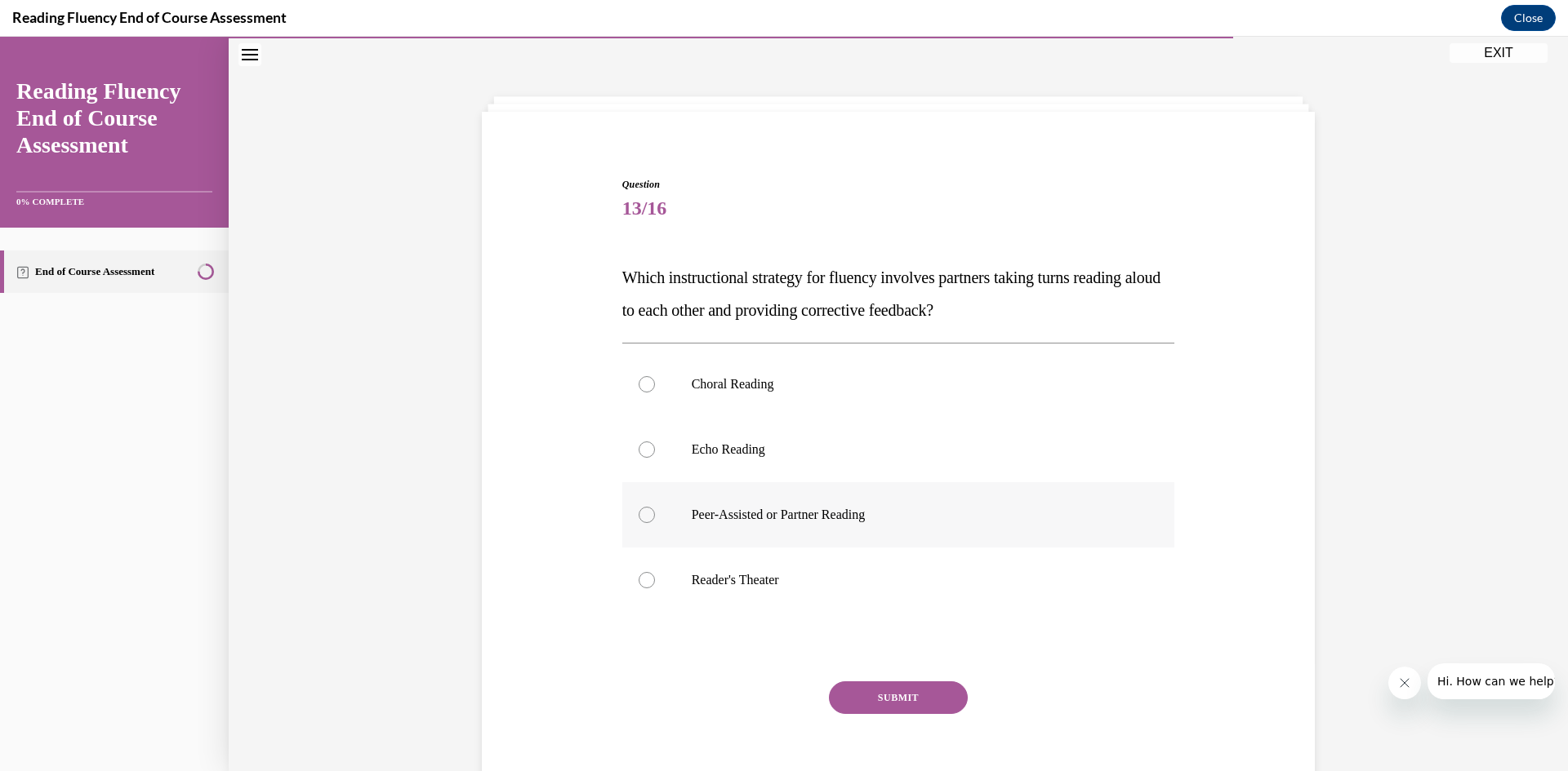
click at [638, 515] on div at bounding box center [646, 515] width 16 height 16
click at [638, 515] on input "Peer-Assisted or Partner Reading" at bounding box center [646, 515] width 16 height 16
radio input "true"
click at [908, 700] on button "SUBMIT" at bounding box center [898, 697] width 139 height 33
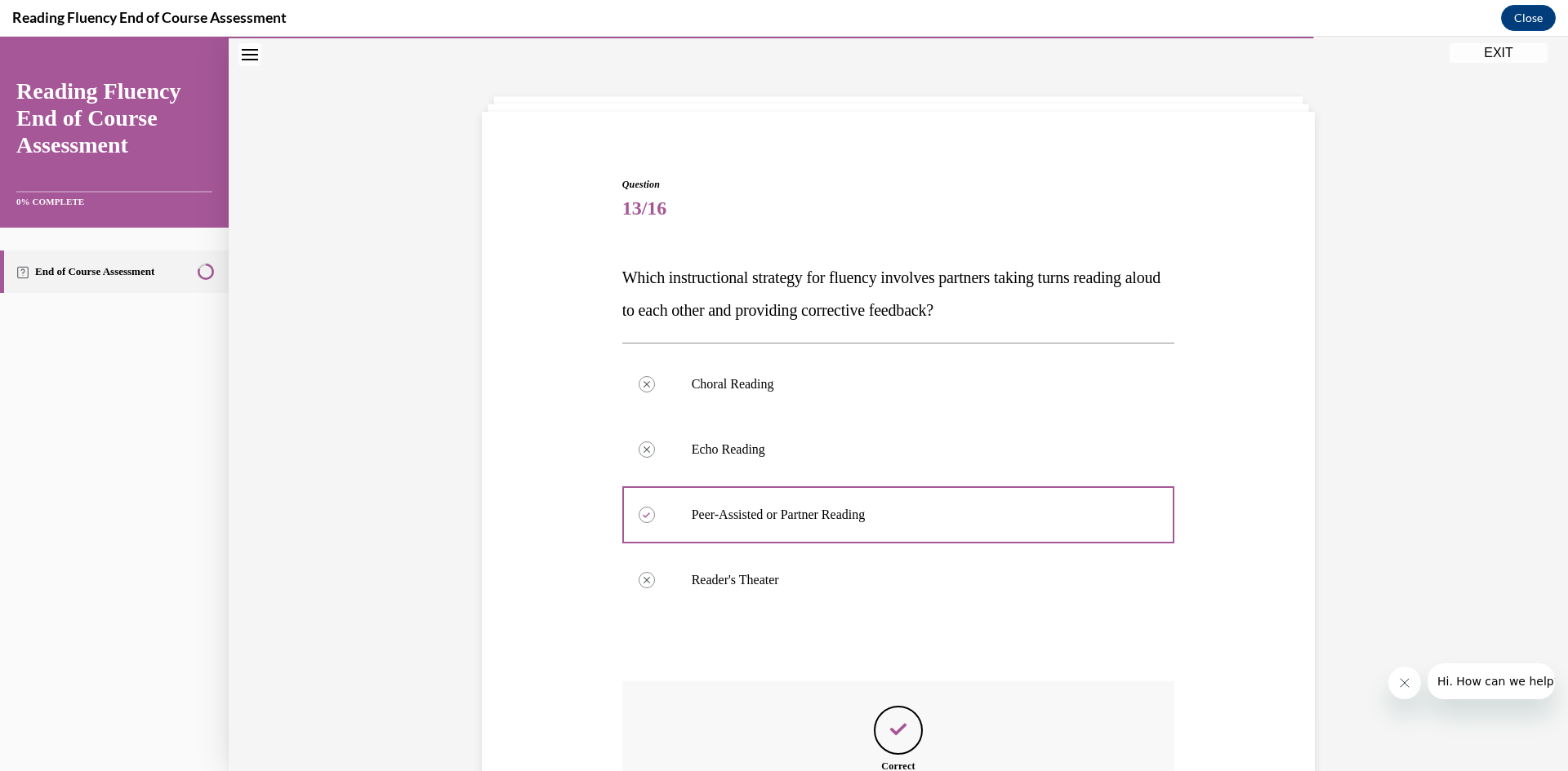
scroll to position [259, 0]
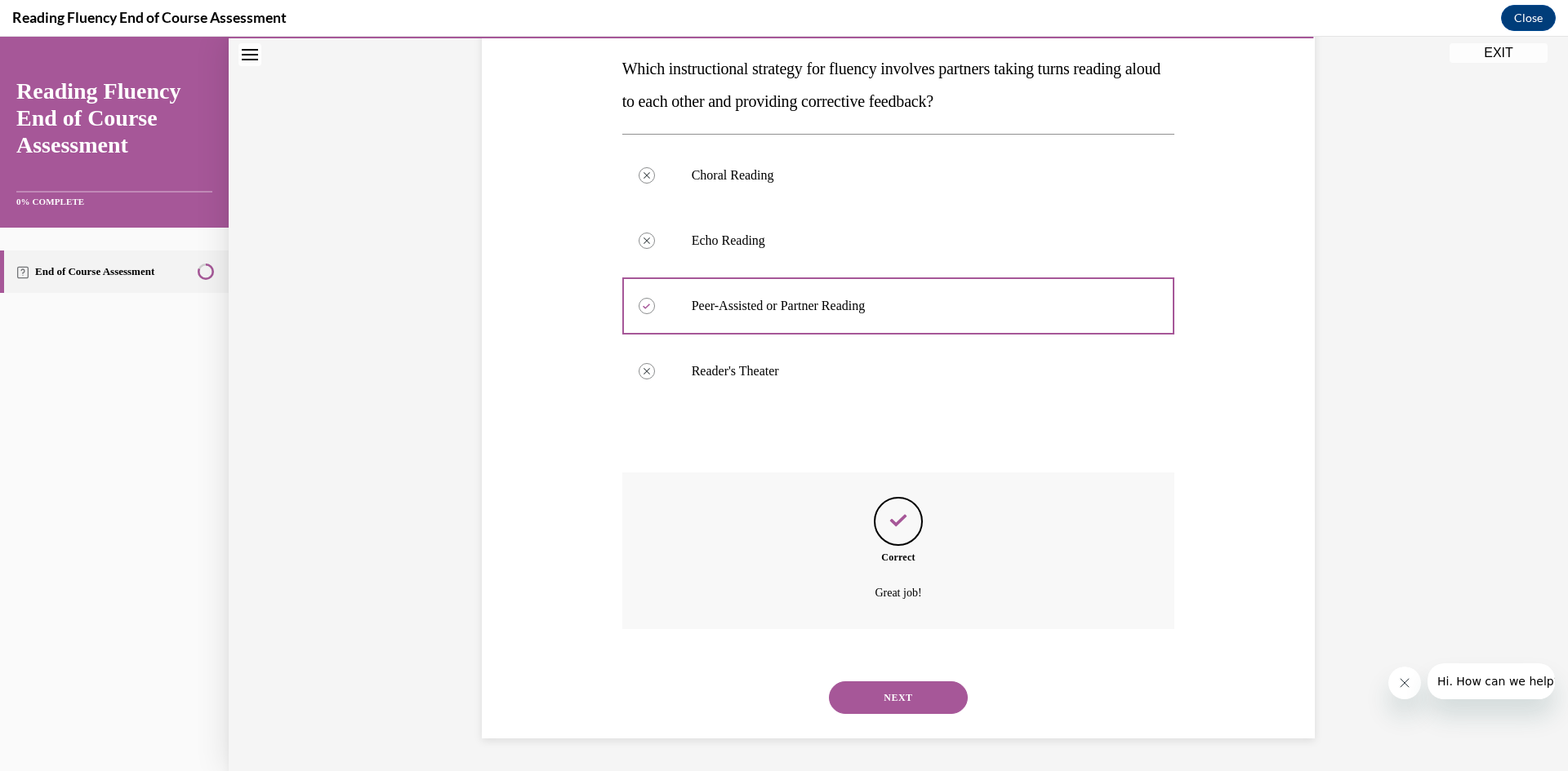
click at [903, 701] on button "NEXT" at bounding box center [898, 697] width 139 height 33
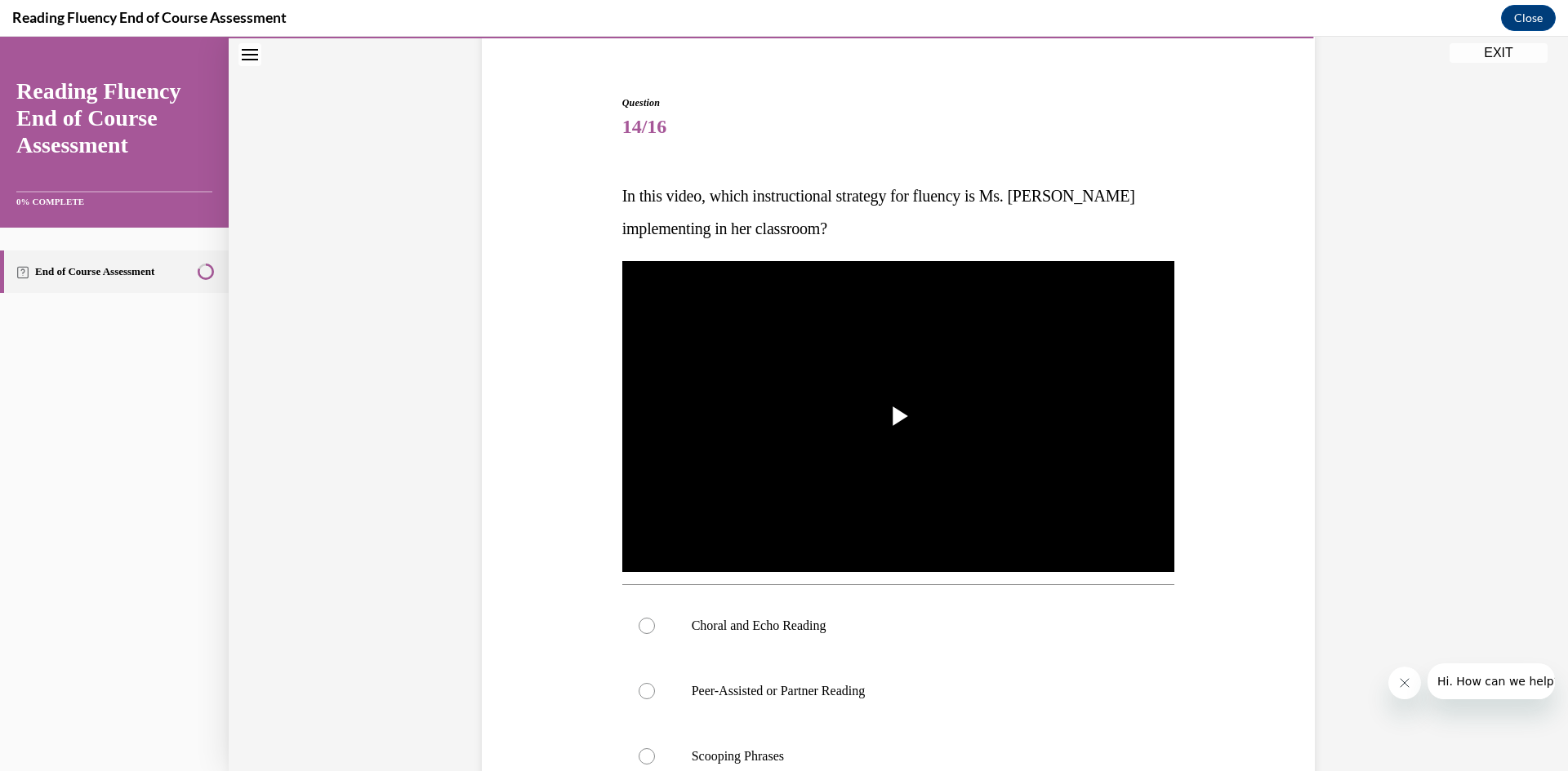
scroll to position [213, 0]
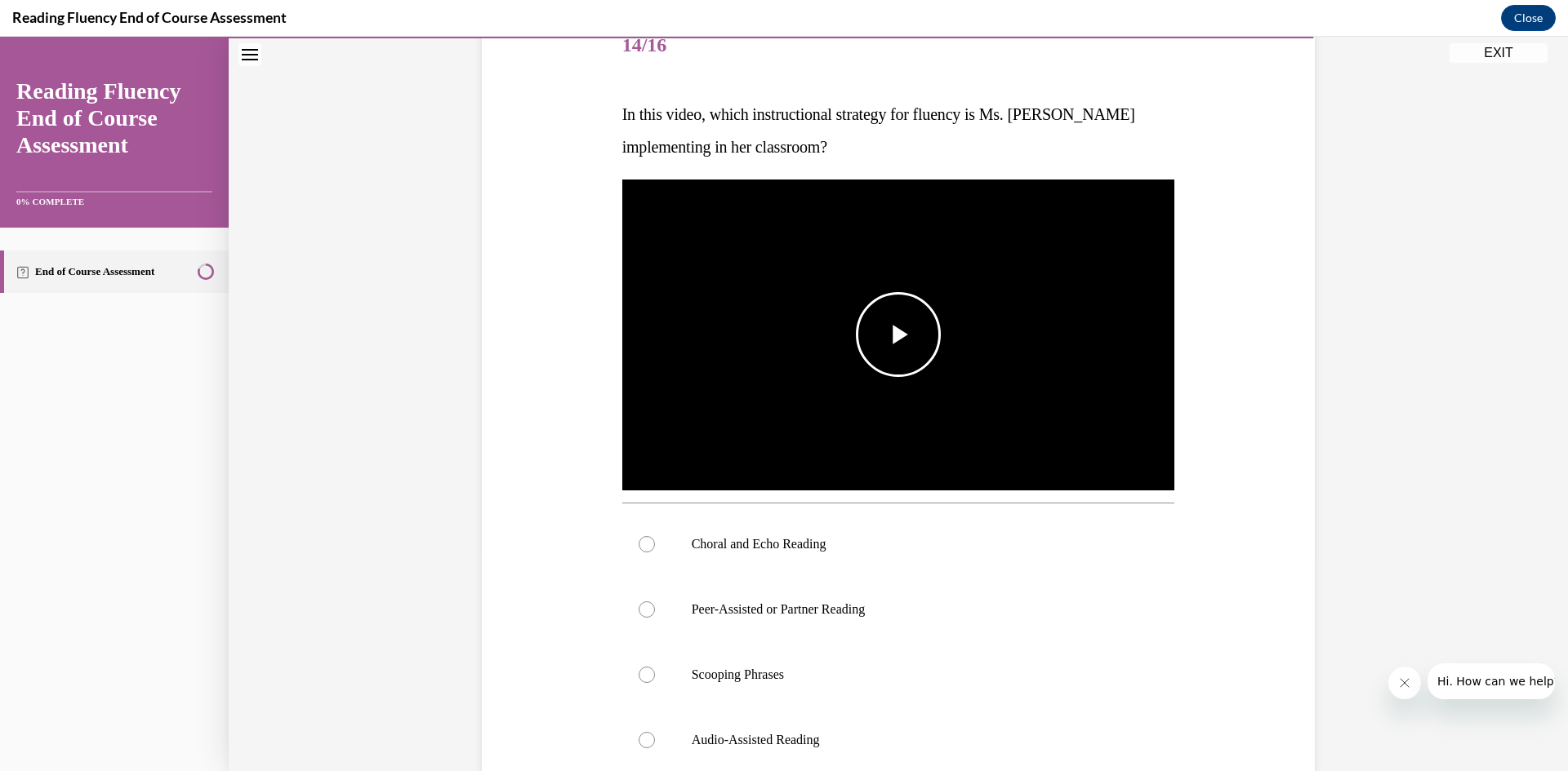
click at [898, 334] on span "Video player" at bounding box center [898, 334] width 0 height 0
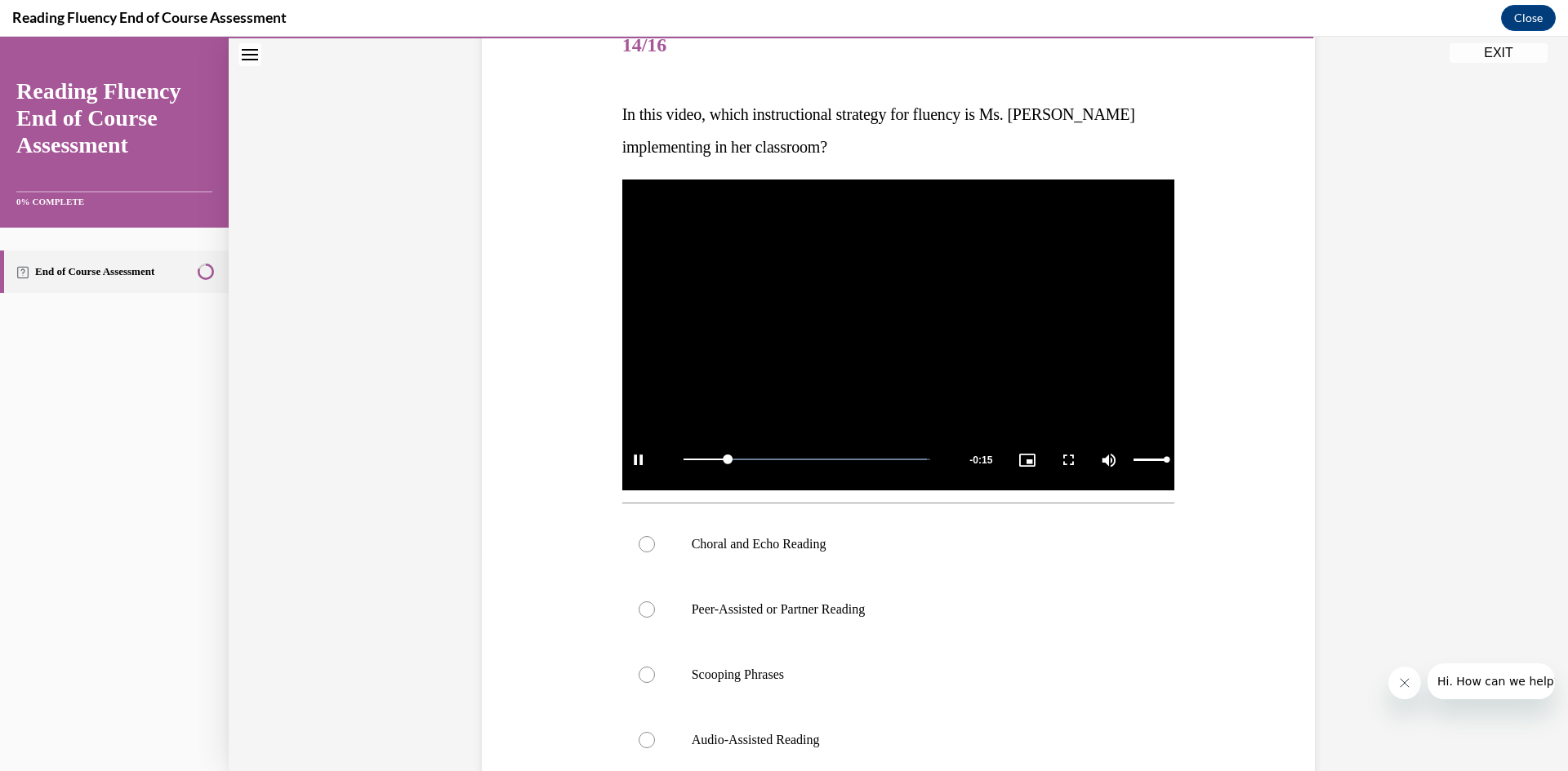
click at [1156, 454] on div "Mute" at bounding box center [1133, 460] width 81 height 61
click at [1099, 460] on span "Video player" at bounding box center [1108, 460] width 33 height 0
click at [643, 542] on div at bounding box center [646, 544] width 16 height 16
click at [643, 542] on input "Choral and Echo Reading" at bounding box center [646, 544] width 16 height 16
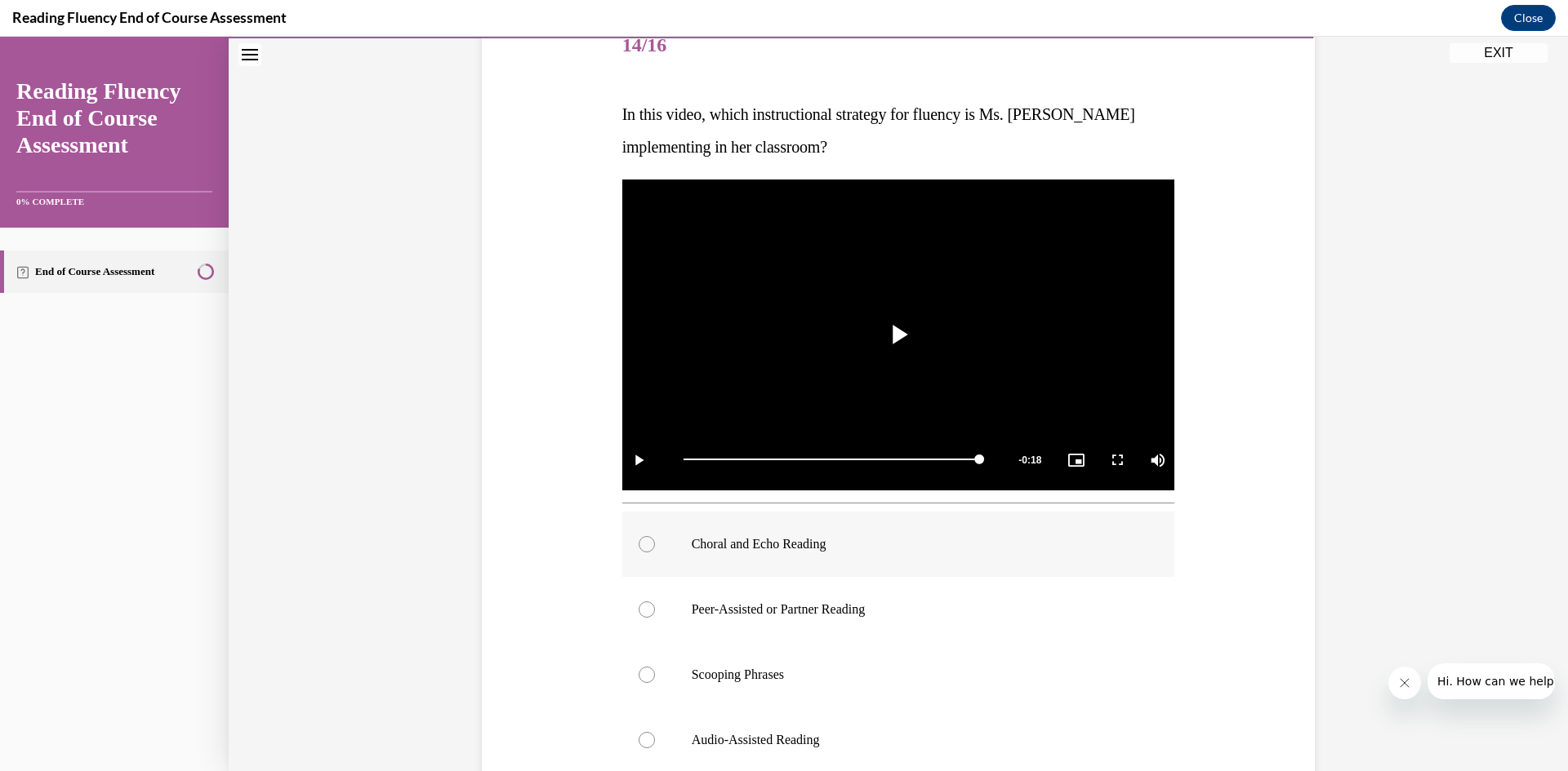
radio input "true"
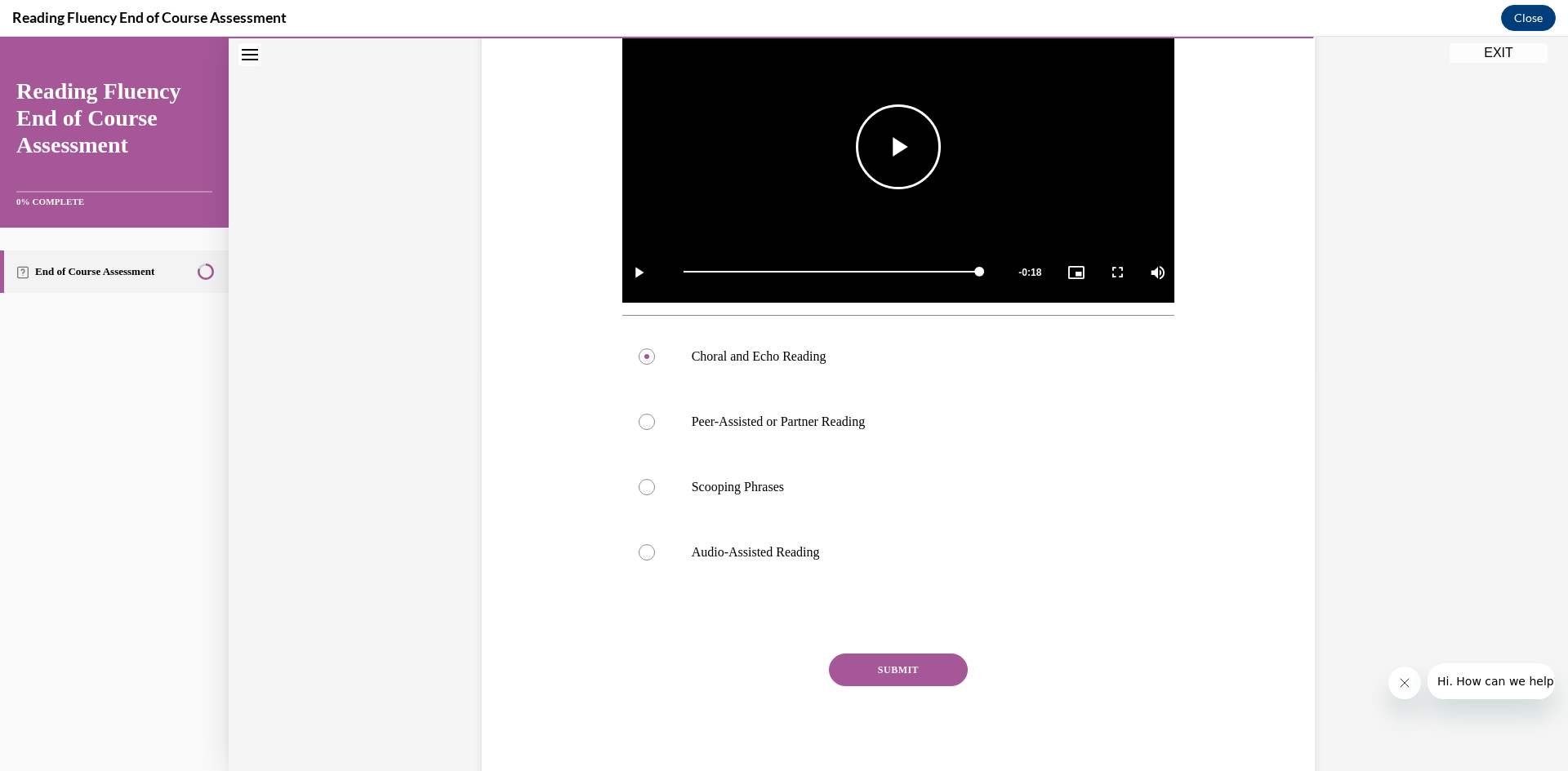
click at [898, 147] on span "Video player" at bounding box center [898, 147] width 0 height 0
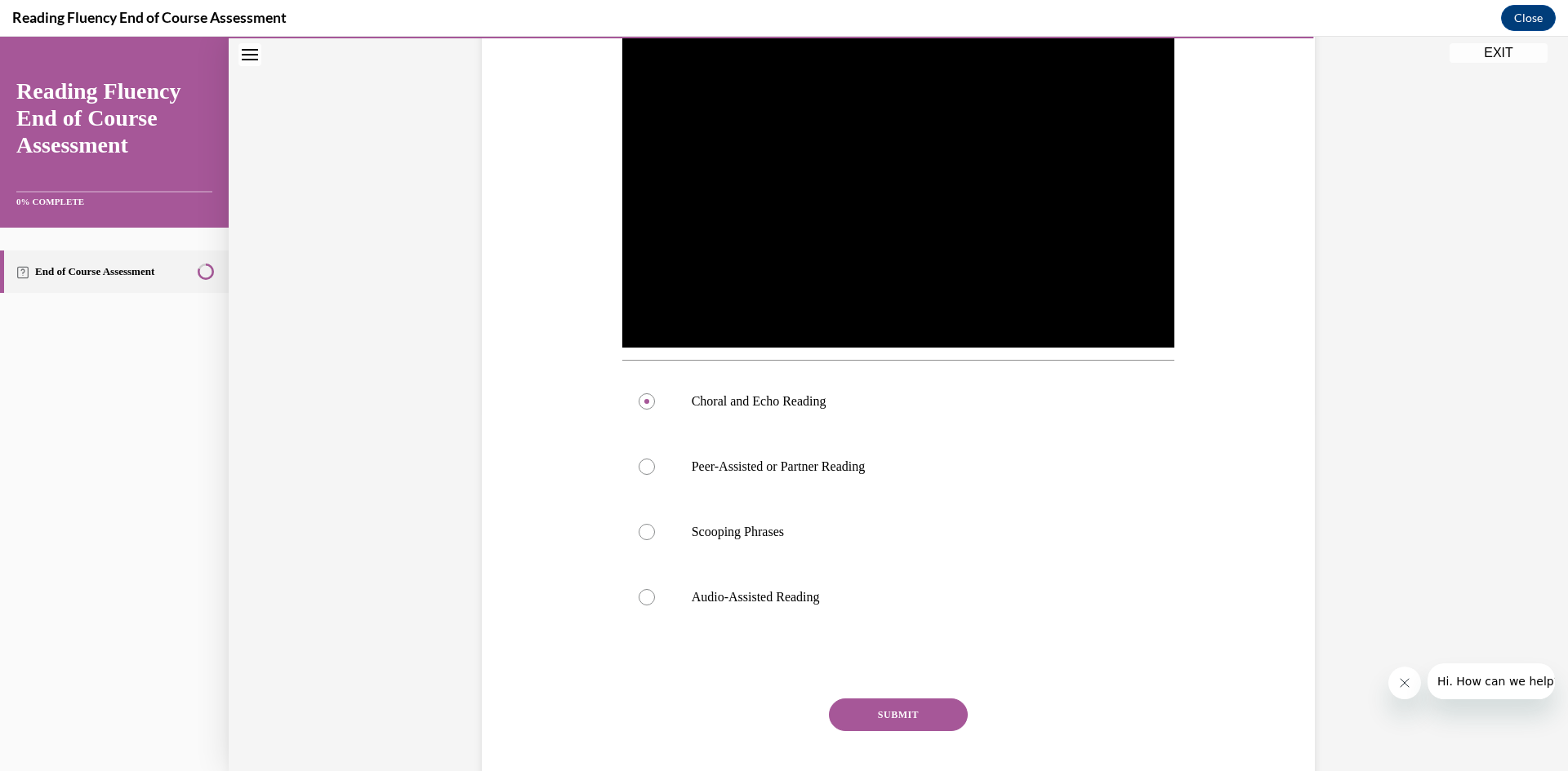
click at [896, 702] on button "SUBMIT" at bounding box center [898, 714] width 139 height 33
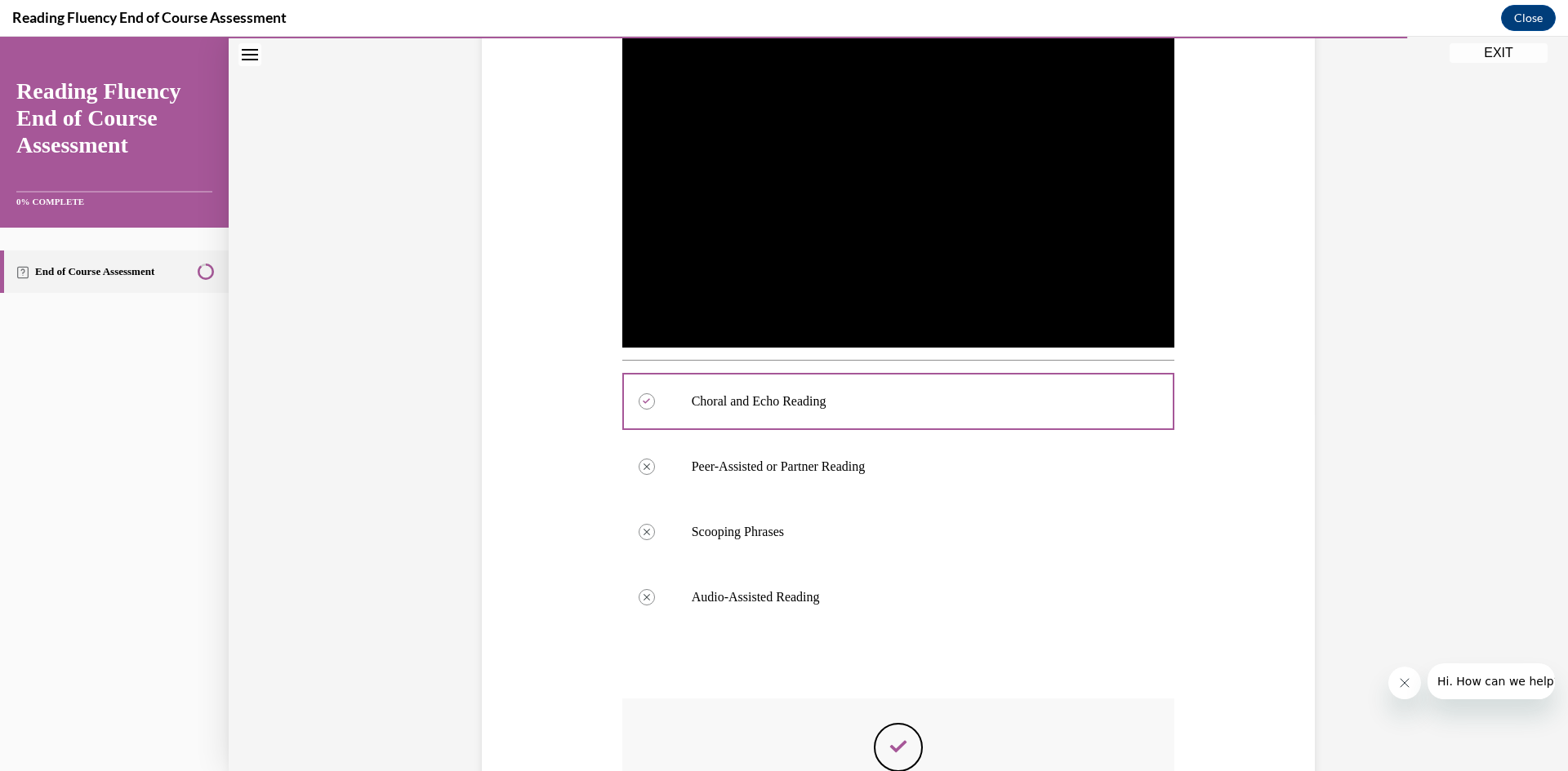
scroll to position [581, 0]
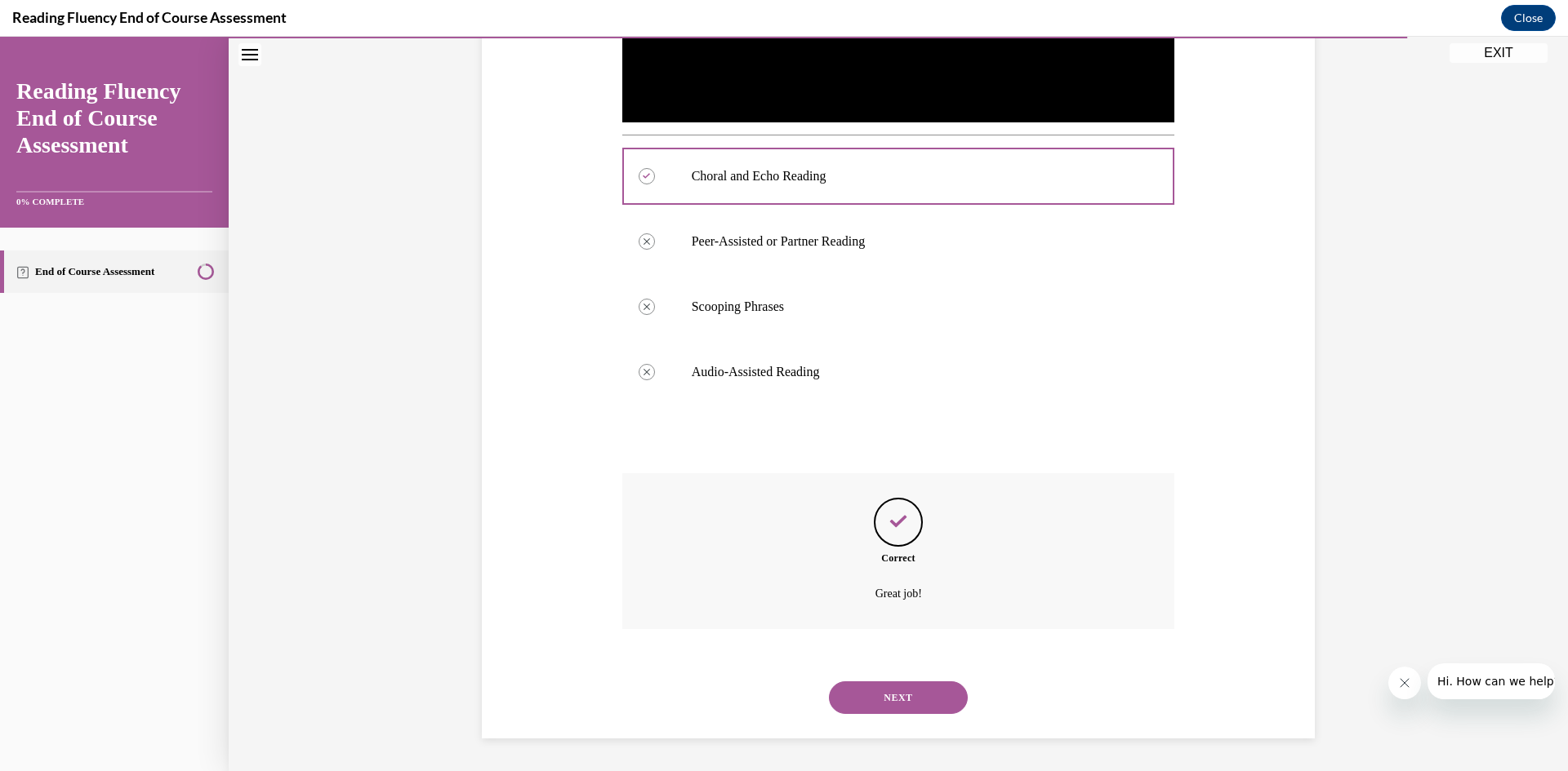
click at [882, 709] on button "NEXT" at bounding box center [898, 697] width 139 height 33
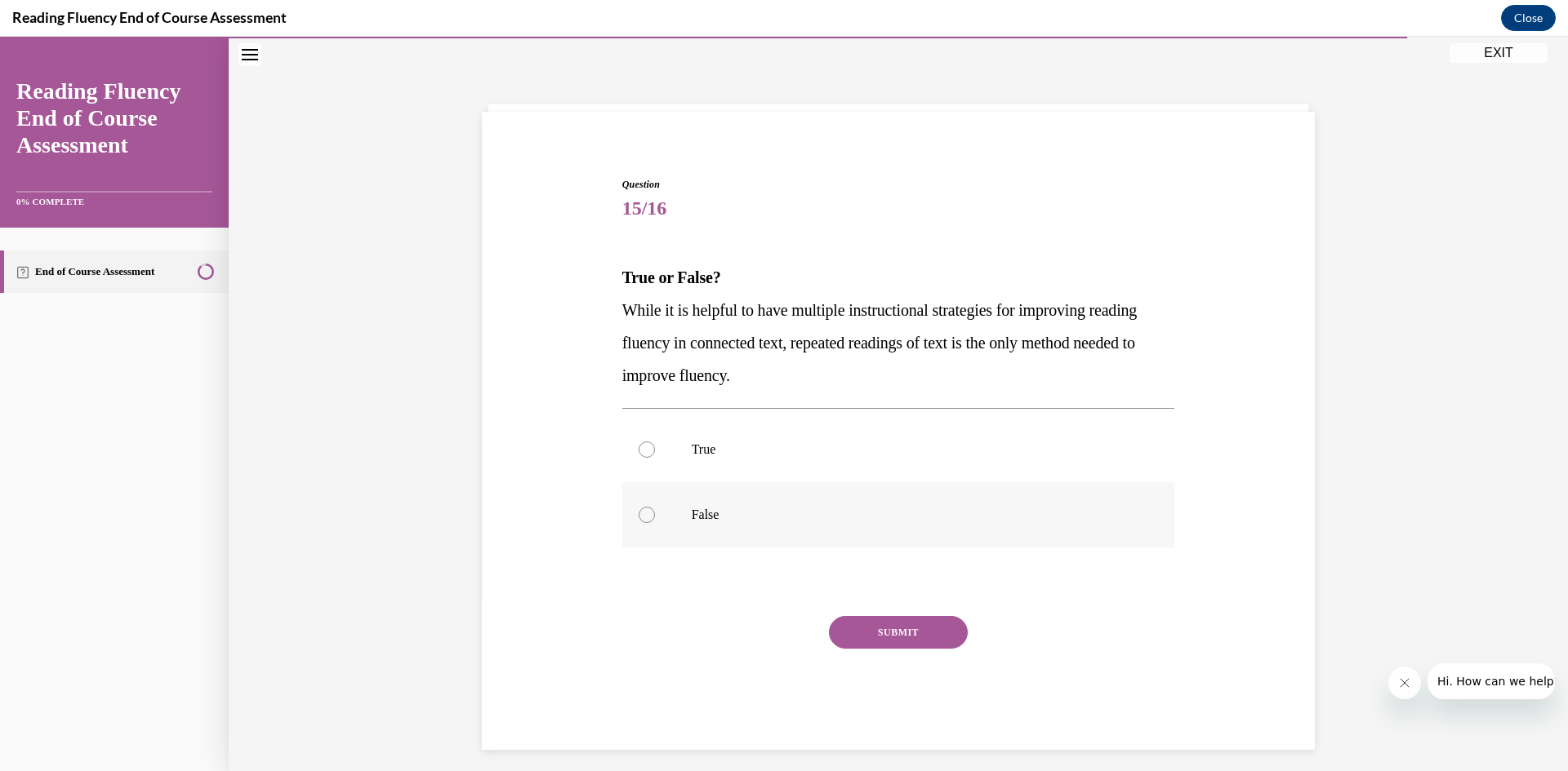
click at [654, 515] on label "False" at bounding box center [898, 515] width 553 height 65
click at [654, 515] on input "False" at bounding box center [646, 515] width 16 height 16
radio input "true"
click at [894, 641] on button "SUBMIT" at bounding box center [898, 632] width 139 height 33
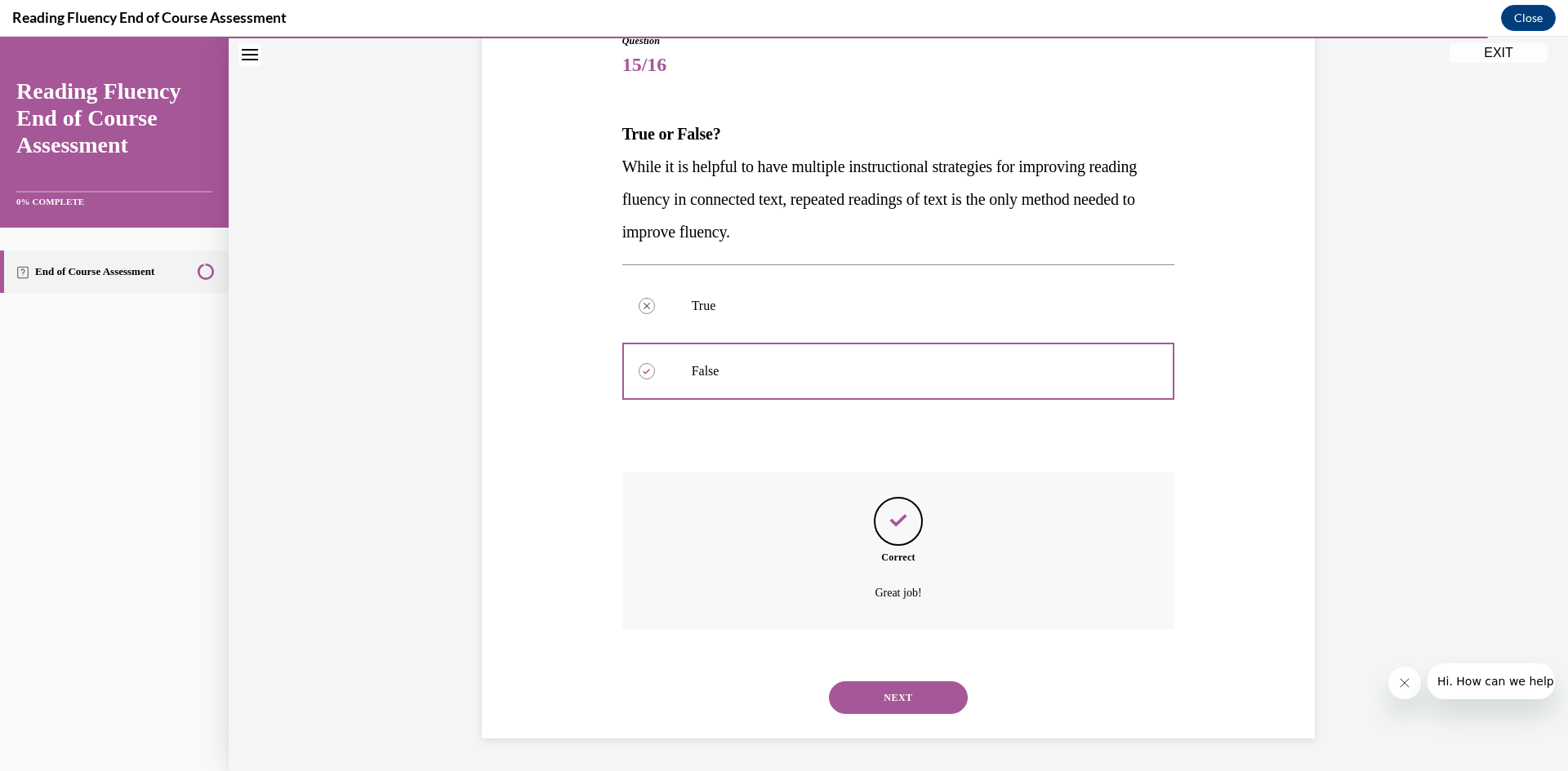
click at [896, 699] on button "NEXT" at bounding box center [898, 697] width 139 height 33
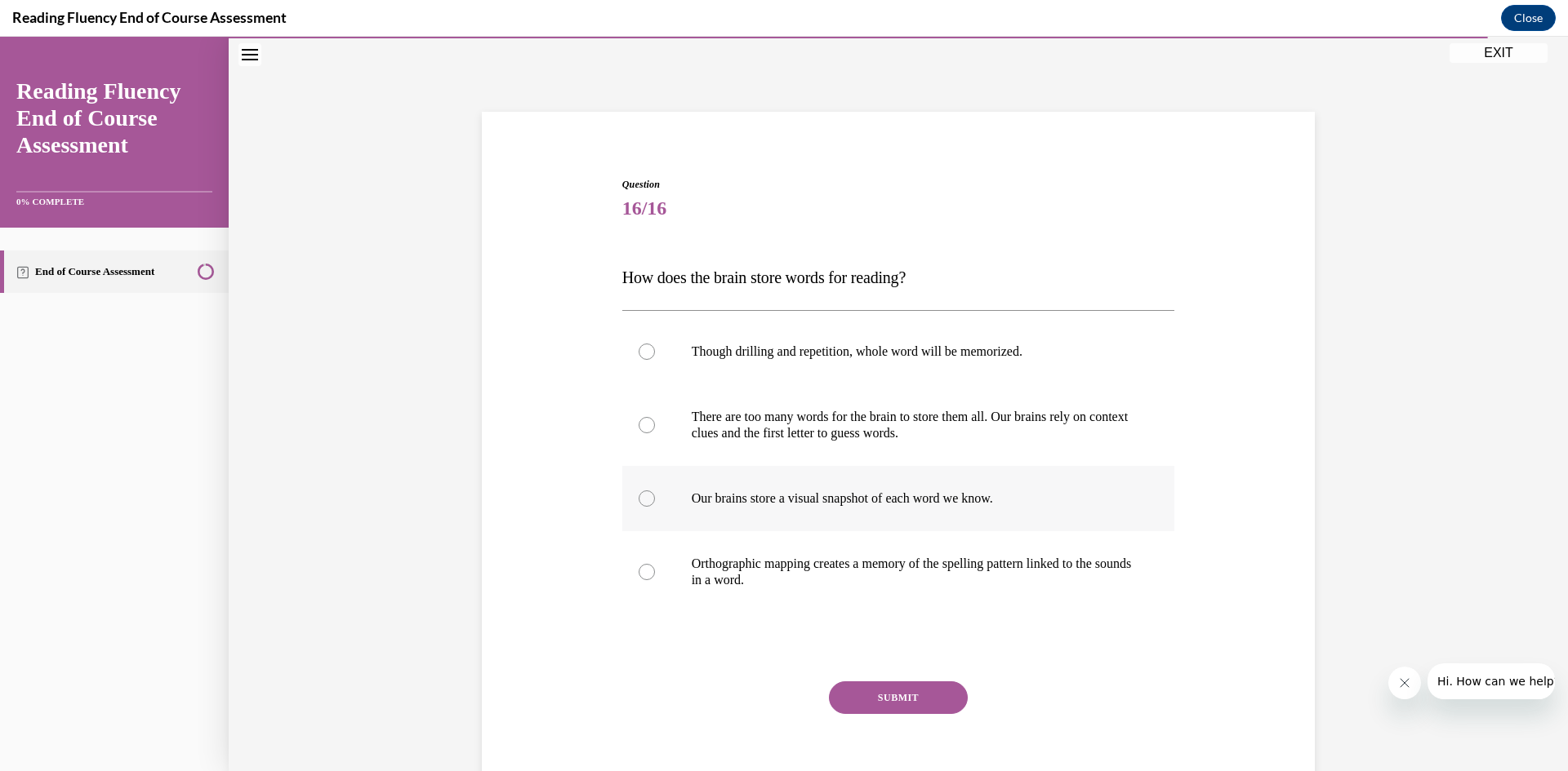
click at [638, 495] on div at bounding box center [646, 498] width 16 height 16
click at [638, 495] on input "Our brains store a visual snapshot of each word we know." at bounding box center [646, 498] width 16 height 16
radio input "true"
click at [894, 703] on button "SUBMIT" at bounding box center [898, 697] width 139 height 33
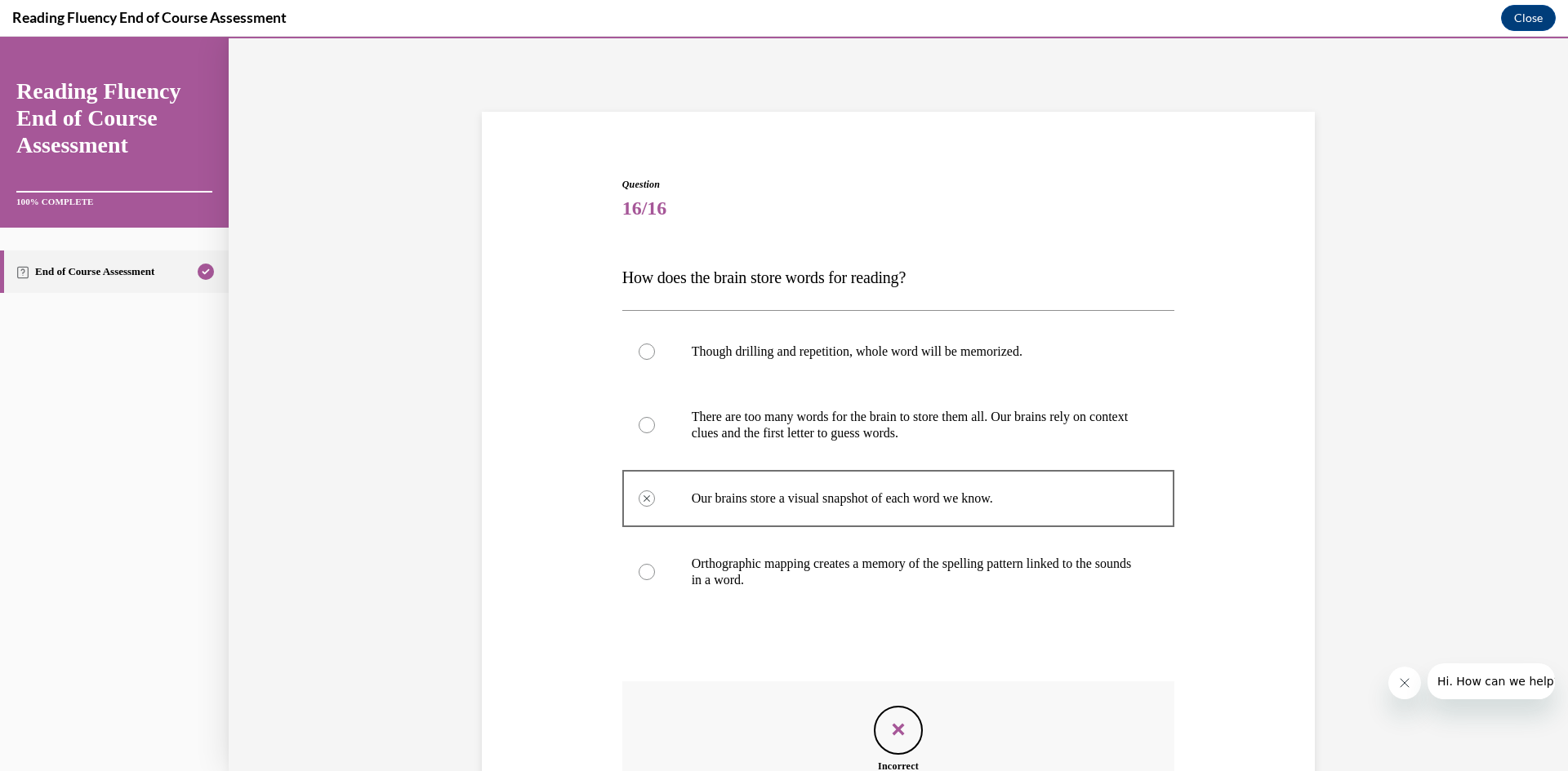
scroll to position [259, 0]
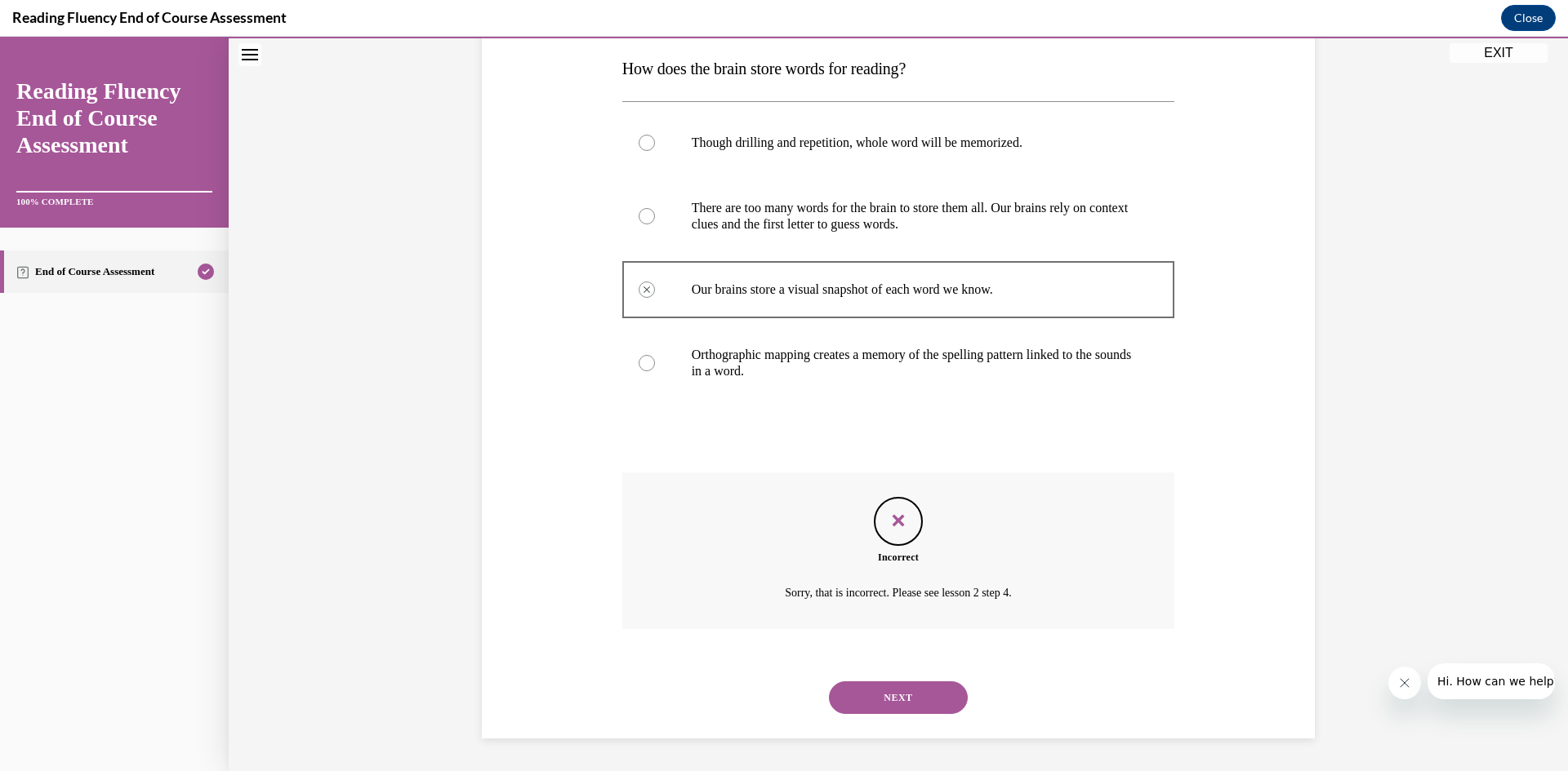
click at [900, 696] on button "NEXT" at bounding box center [898, 697] width 139 height 33
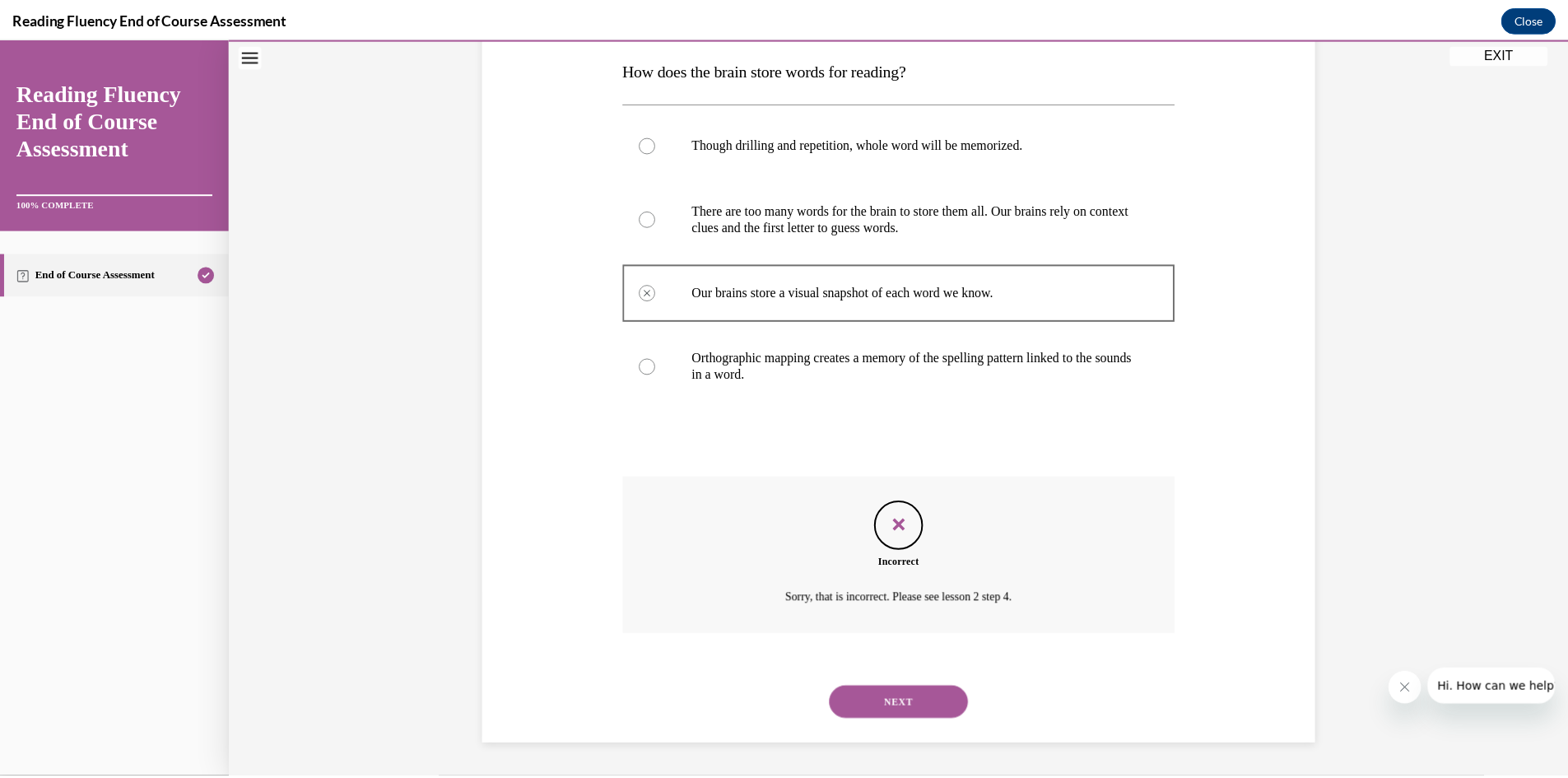
scroll to position [103, 0]
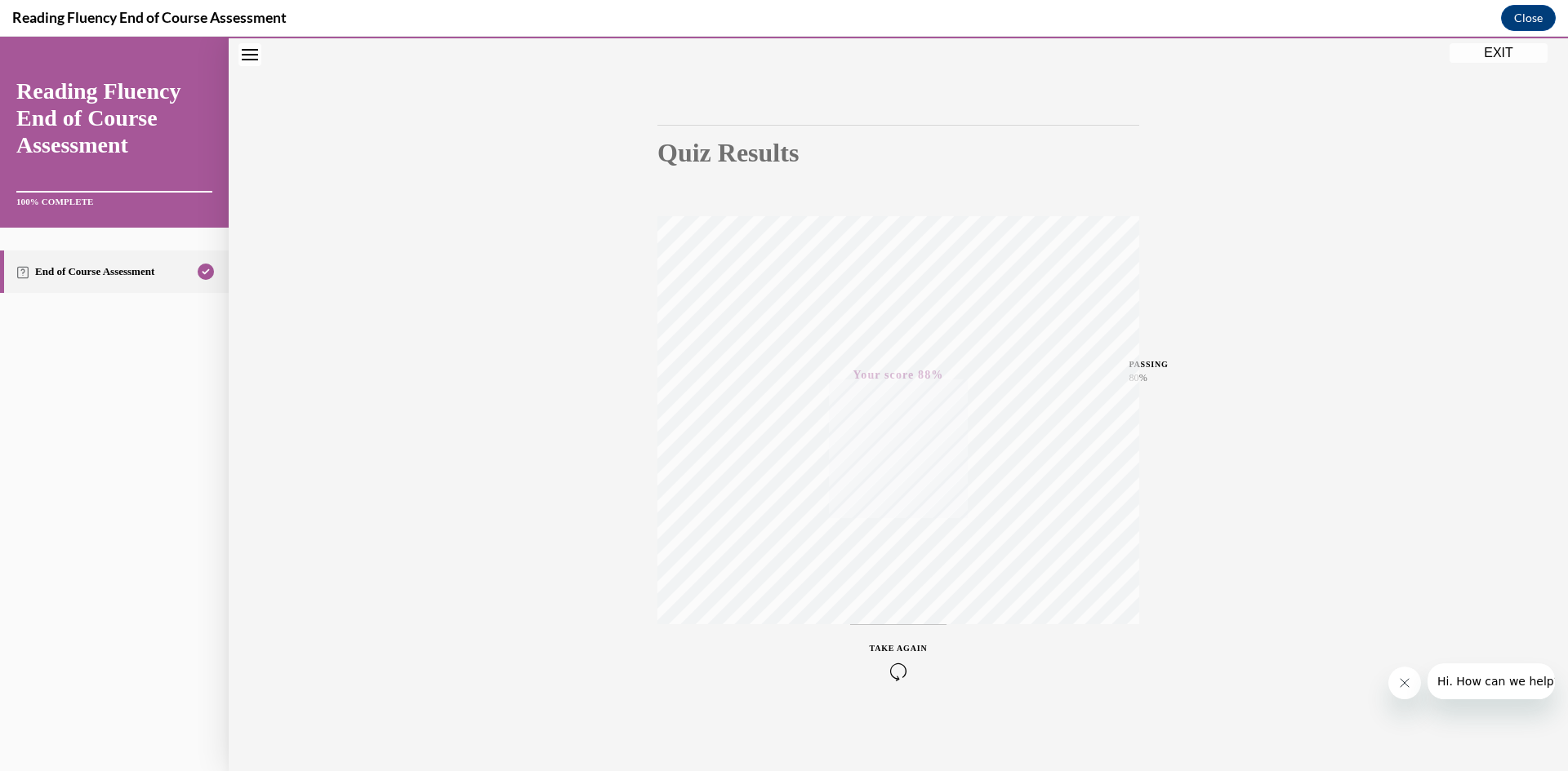
click at [1501, 55] on button "EXIT" at bounding box center [1499, 52] width 98 height 19
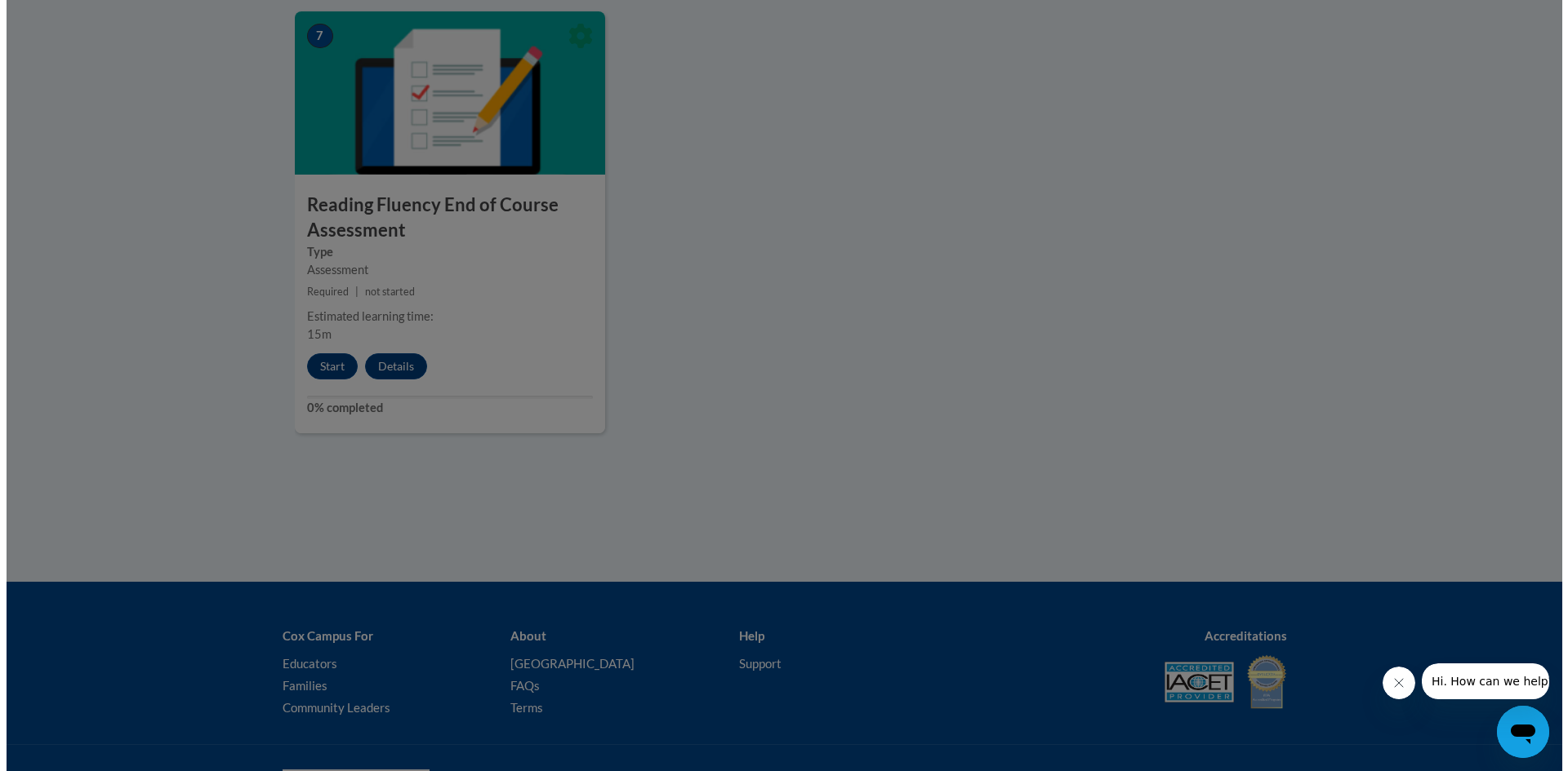
scroll to position [1143, 0]
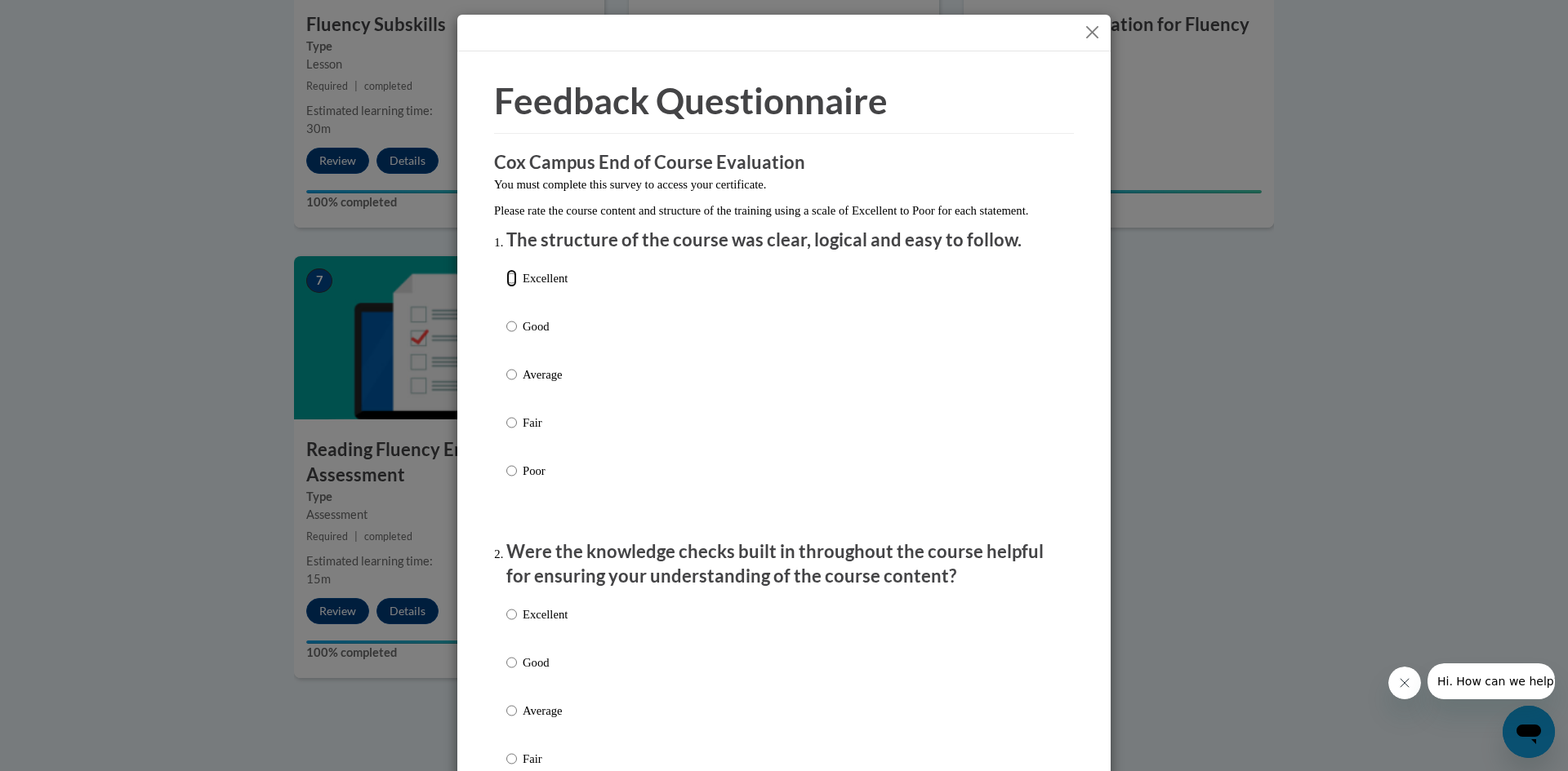
click at [510, 287] on input "Excellent" at bounding box center [511, 278] width 11 height 18
radio input "true"
click at [547, 624] on p "Excellent" at bounding box center [544, 614] width 45 height 18
click at [516, 624] on input "Excellent" at bounding box center [511, 614] width 11 height 18
radio input "true"
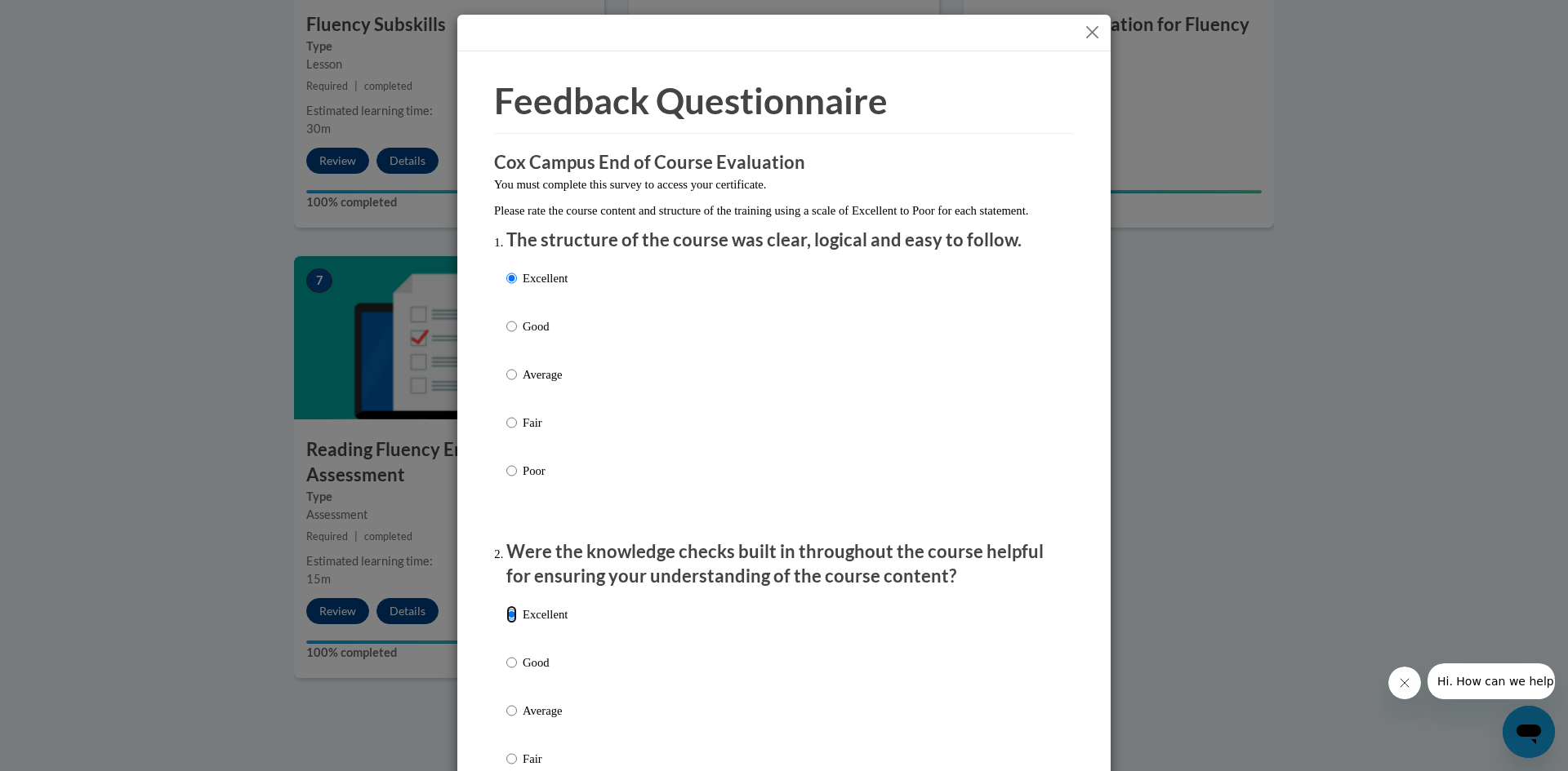
scroll to position [327, 0]
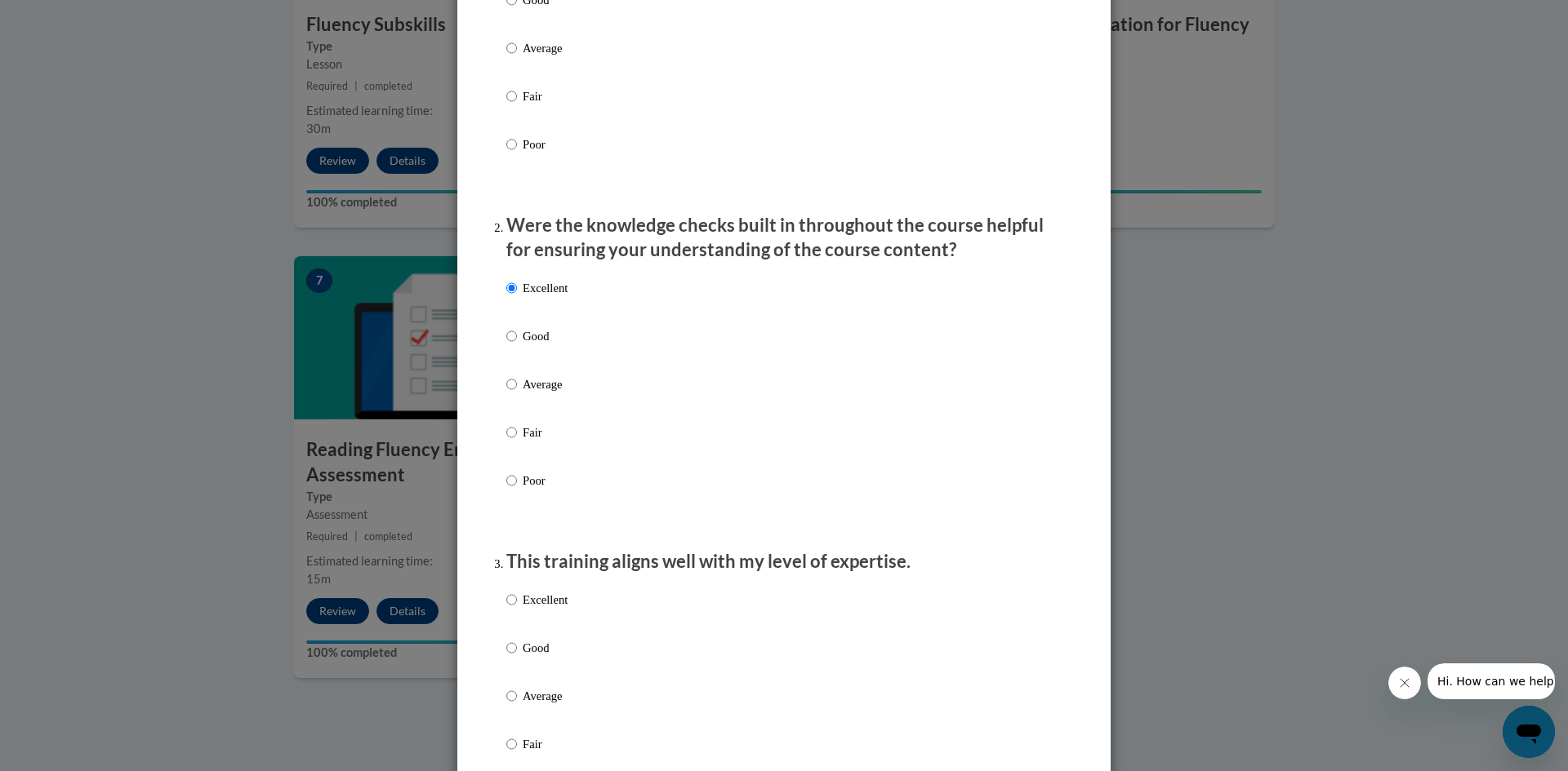
click at [544, 609] on p "Excellent" at bounding box center [544, 599] width 45 height 18
click at [516, 609] on input "Excellent" at bounding box center [511, 599] width 11 height 18
radio input "true"
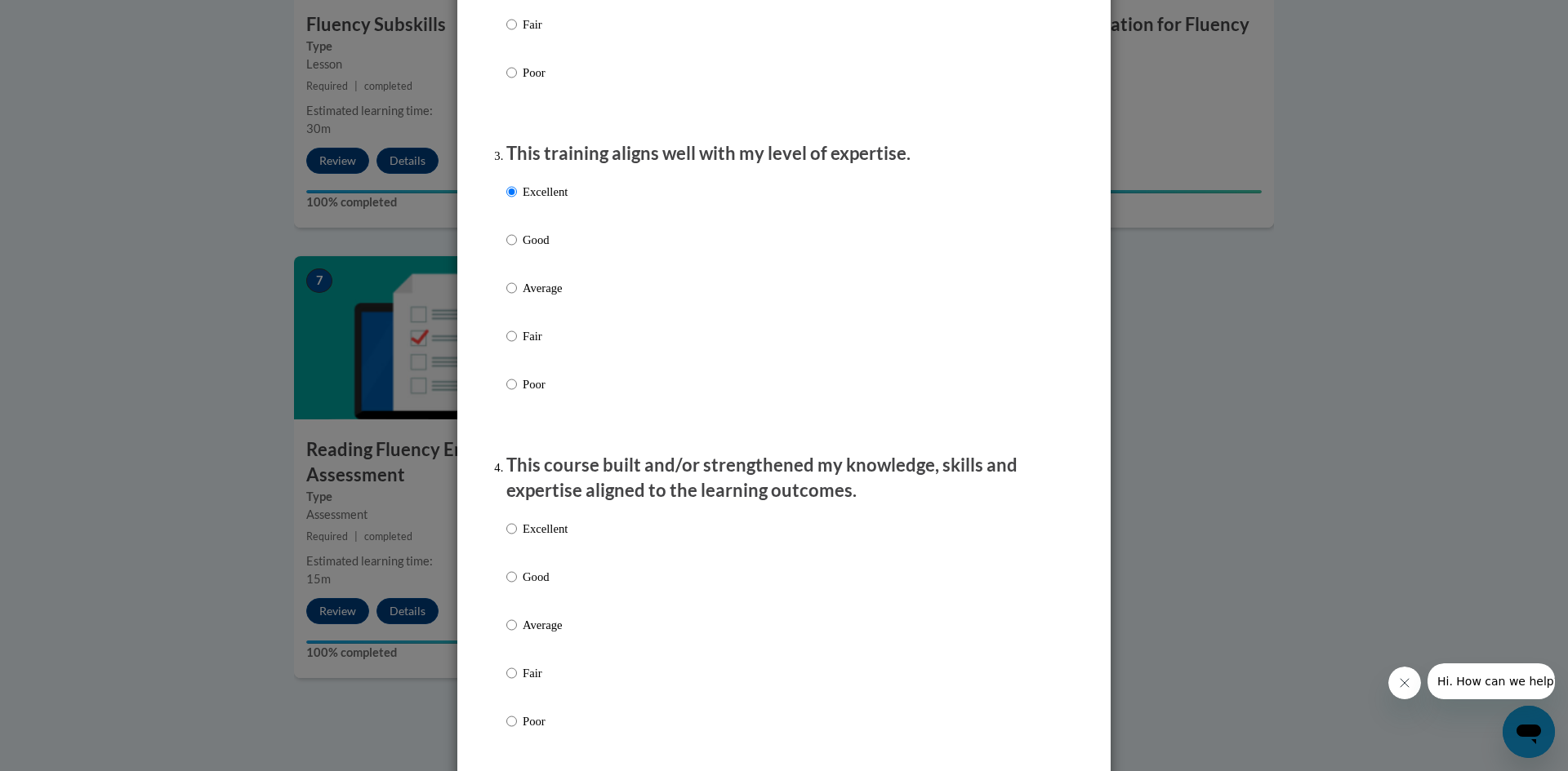
click at [540, 553] on label "Excellent" at bounding box center [537, 542] width 61 height 44
click at [516, 538] on input "Excellent" at bounding box center [511, 528] width 11 height 18
radio input "true"
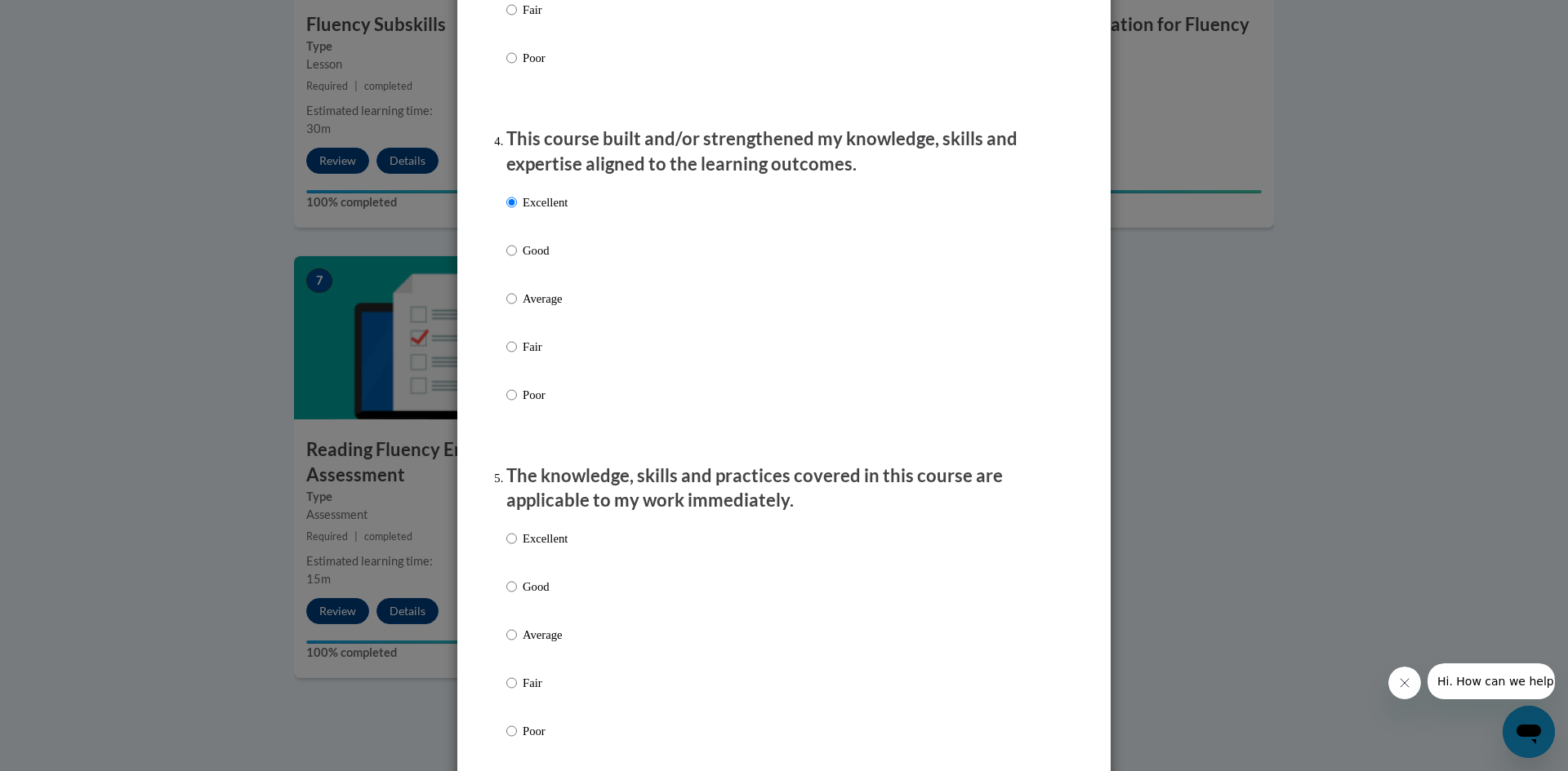
click at [561, 548] on p "Excellent" at bounding box center [544, 538] width 45 height 18
click at [516, 548] on input "Excellent" at bounding box center [511, 538] width 11 height 18
radio input "true"
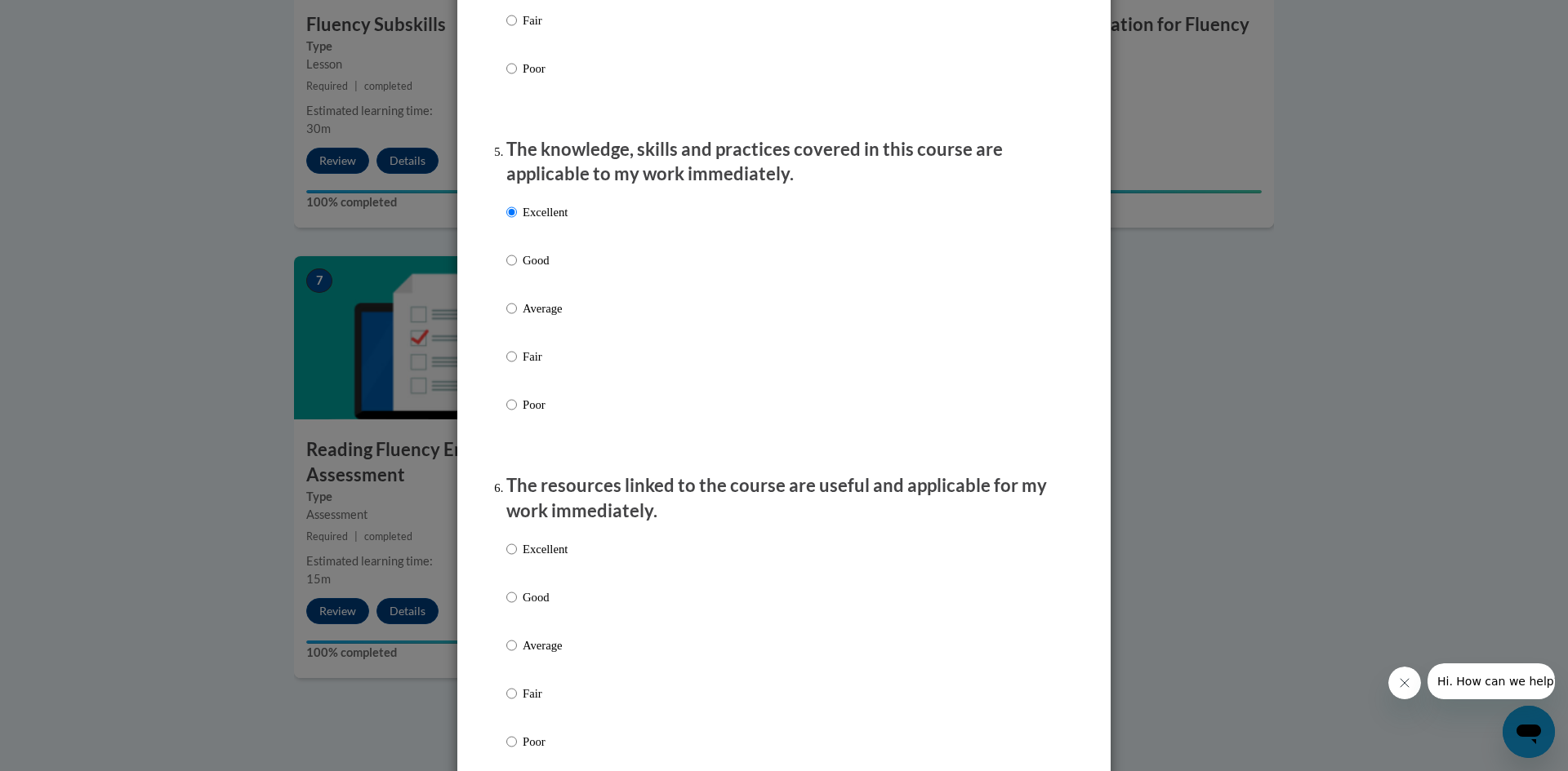
click at [561, 559] on p "Excellent" at bounding box center [544, 548] width 45 height 18
click at [516, 559] on input "Excellent" at bounding box center [511, 548] width 11 height 18
radio input "true"
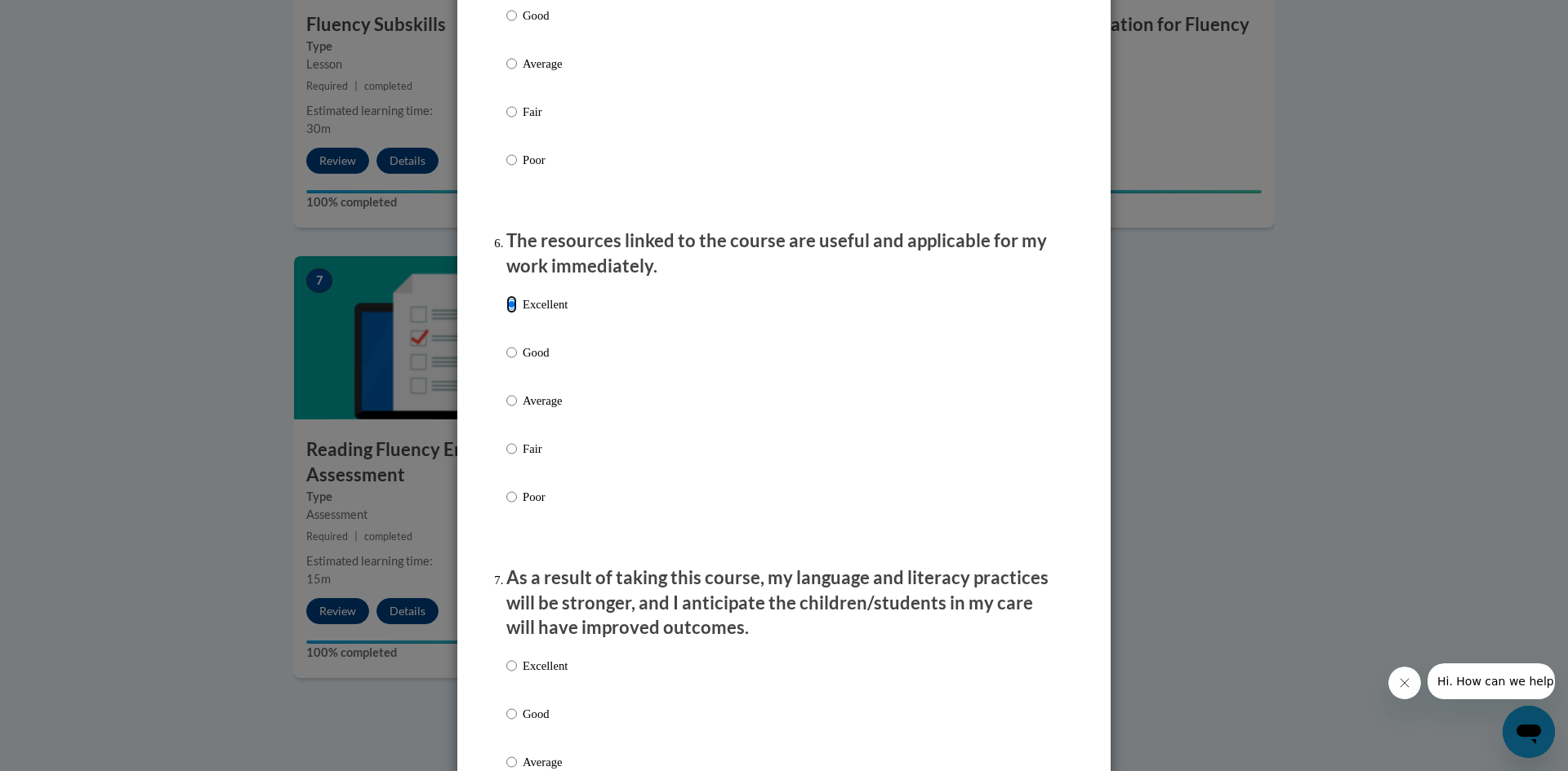
scroll to position [1958, 0]
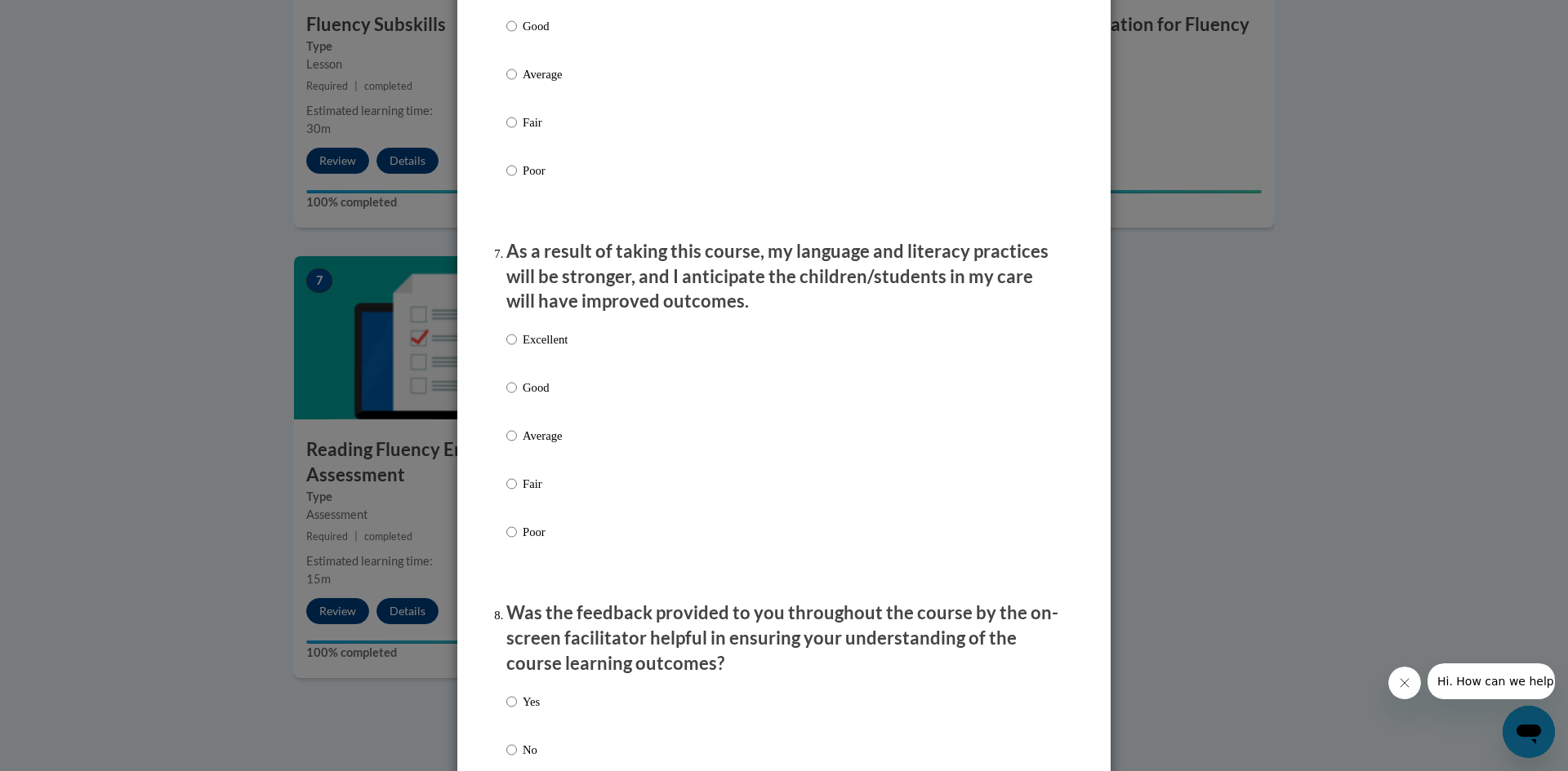
click at [530, 349] on p "Excellent" at bounding box center [544, 339] width 45 height 18
click at [516, 349] on input "Excellent" at bounding box center [511, 339] width 11 height 18
radio input "true"
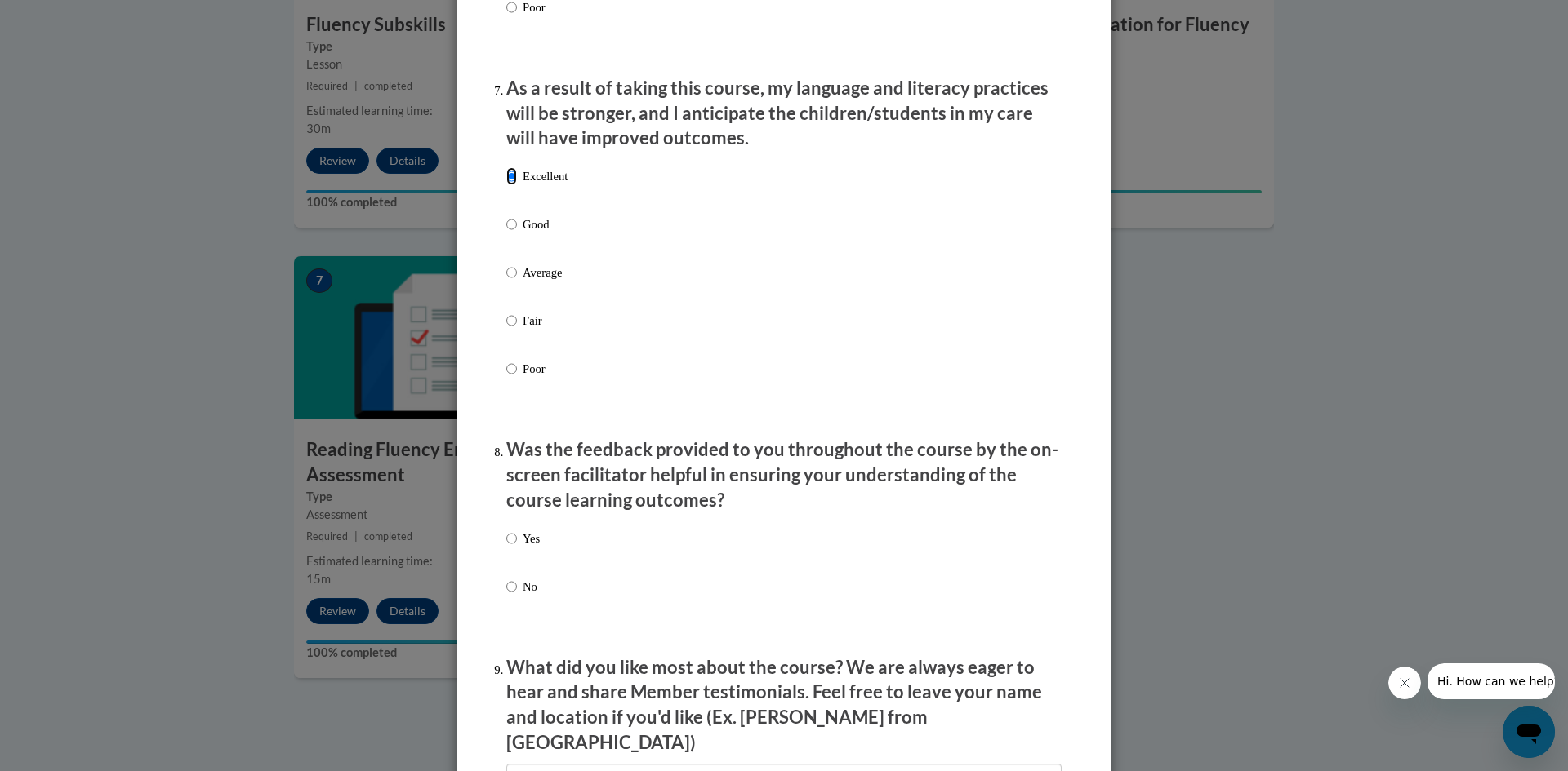
scroll to position [2204, 0]
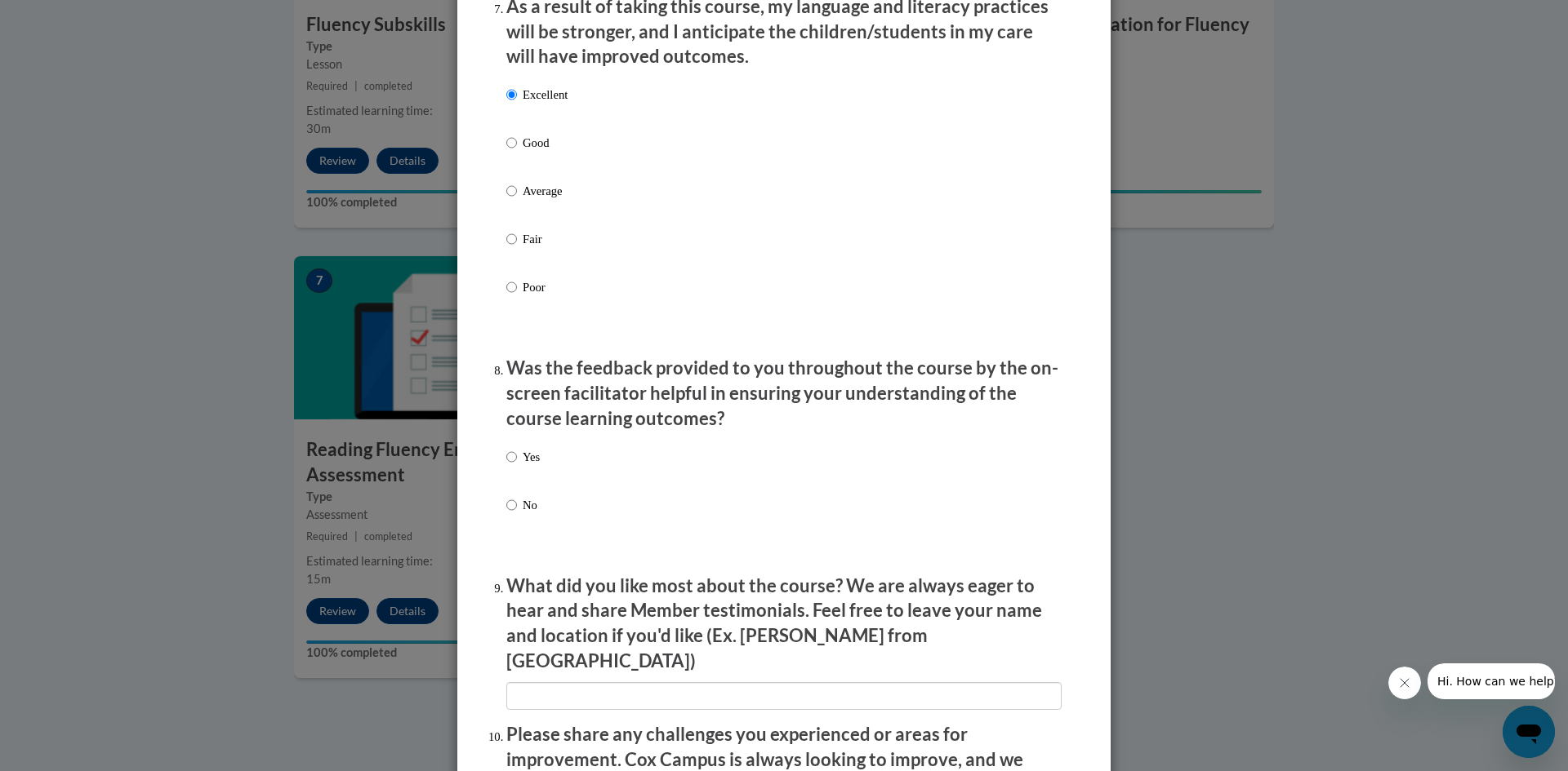
click at [513, 471] on label "Yes" at bounding box center [523, 470] width 34 height 44
click at [513, 466] on input "Yes" at bounding box center [511, 456] width 11 height 18
radio input "true"
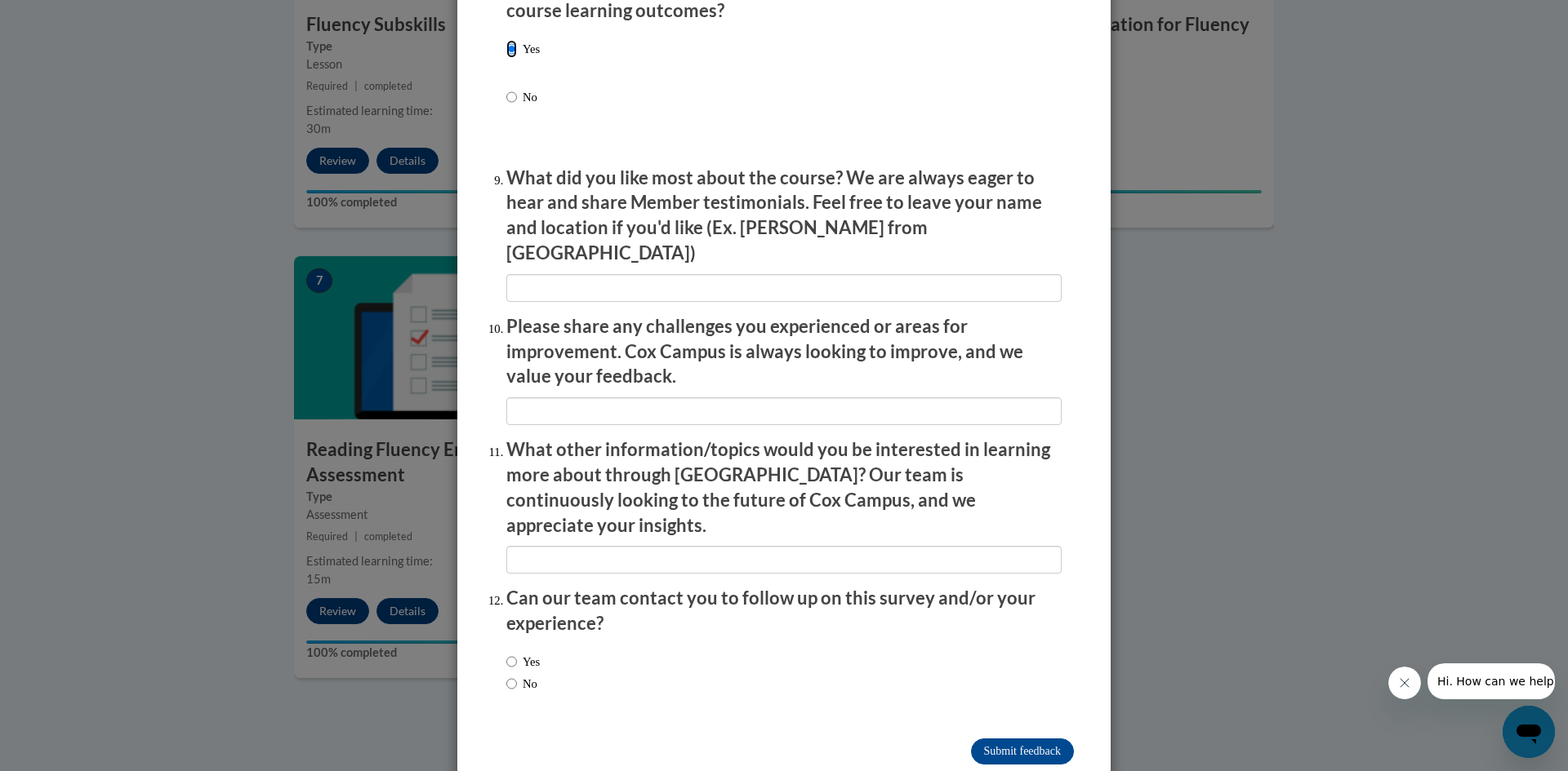
scroll to position [2620, 0]
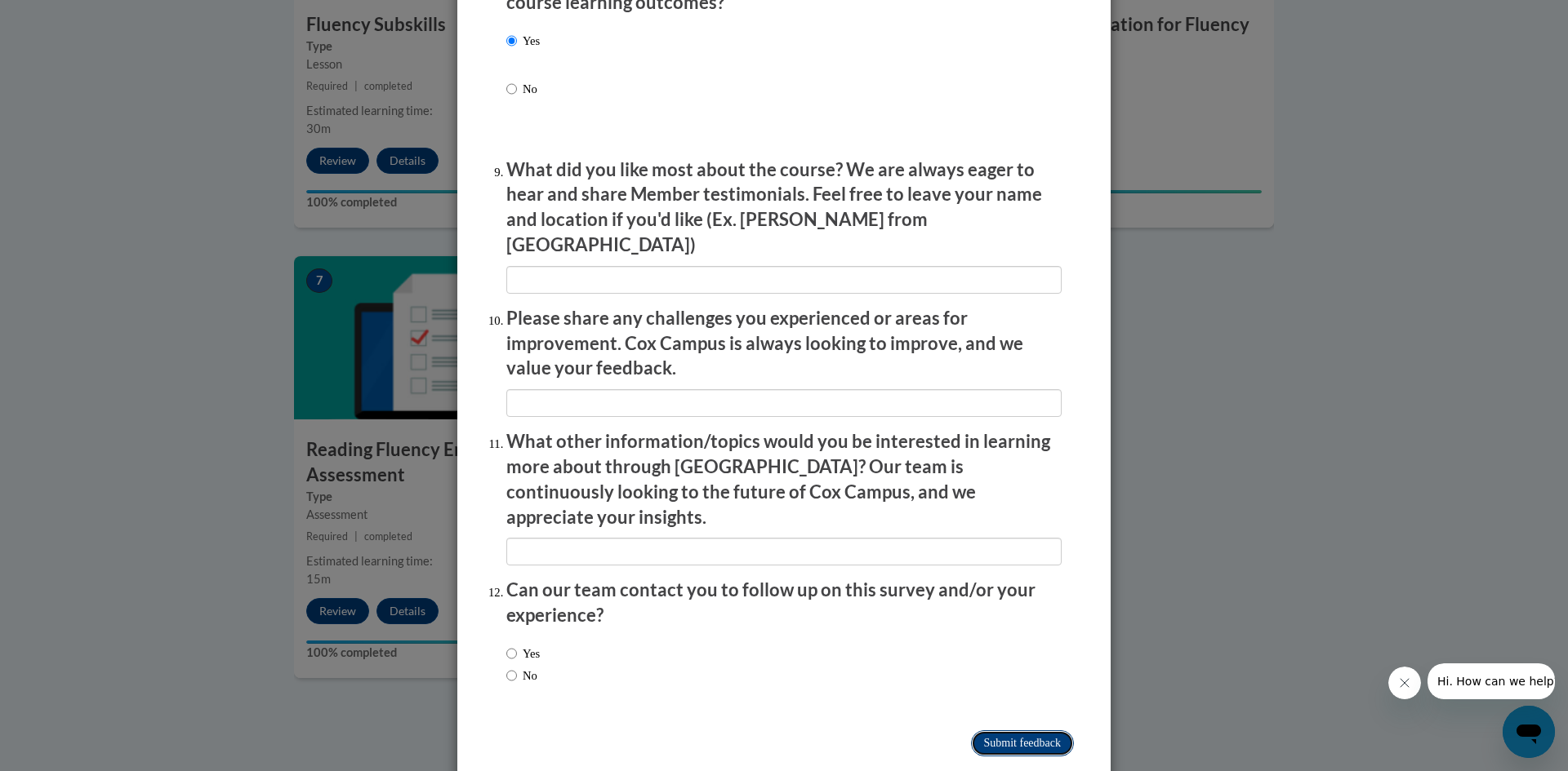
click at [1034, 730] on input "Submit feedback" at bounding box center [1023, 743] width 103 height 26
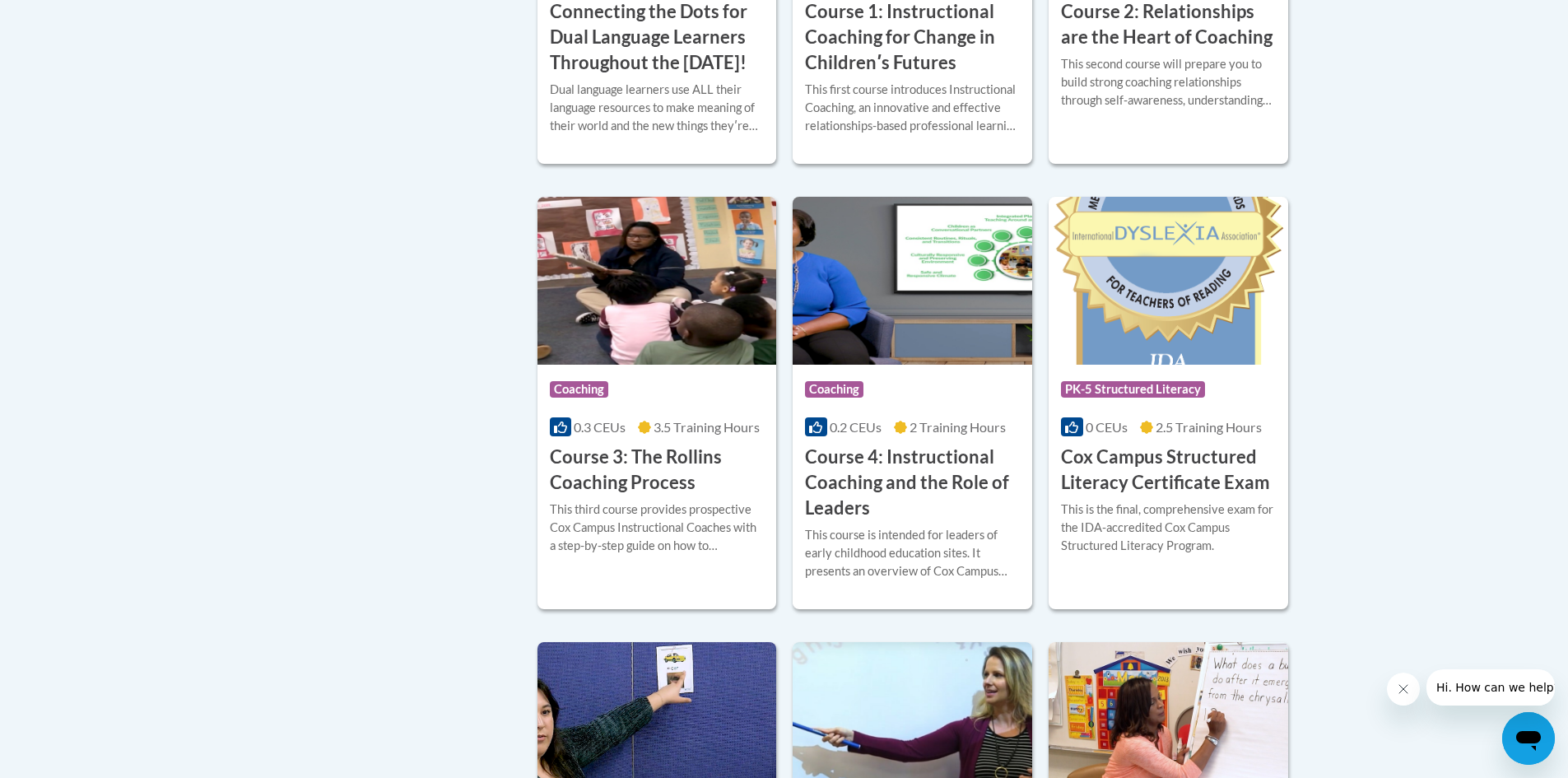
scroll to position [658, 0]
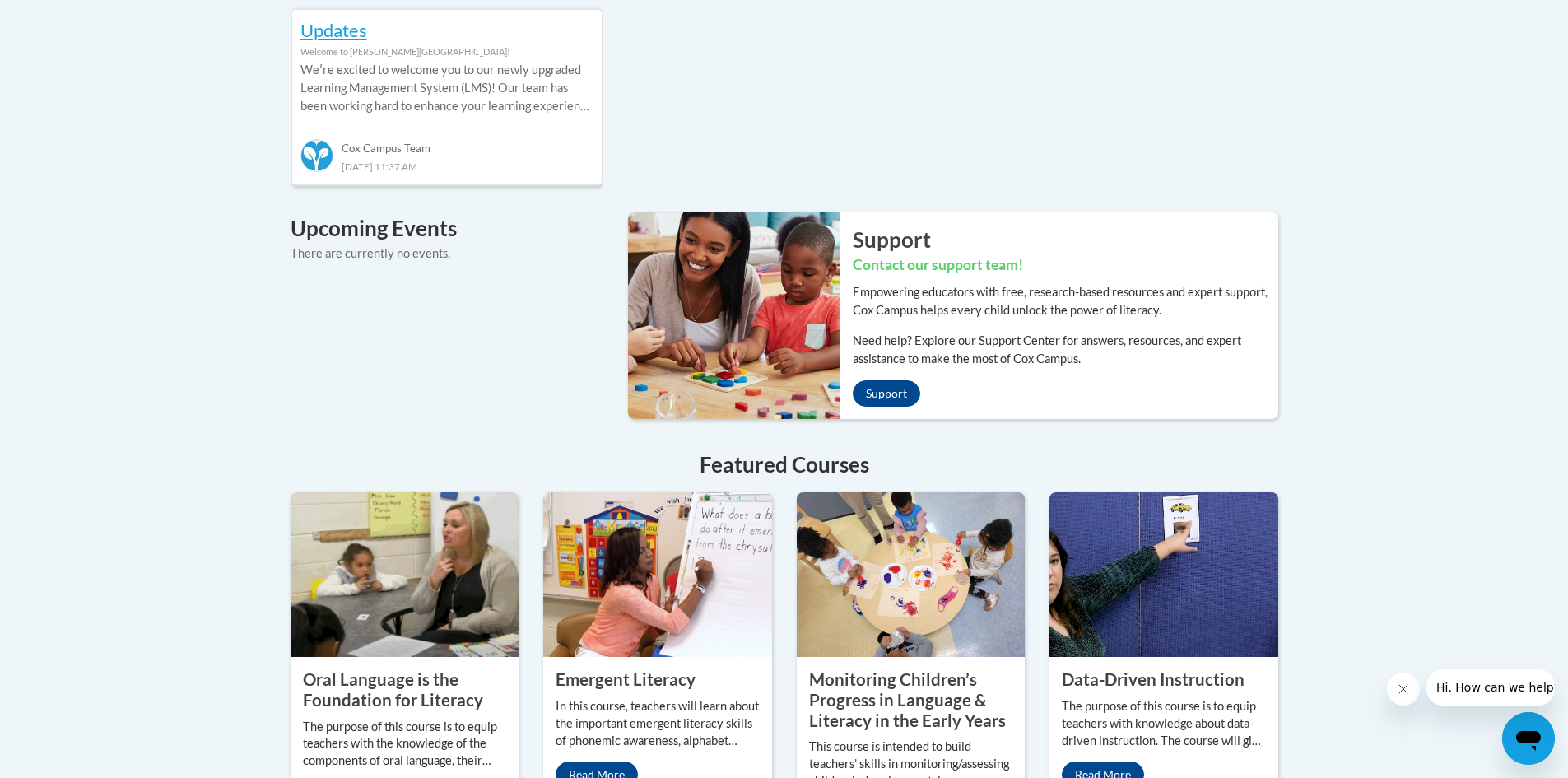
scroll to position [1400, 0]
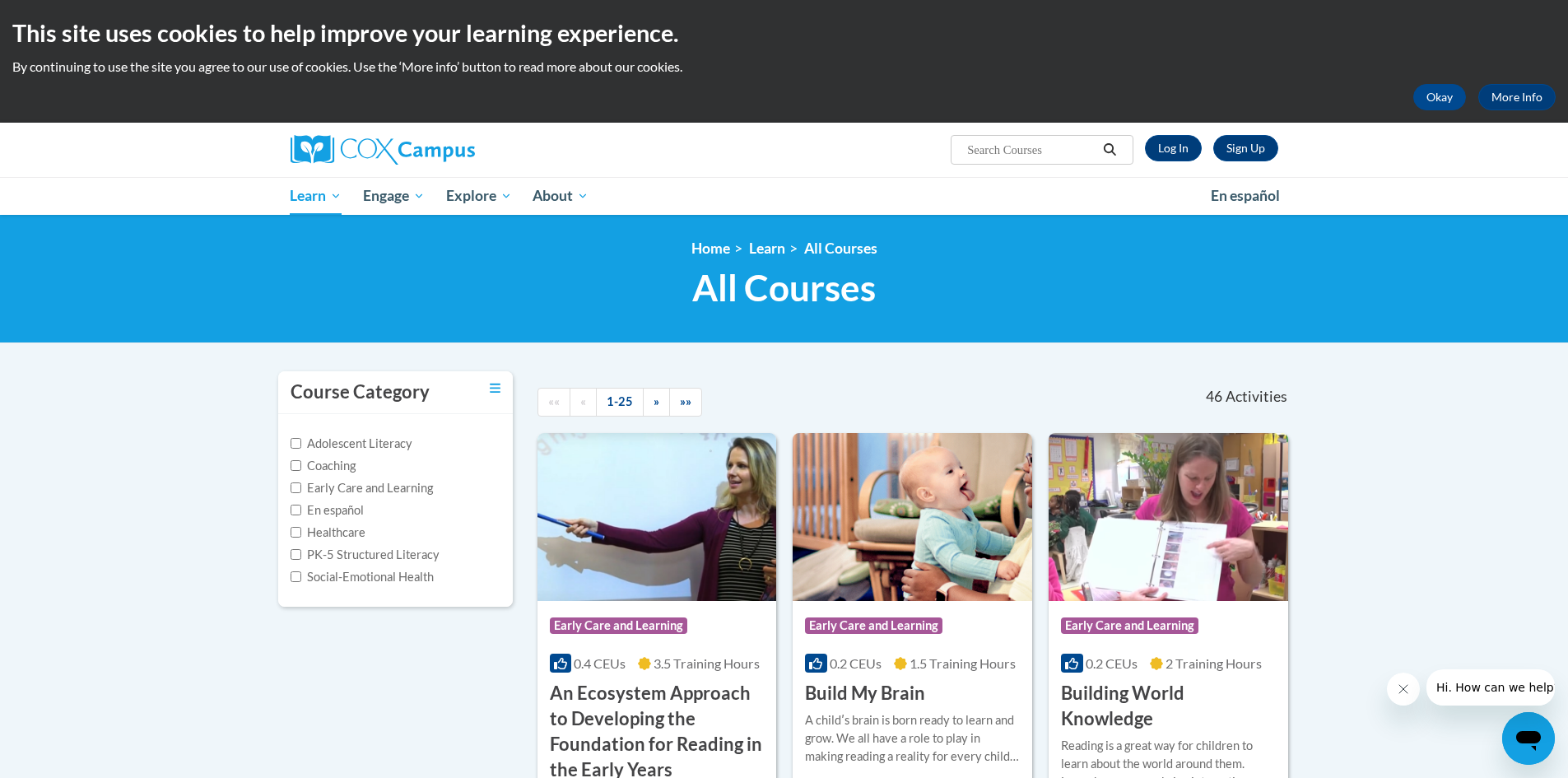
click at [1009, 155] on input "Search..." at bounding box center [1031, 149] width 131 height 20
type input "early literacy"
click at [1169, 152] on link "Log In" at bounding box center [1173, 148] width 57 height 26
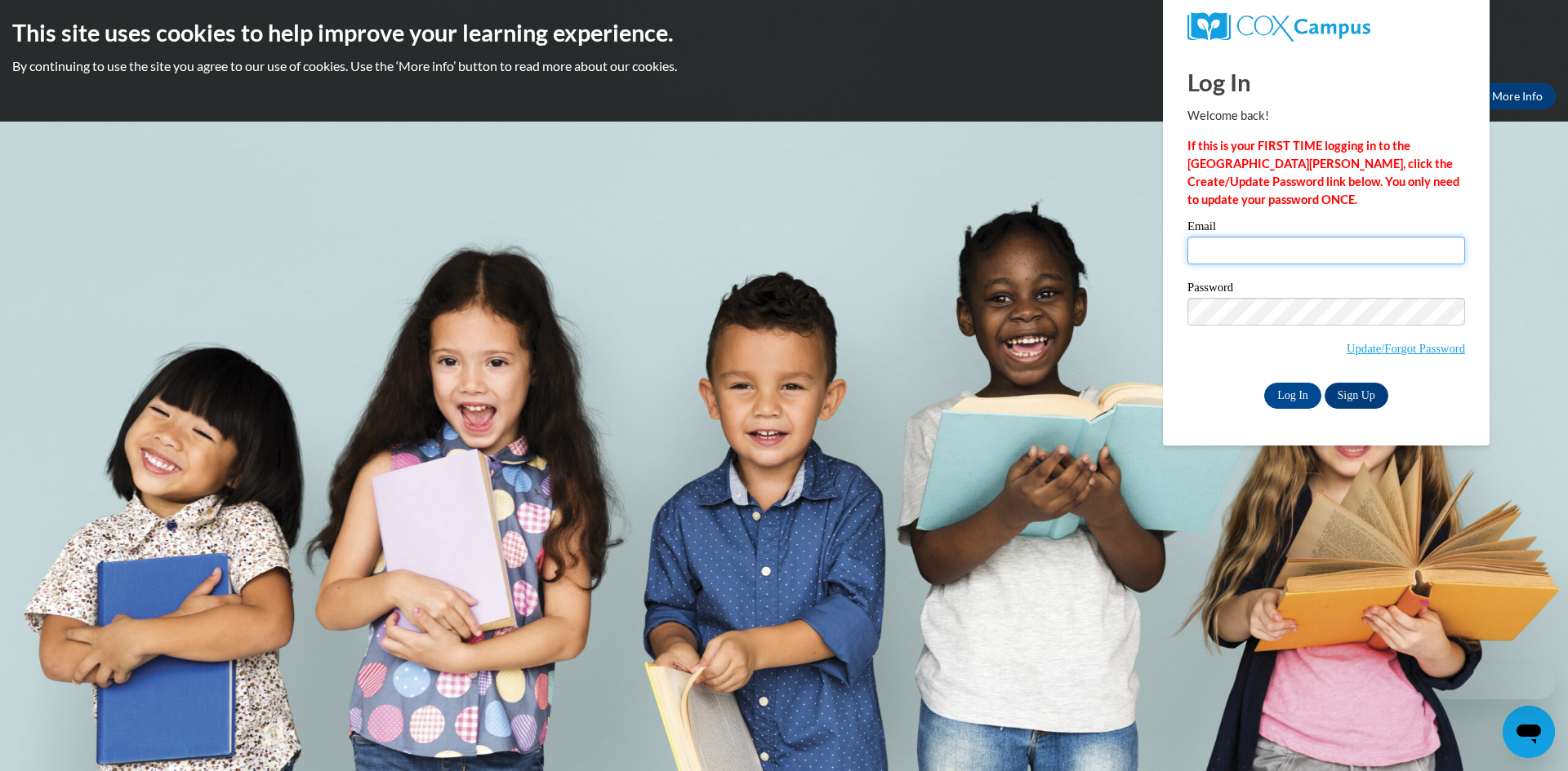
type input "[EMAIL_ADDRESS][DOMAIN_NAME]"
click at [1295, 394] on input "Log In" at bounding box center [1293, 395] width 58 height 26
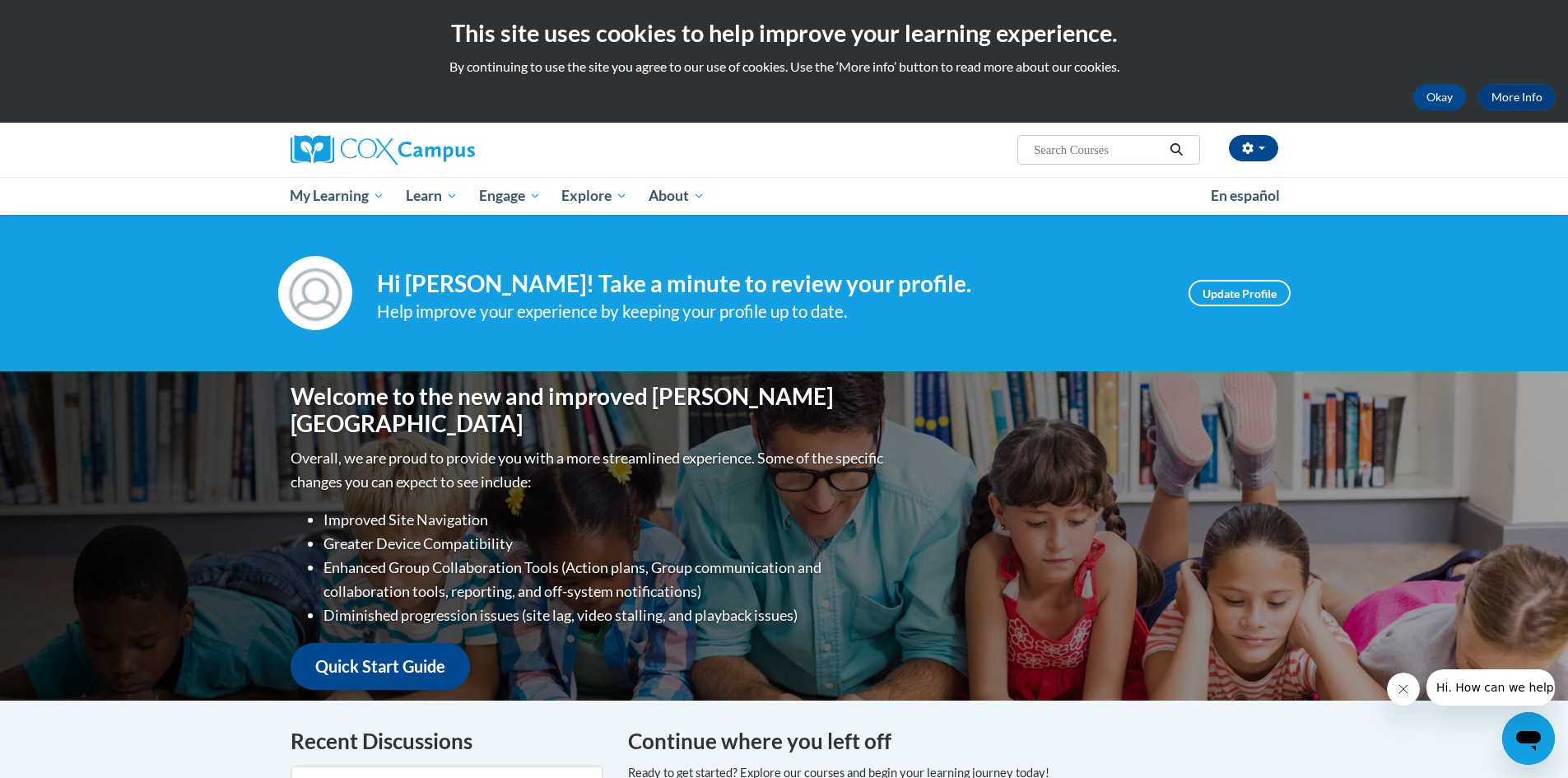
click at [1104, 155] on input "Search..." at bounding box center [1098, 149] width 131 height 20
type input "early literacy"
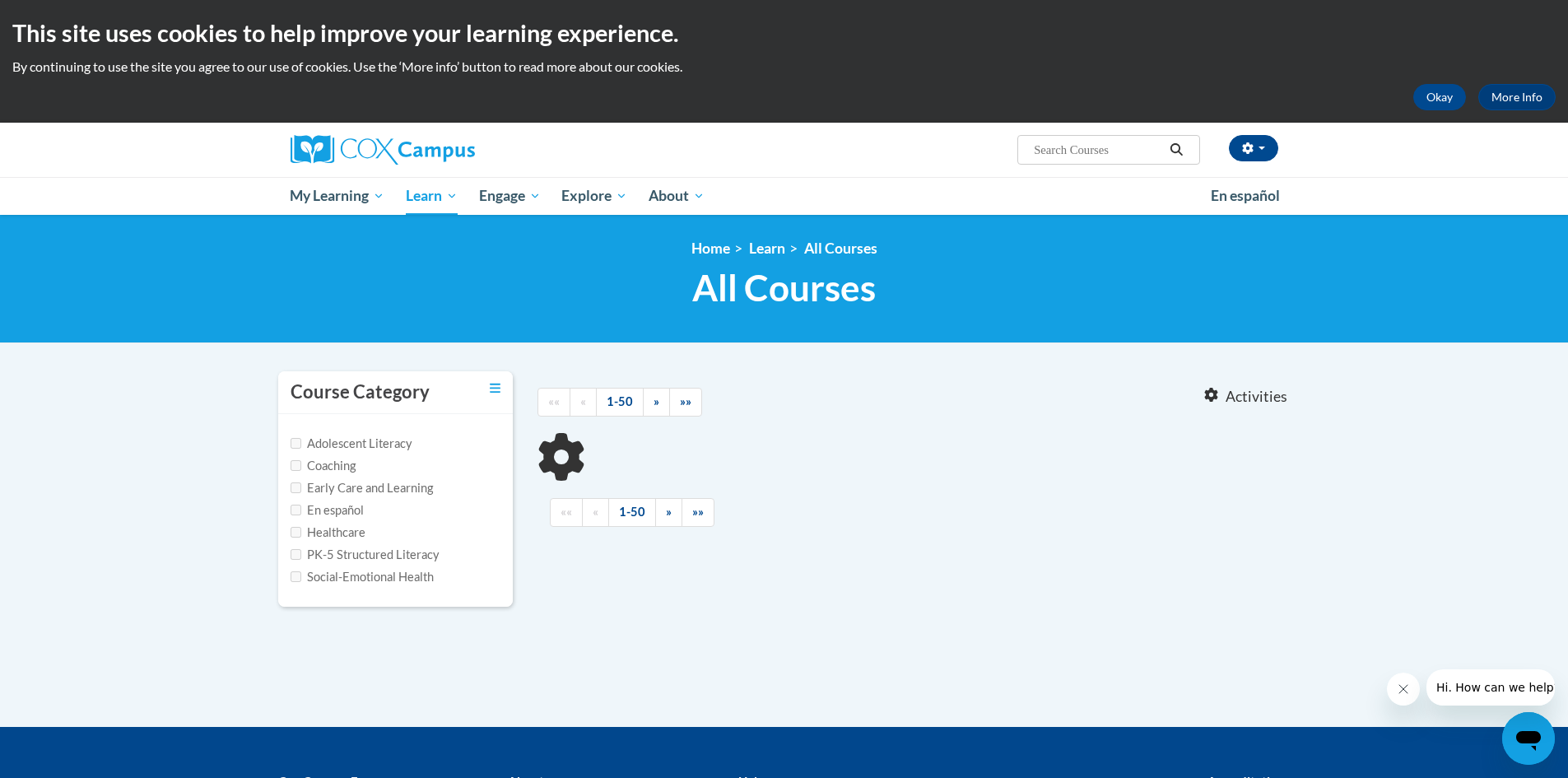
type input "early literacy"
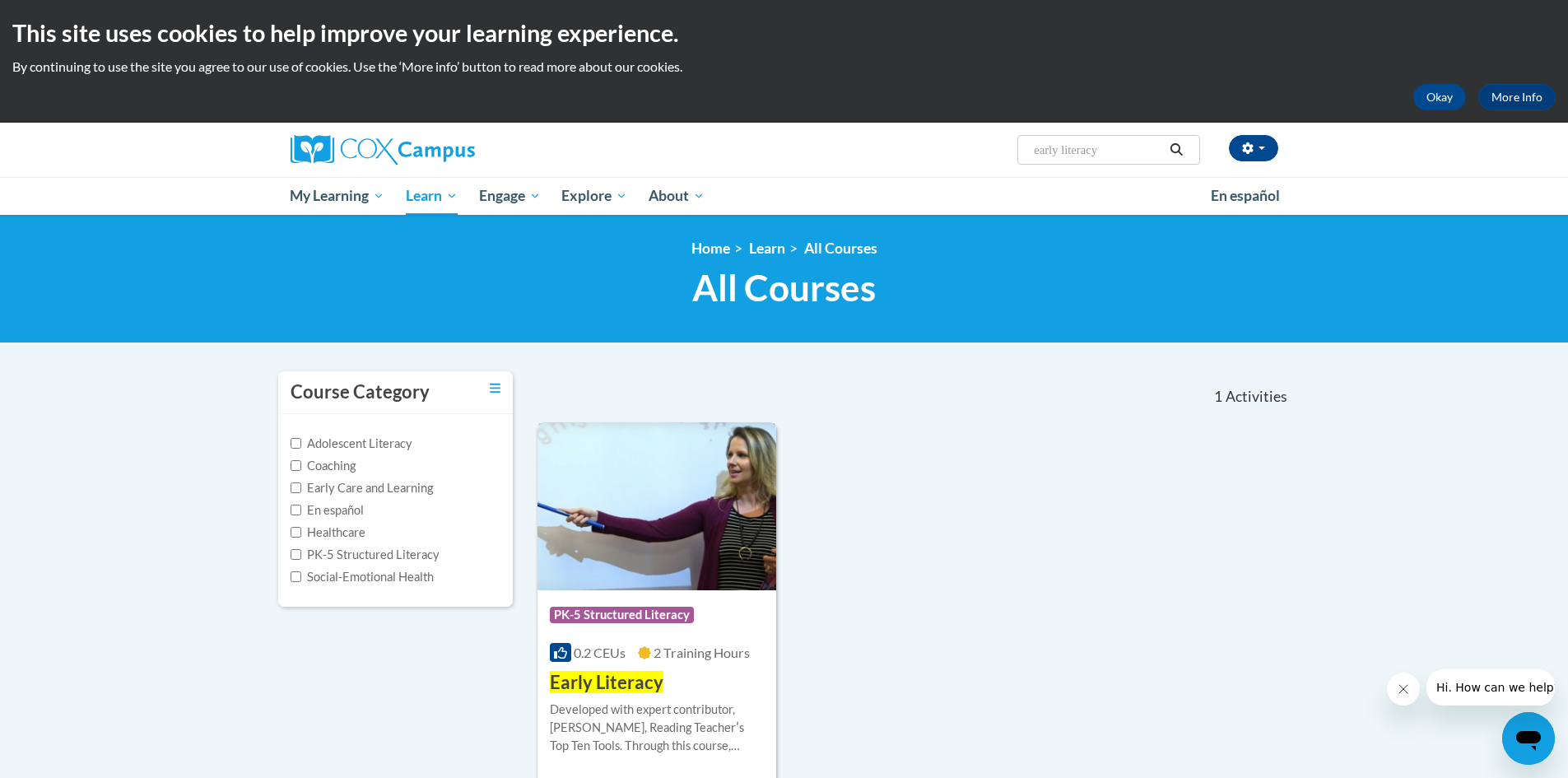
click at [609, 682] on span "Early Literacy" at bounding box center [606, 682] width 114 height 22
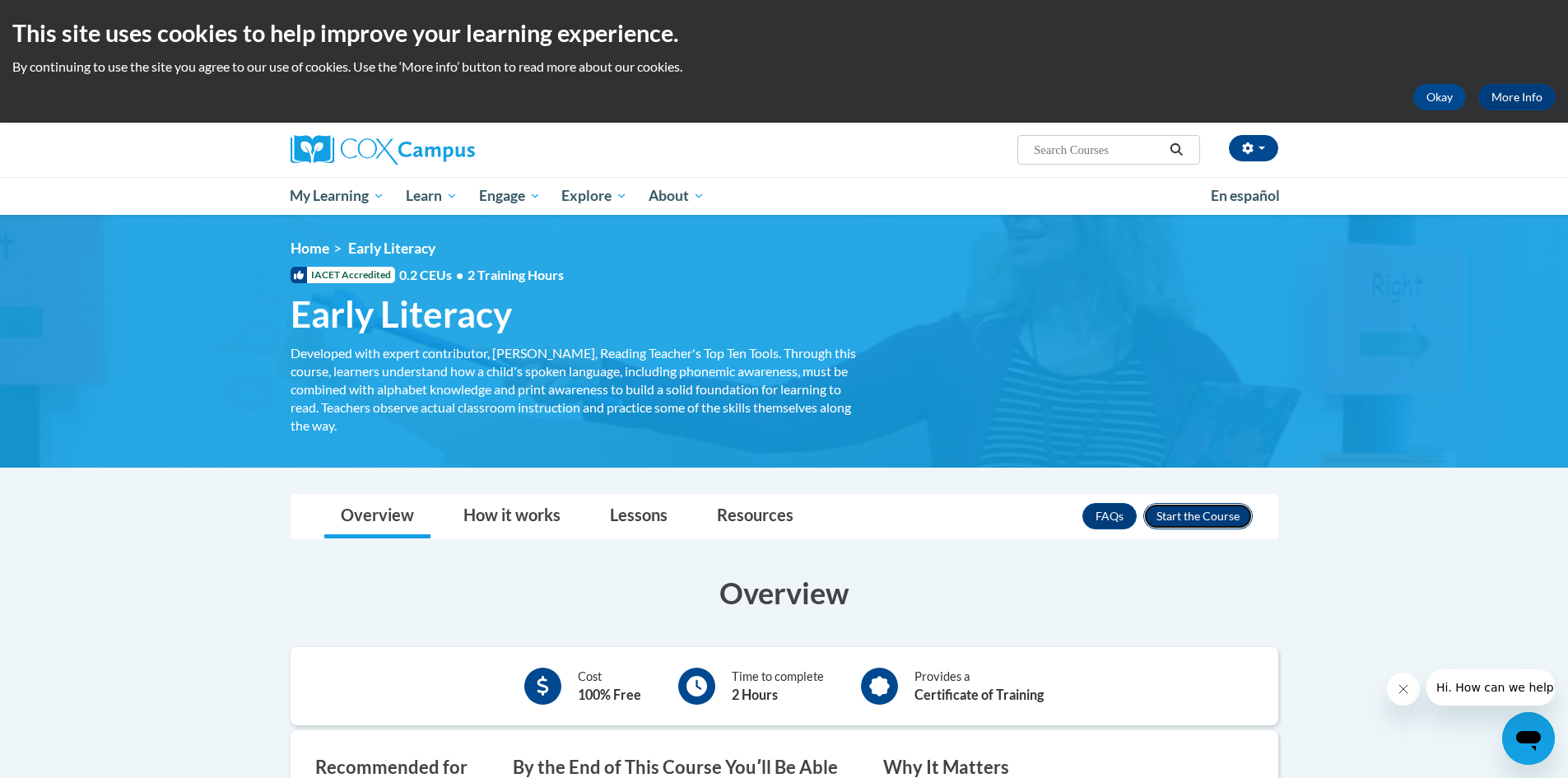
click at [1193, 520] on button "Enroll" at bounding box center [1198, 516] width 109 height 26
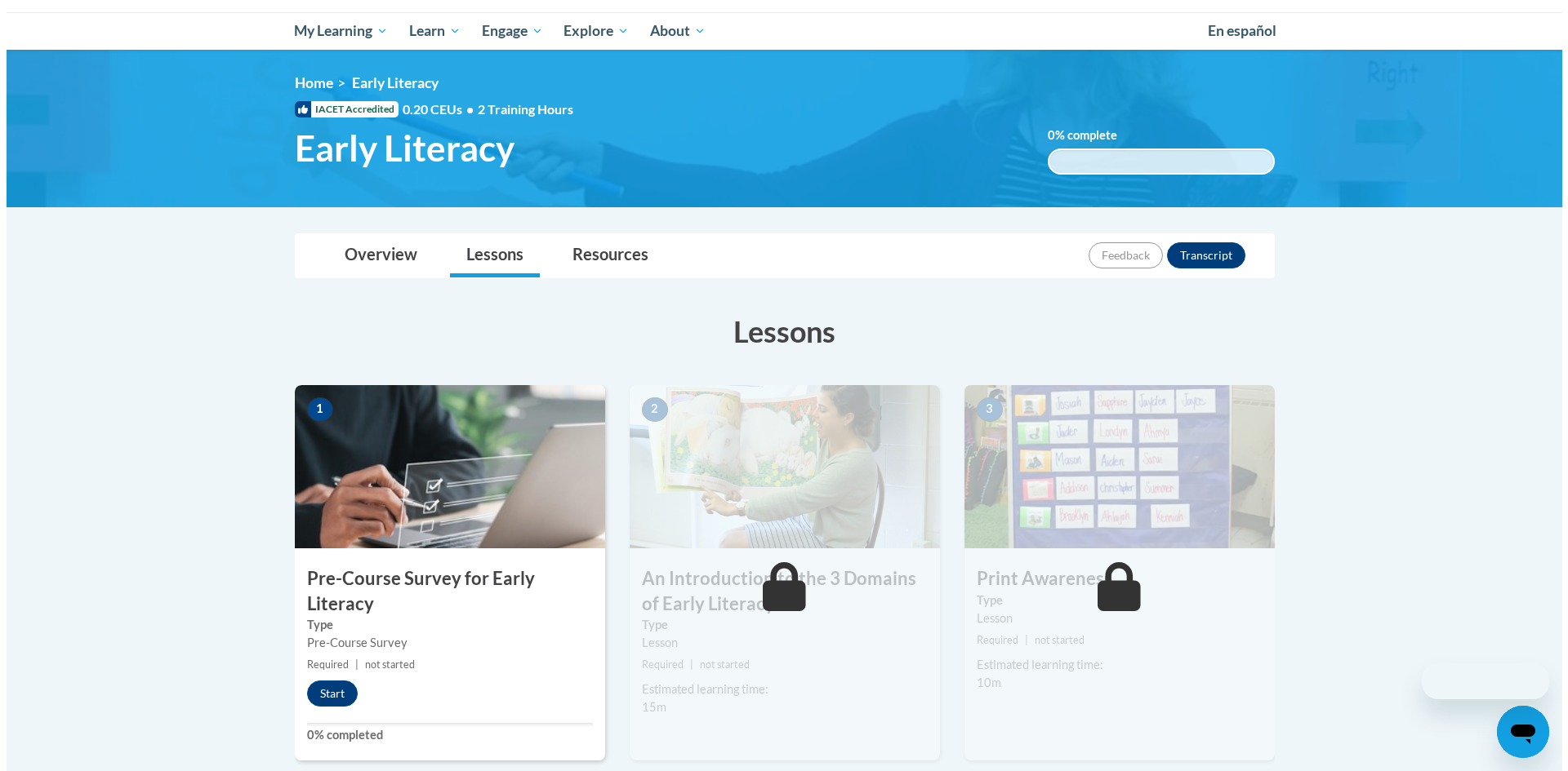
scroll to position [327, 0]
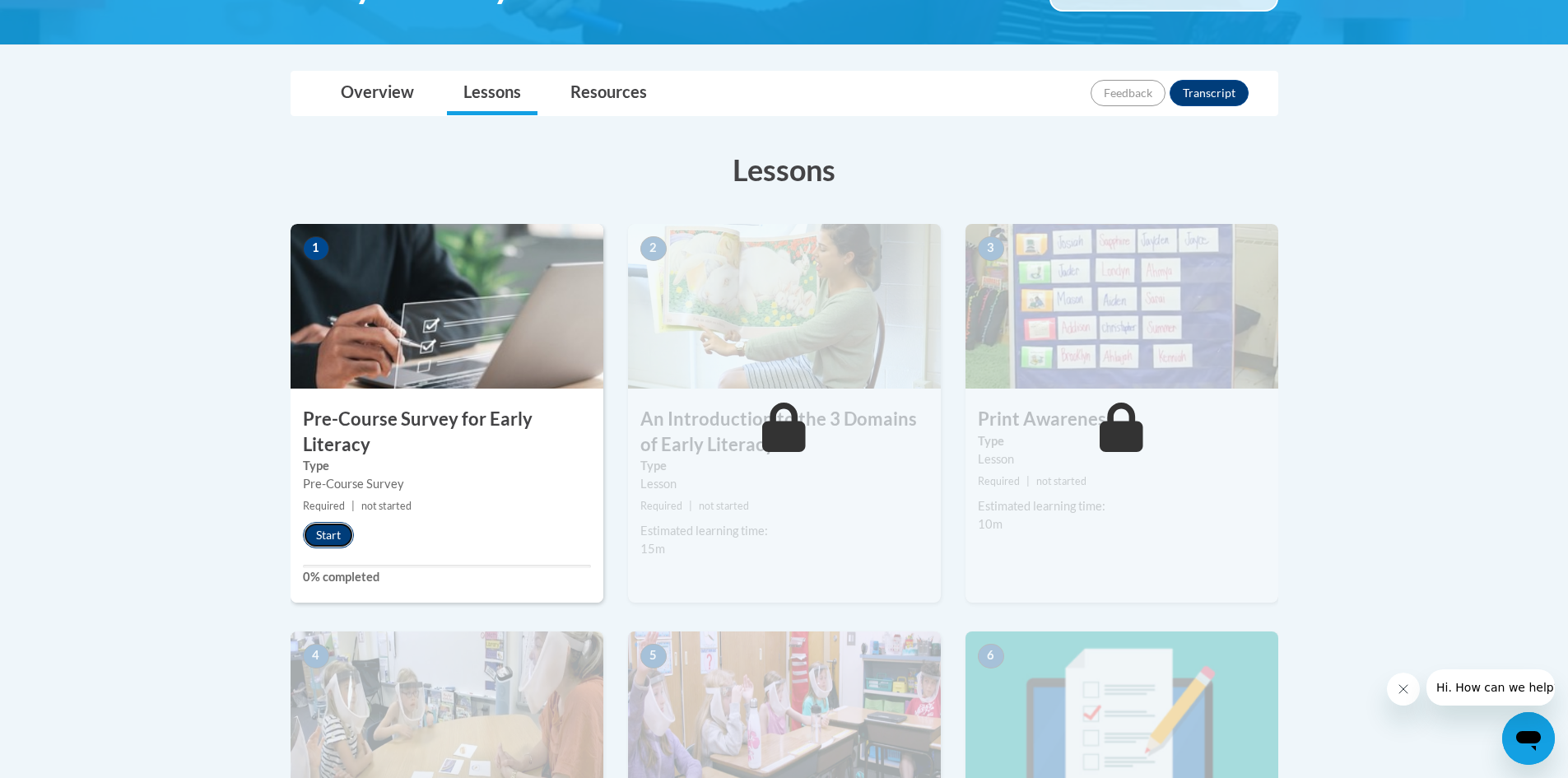
click at [346, 537] on button "Start" at bounding box center [329, 535] width 51 height 26
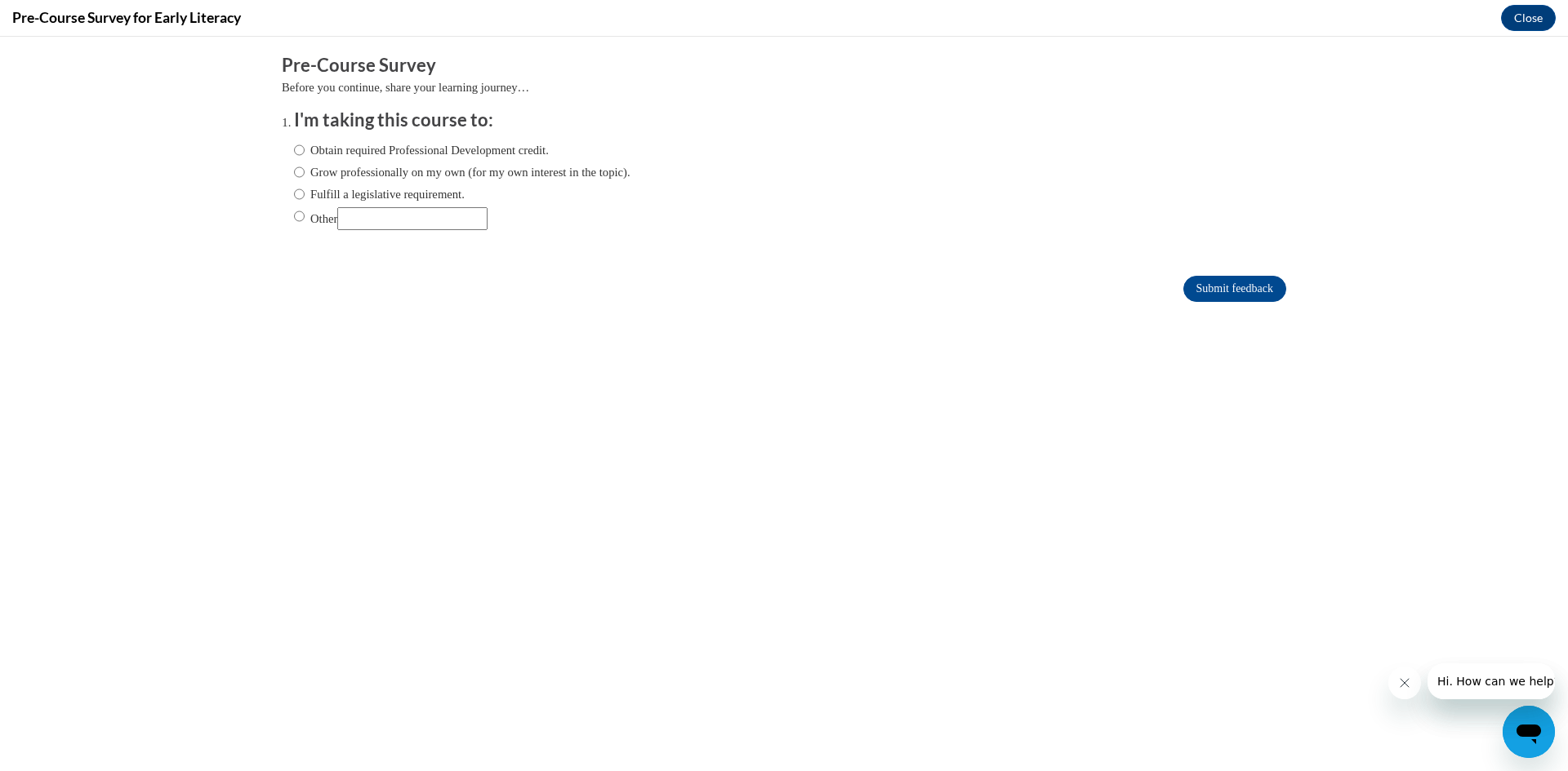
scroll to position [0, 0]
click at [294, 149] on input "Obtain required Professional Development credit." at bounding box center [299, 150] width 11 height 18
radio input "true"
click at [1212, 286] on input "Submit feedback" at bounding box center [1234, 289] width 103 height 26
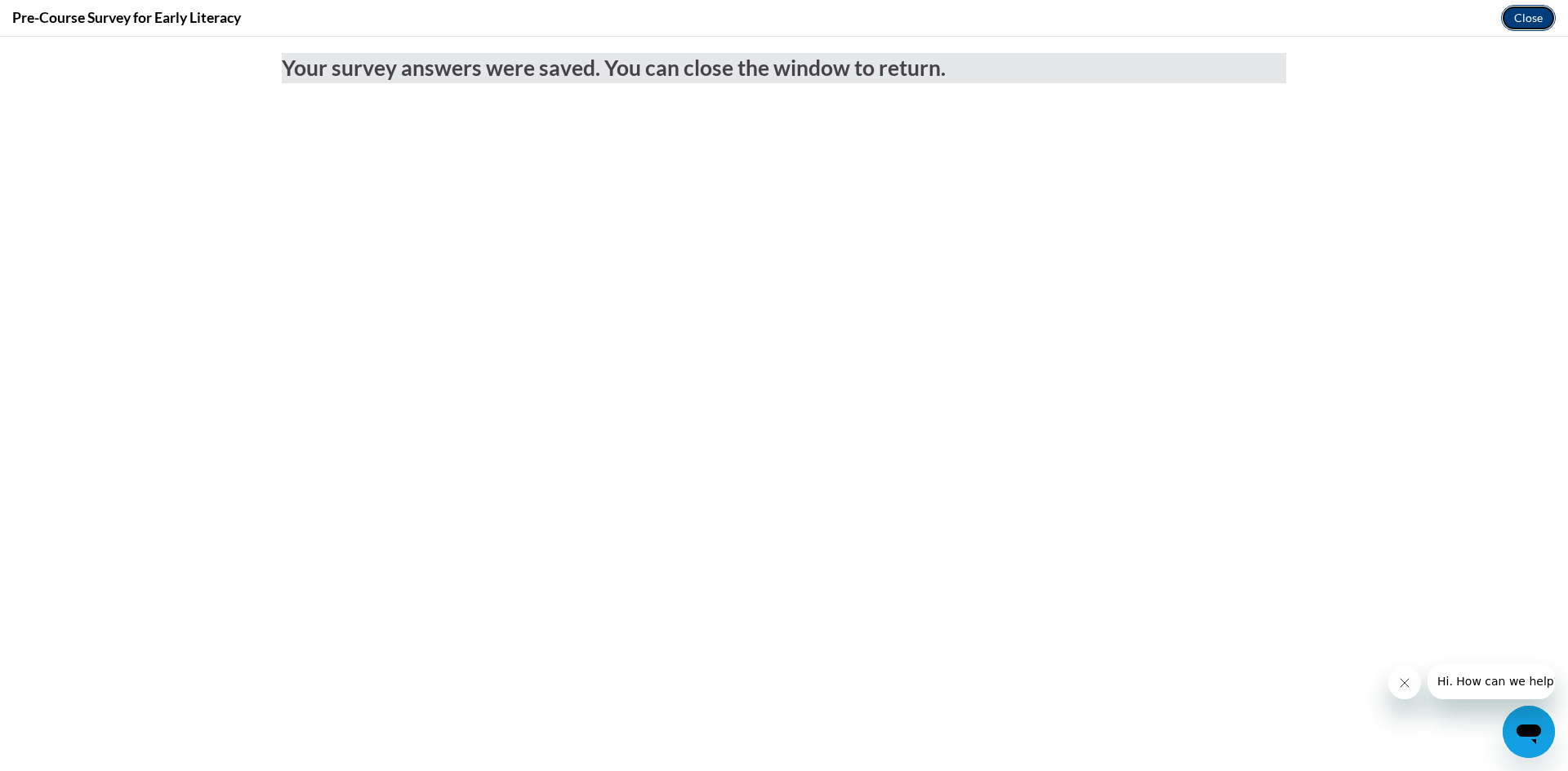
click at [1543, 15] on button "Close" at bounding box center [1528, 18] width 55 height 26
